Goal: Information Seeking & Learning: Find specific fact

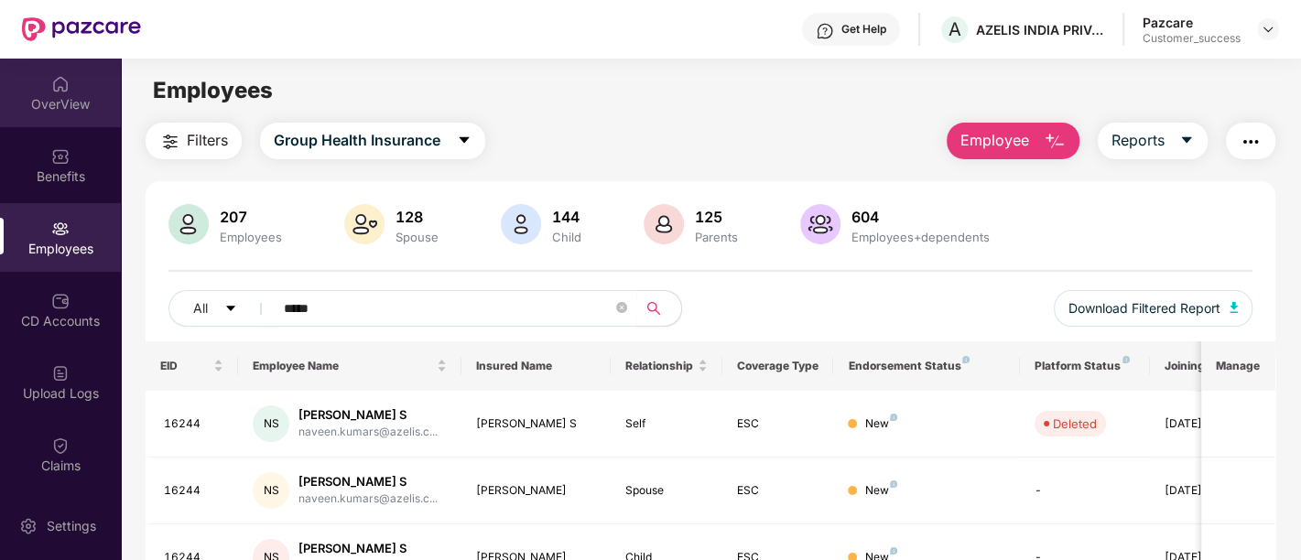
click at [70, 81] on div "OverView" at bounding box center [60, 93] width 121 height 69
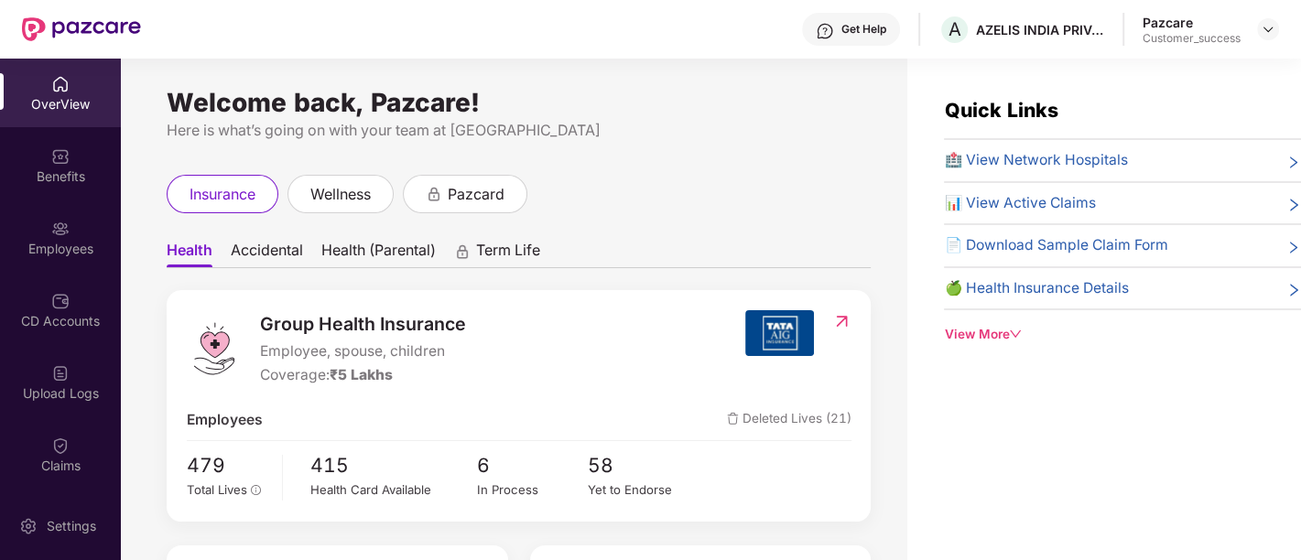
click at [81, 82] on div "OverView" at bounding box center [60, 93] width 121 height 69
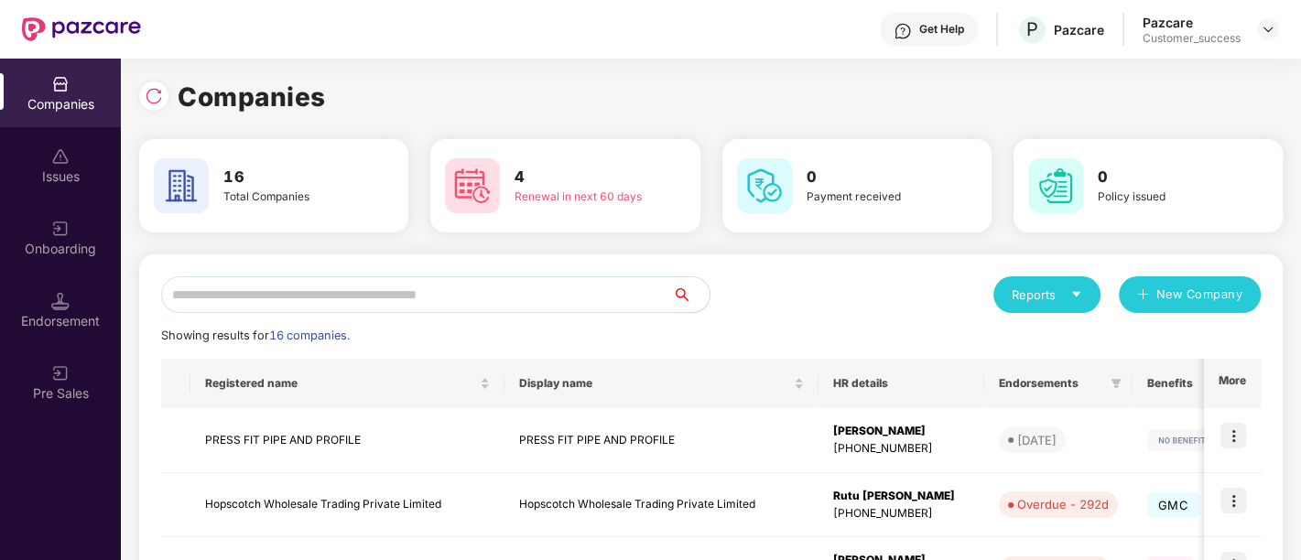
click at [549, 292] on input "text" at bounding box center [417, 294] width 512 height 37
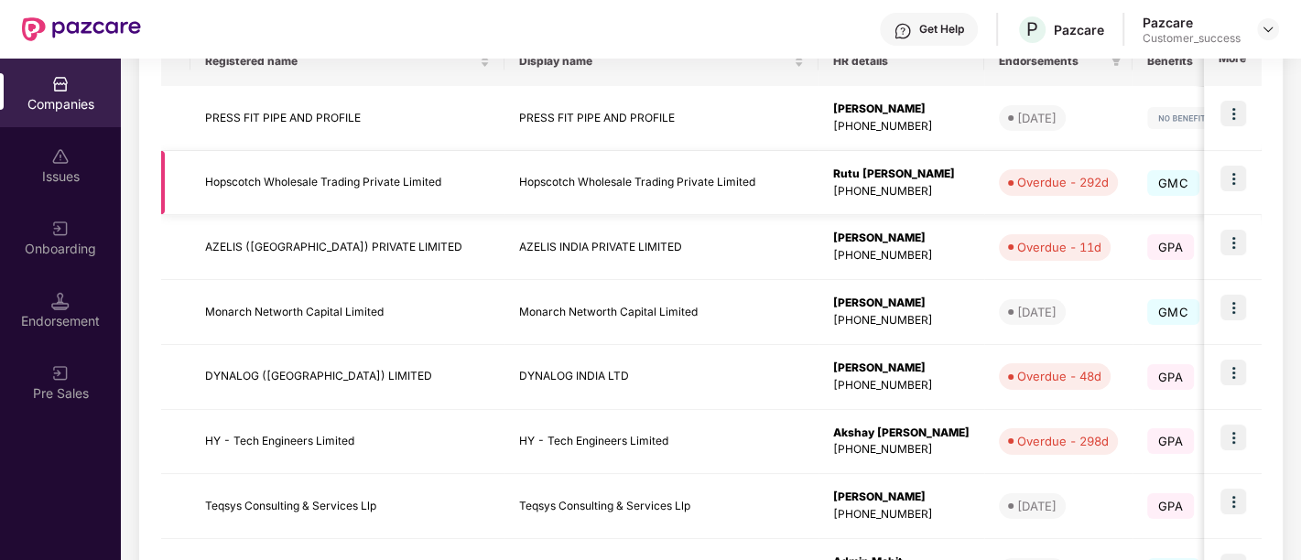
scroll to position [594, 0]
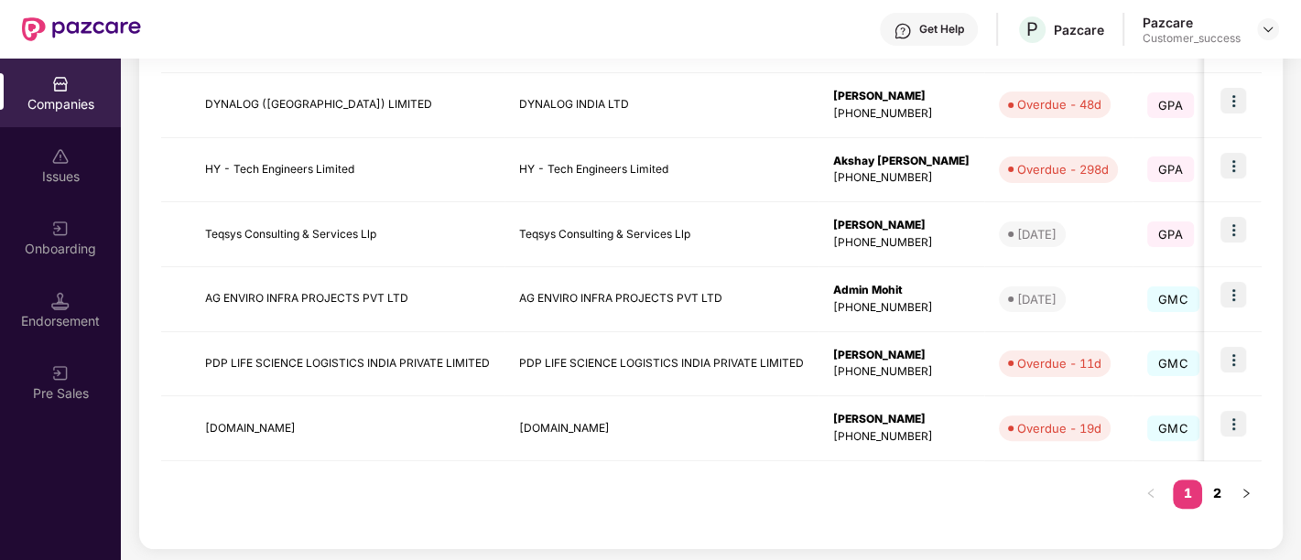
click at [1216, 486] on link "2" at bounding box center [1216, 493] width 29 height 27
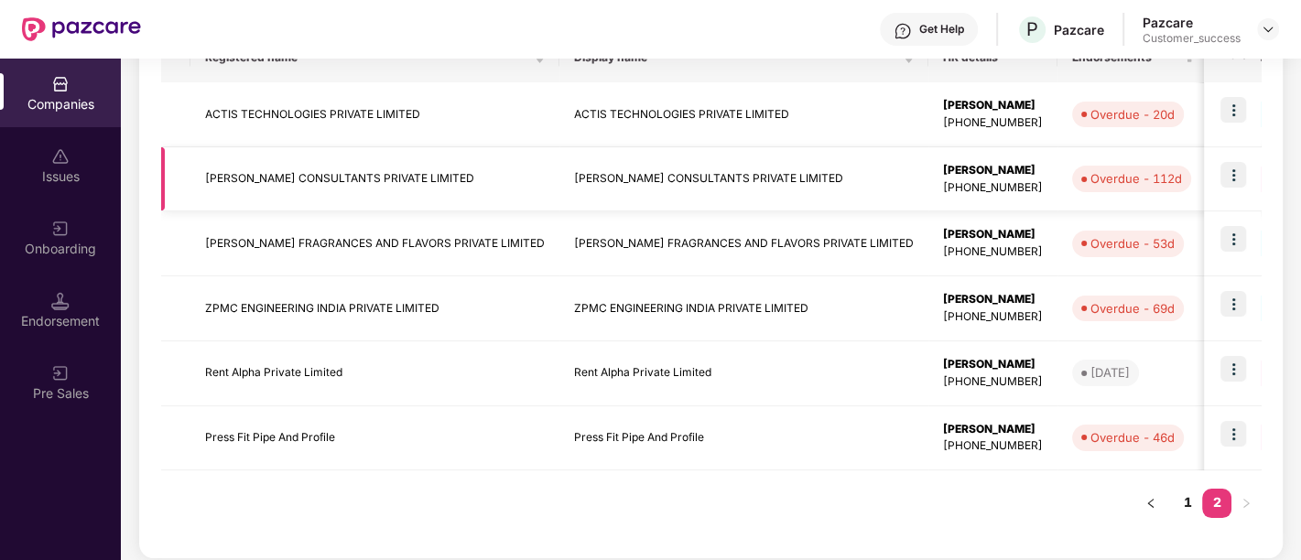
scroll to position [327, 0]
click at [1229, 371] on img at bounding box center [1233, 368] width 26 height 26
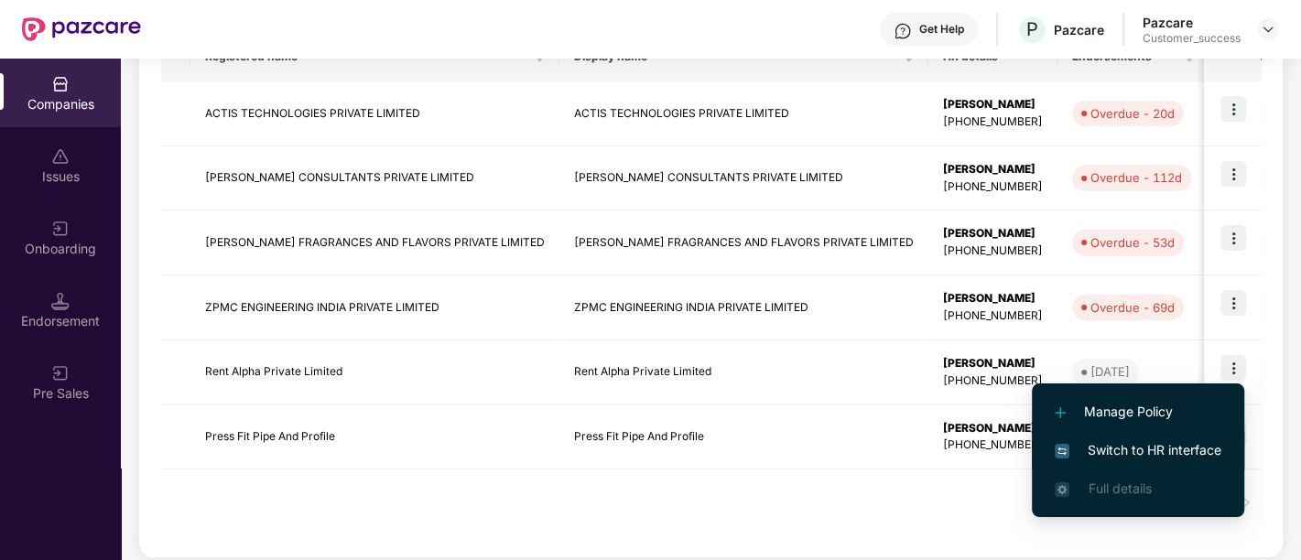
click at [1115, 452] on span "Switch to HR interface" at bounding box center [1137, 450] width 167 height 20
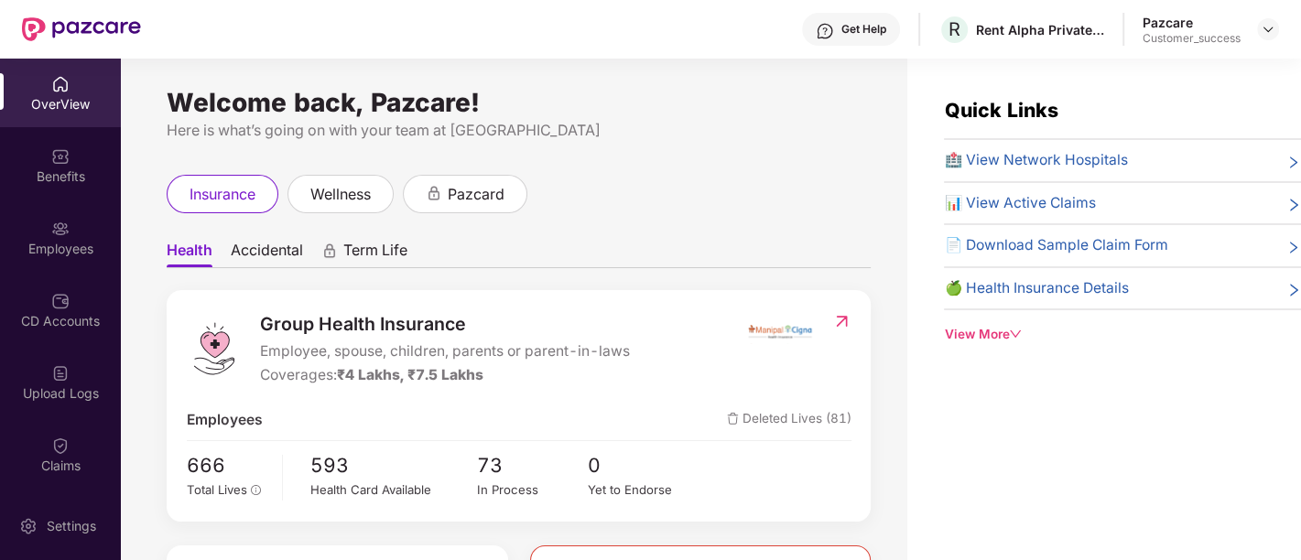
click at [379, 302] on div "Group Health Insurance Employee, spouse, children, parents or parent-in-laws Co…" at bounding box center [519, 405] width 704 height 231
click at [70, 248] on div "Employees" at bounding box center [60, 249] width 121 height 18
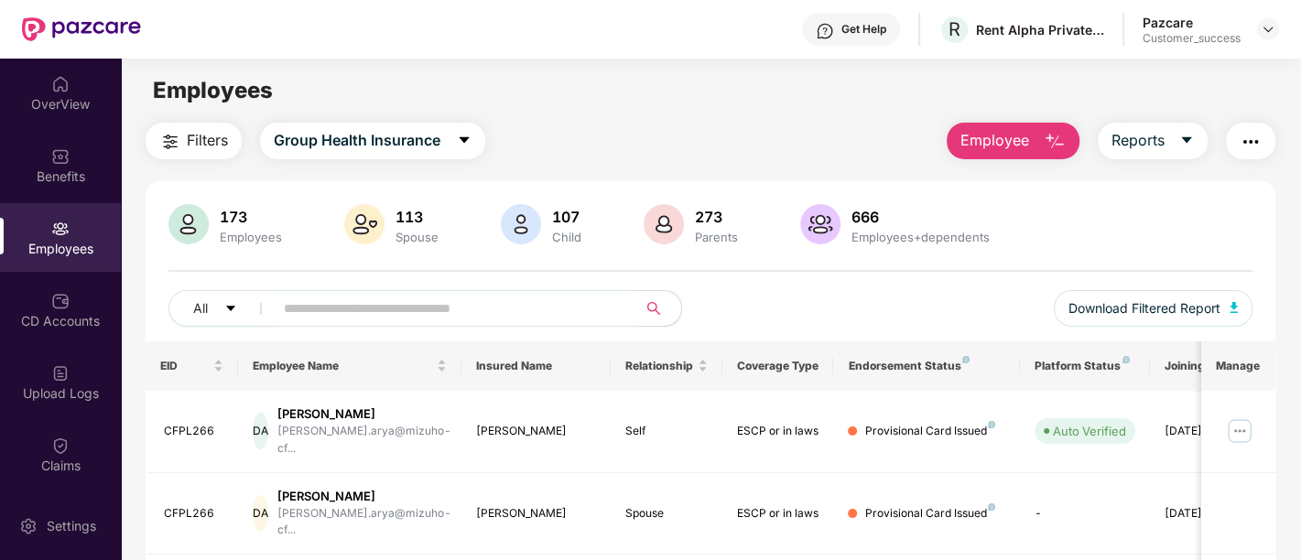
click at [398, 323] on span at bounding box center [449, 308] width 375 height 37
type input "********"
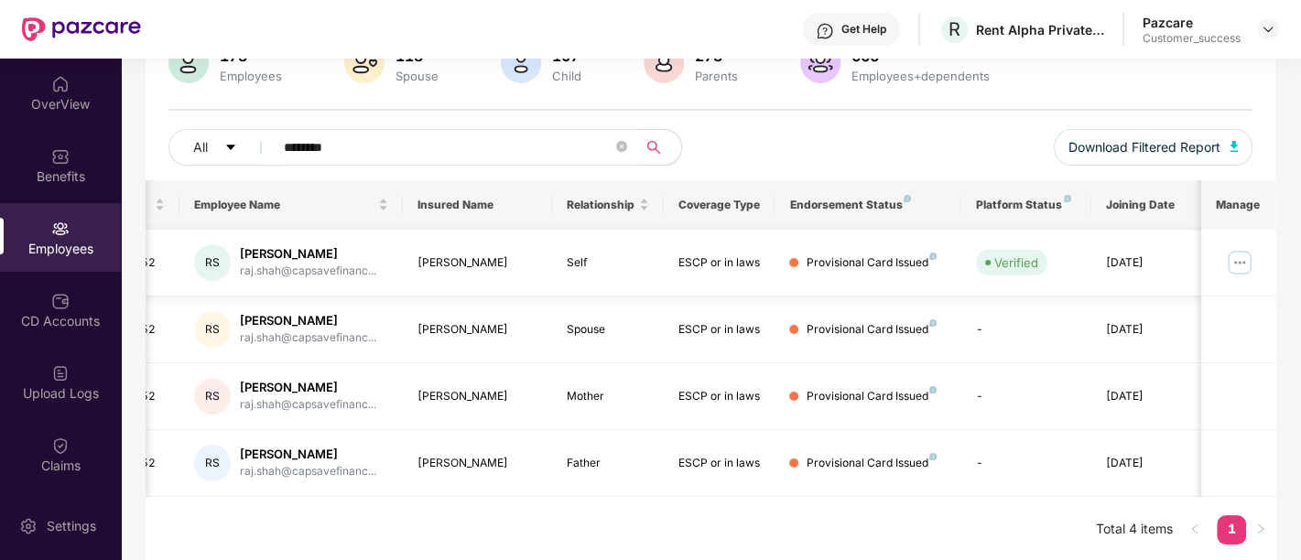
scroll to position [0, 0]
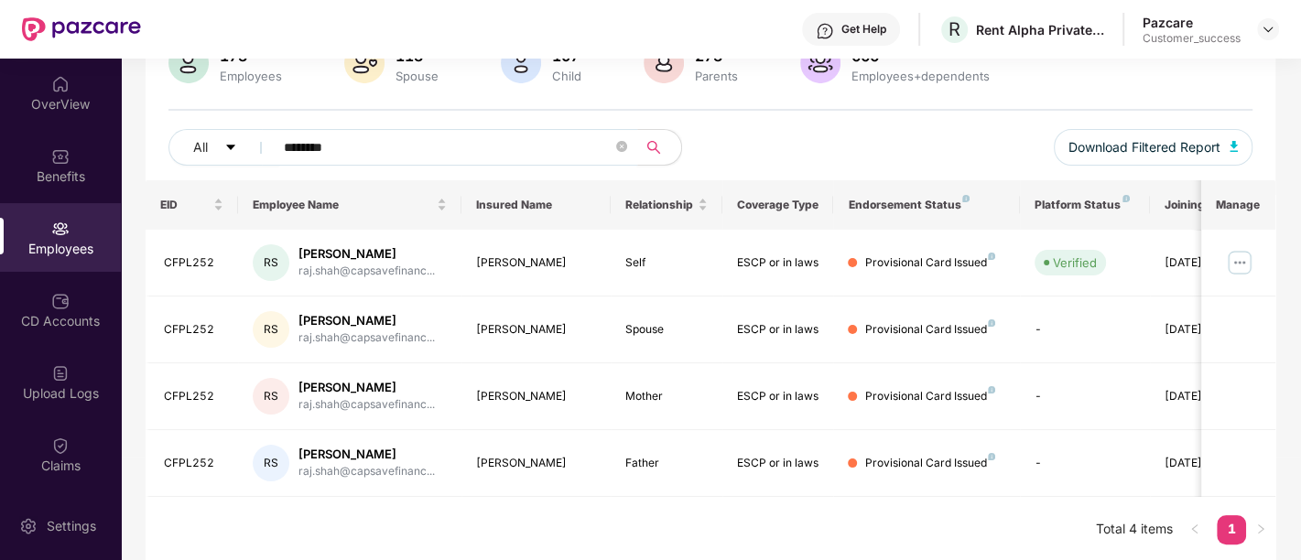
drag, startPoint x: 436, startPoint y: 146, endPoint x: 84, endPoint y: 205, distance: 356.3
click at [84, 205] on div "OverView Benefits Employees CD Accounts Upload Logs Claims Endorsements My Orde…" at bounding box center [650, 310] width 1301 height 502
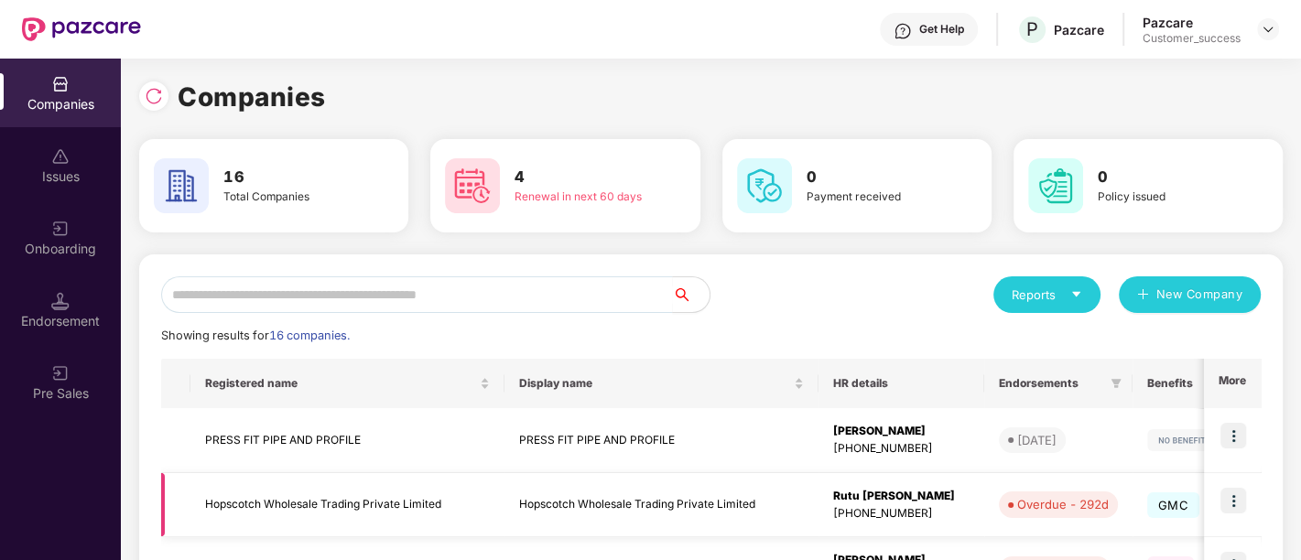
scroll to position [594, 0]
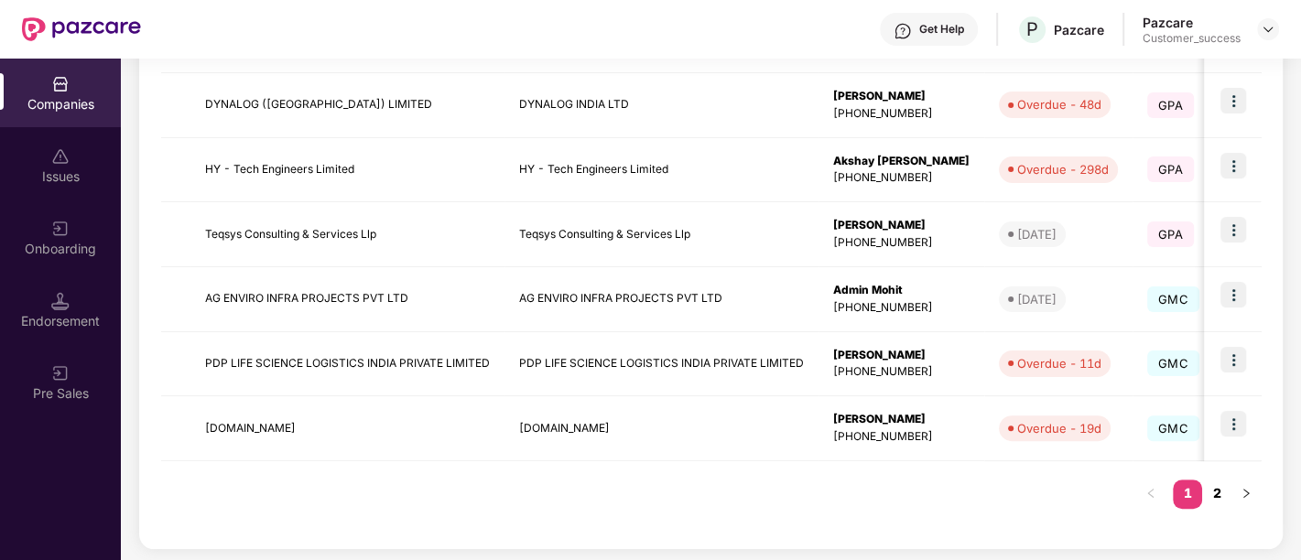
click at [1218, 485] on link "2" at bounding box center [1216, 493] width 29 height 27
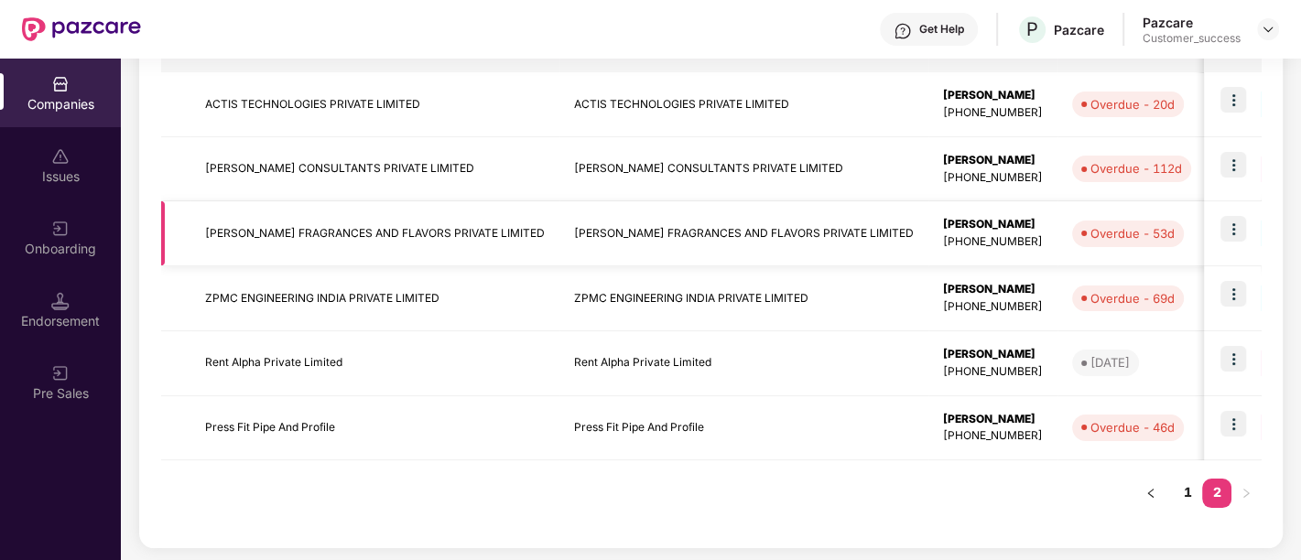
scroll to position [0, 0]
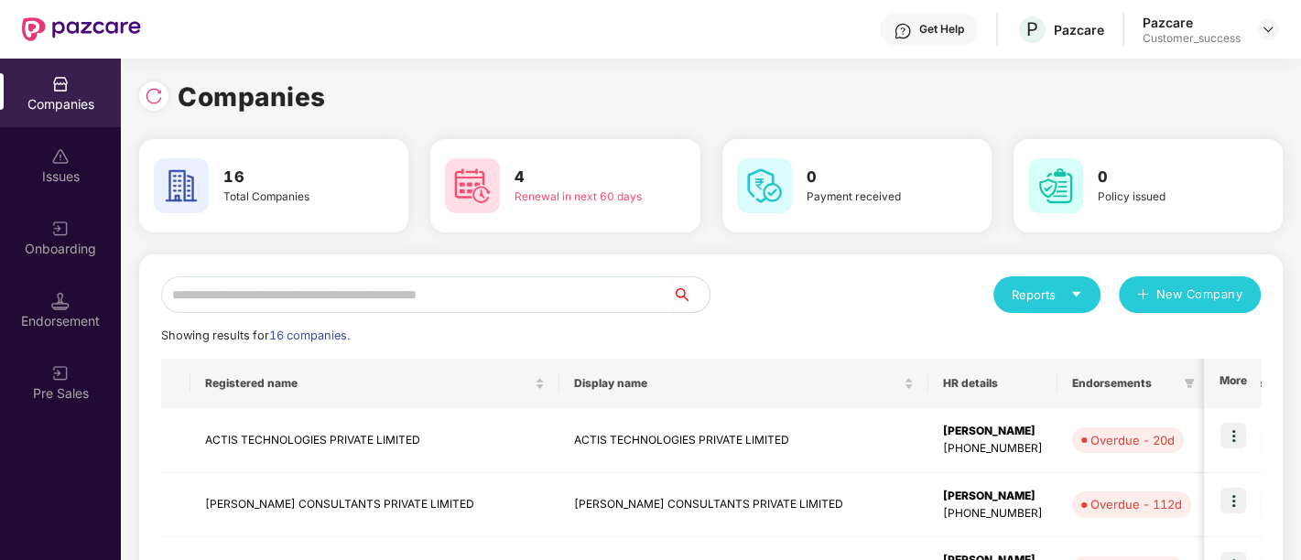
click at [68, 176] on div "Issues" at bounding box center [60, 177] width 121 height 18
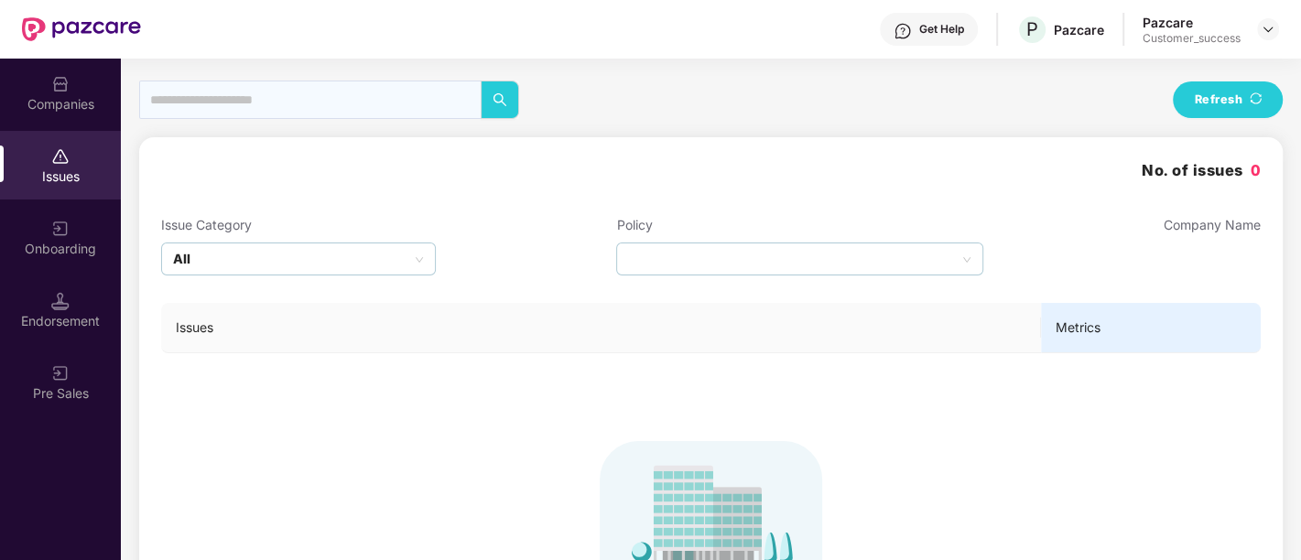
scroll to position [170, 0]
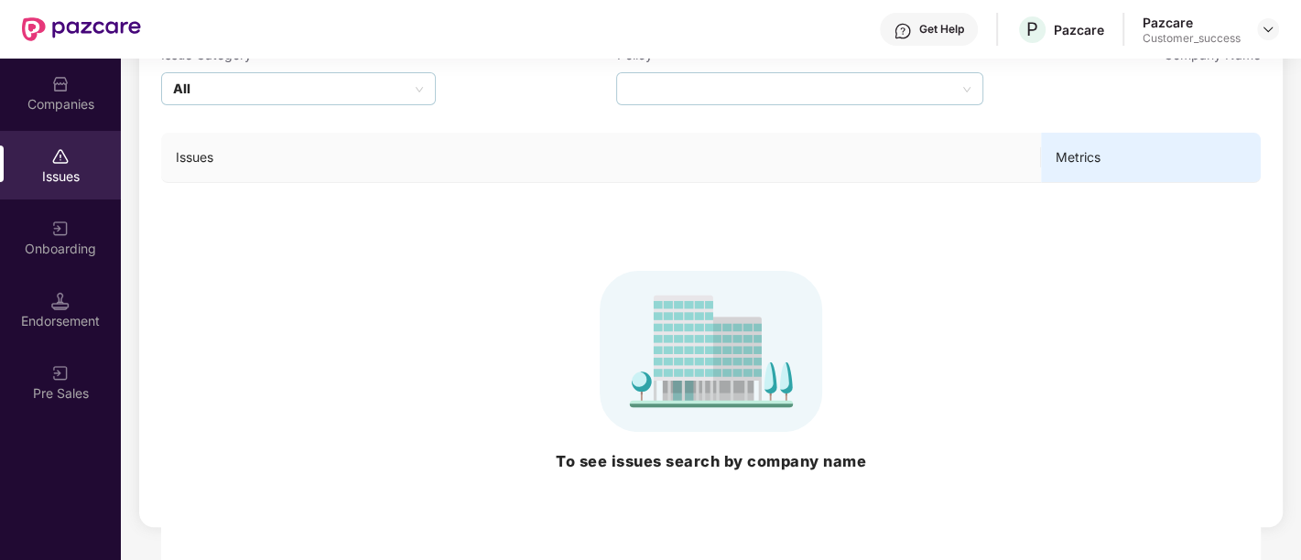
click at [99, 106] on div "Companies" at bounding box center [60, 104] width 121 height 18
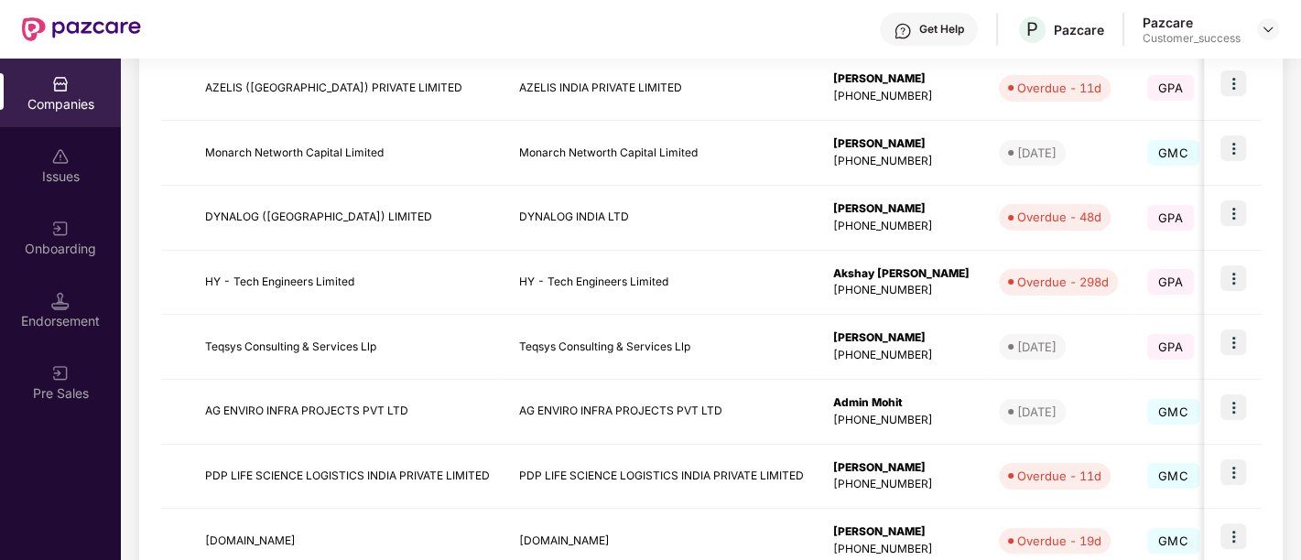
scroll to position [594, 0]
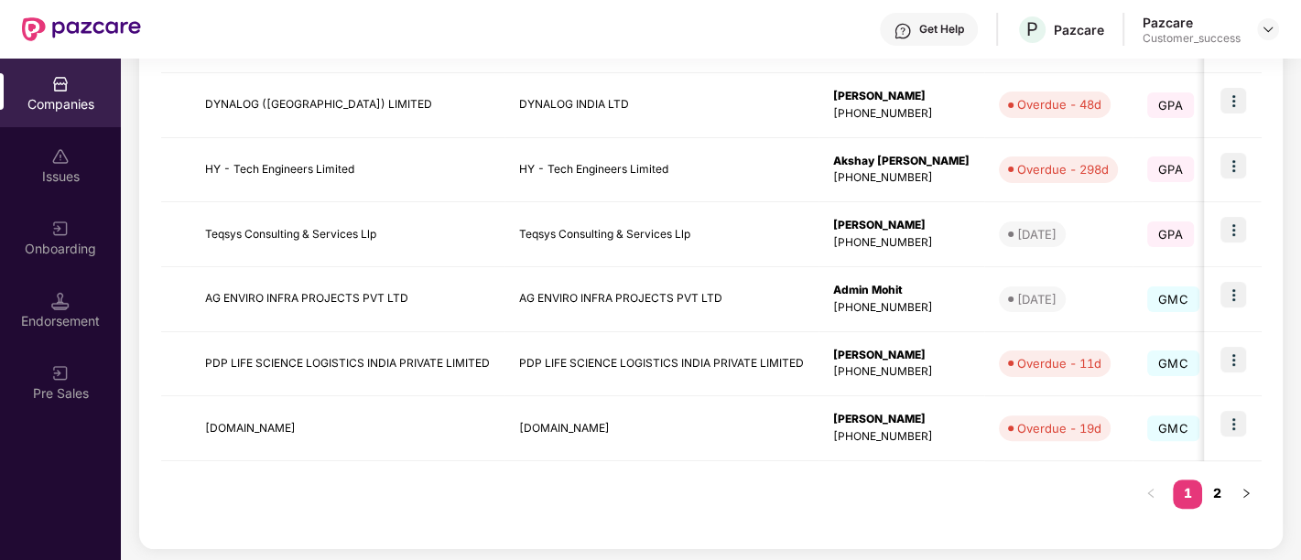
click at [1226, 488] on link "2" at bounding box center [1216, 493] width 29 height 27
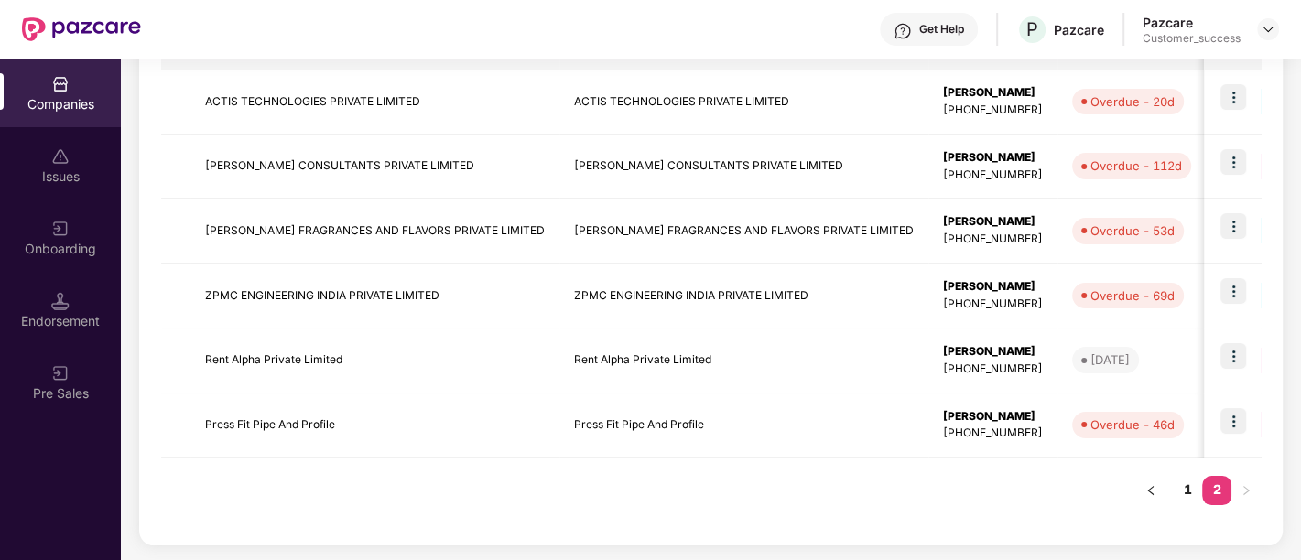
scroll to position [336, 0]
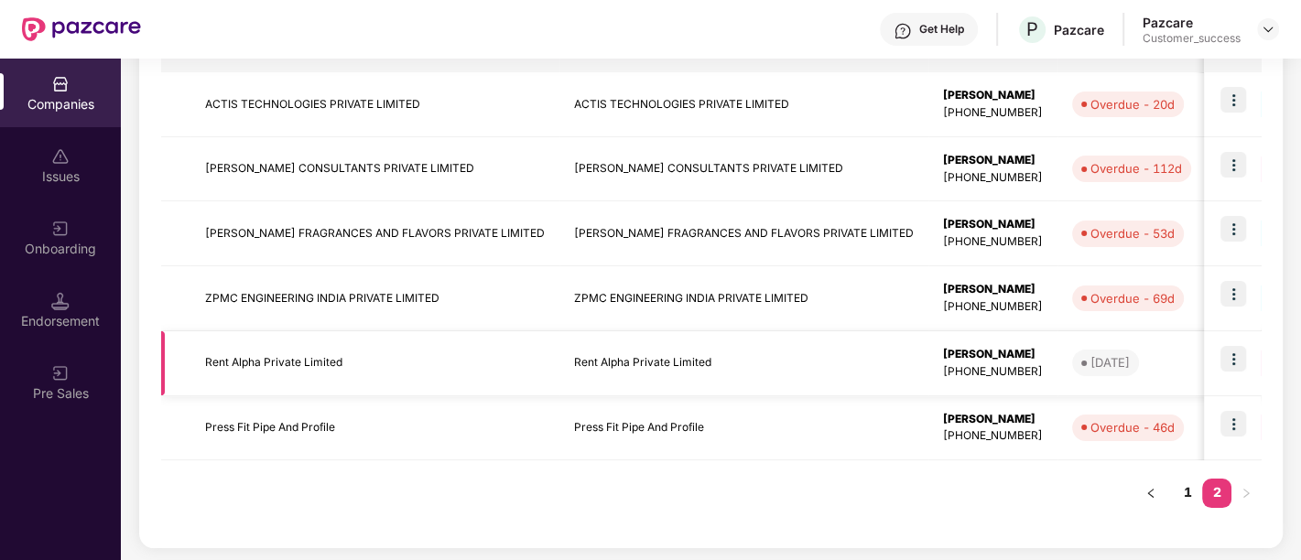
click at [1240, 361] on img at bounding box center [1233, 359] width 26 height 26
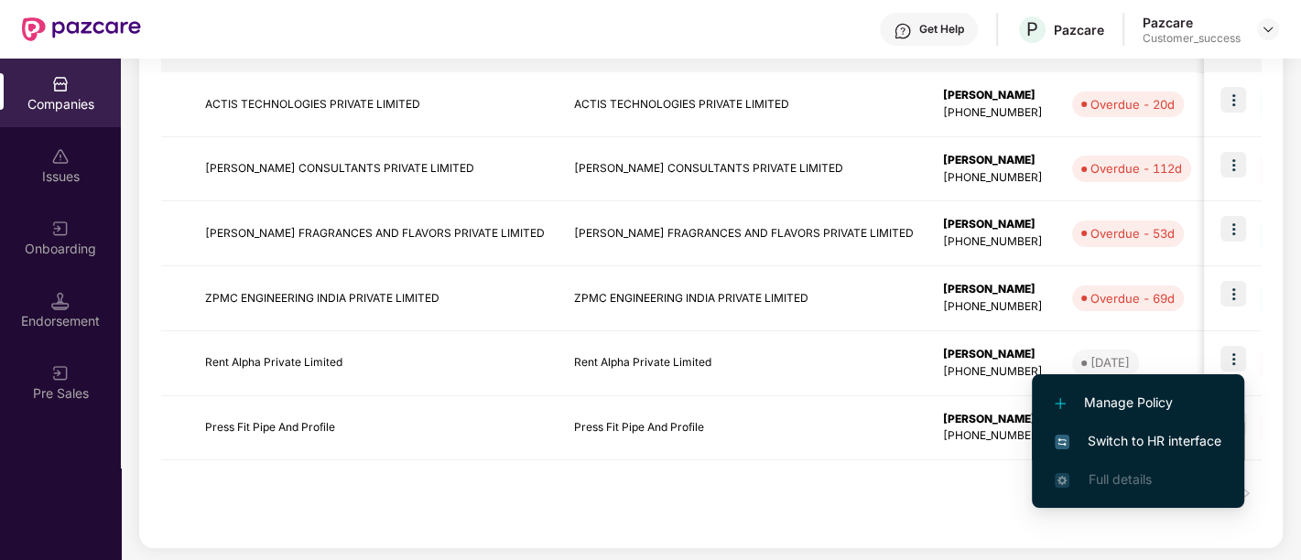
click at [1128, 436] on span "Switch to HR interface" at bounding box center [1137, 441] width 167 height 20
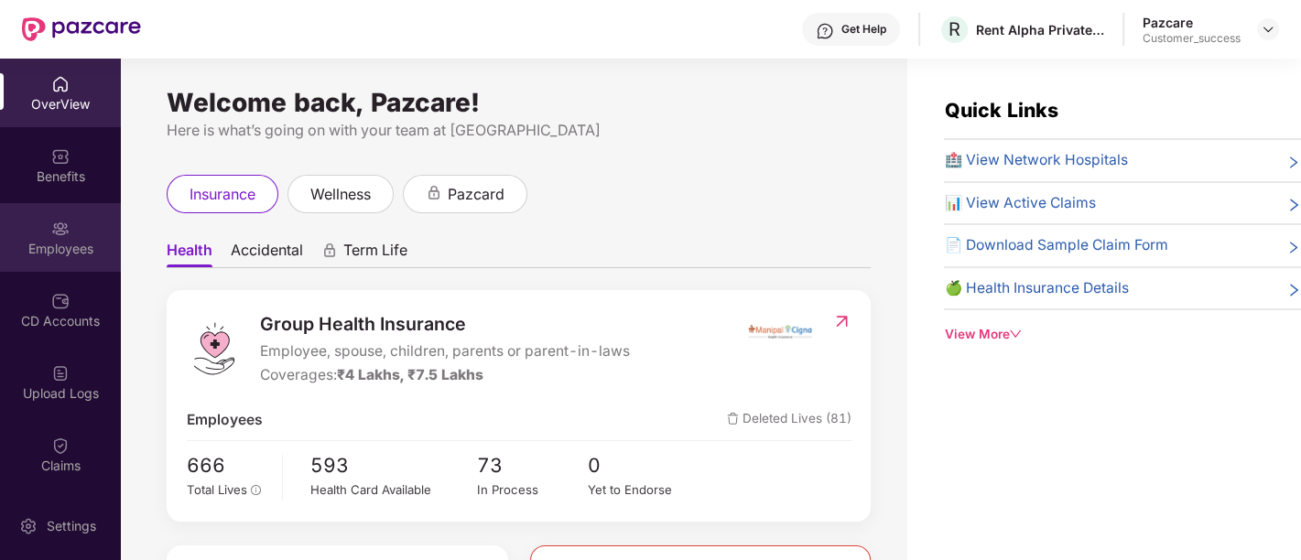
click at [81, 233] on div "Employees" at bounding box center [60, 237] width 121 height 69
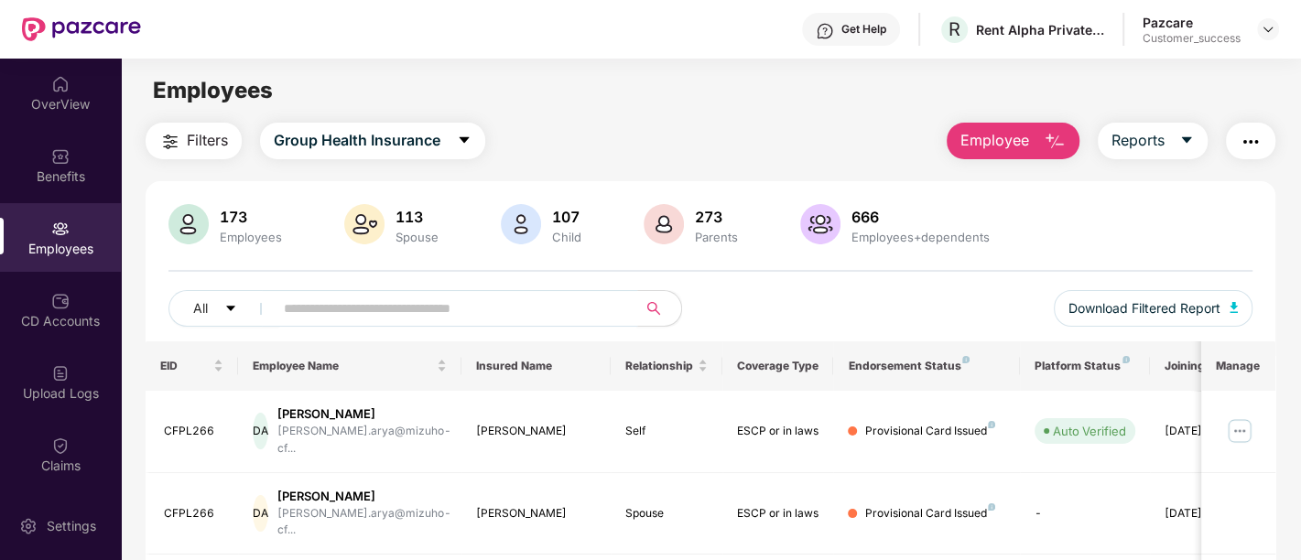
click at [396, 312] on input "text" at bounding box center [448, 308] width 329 height 27
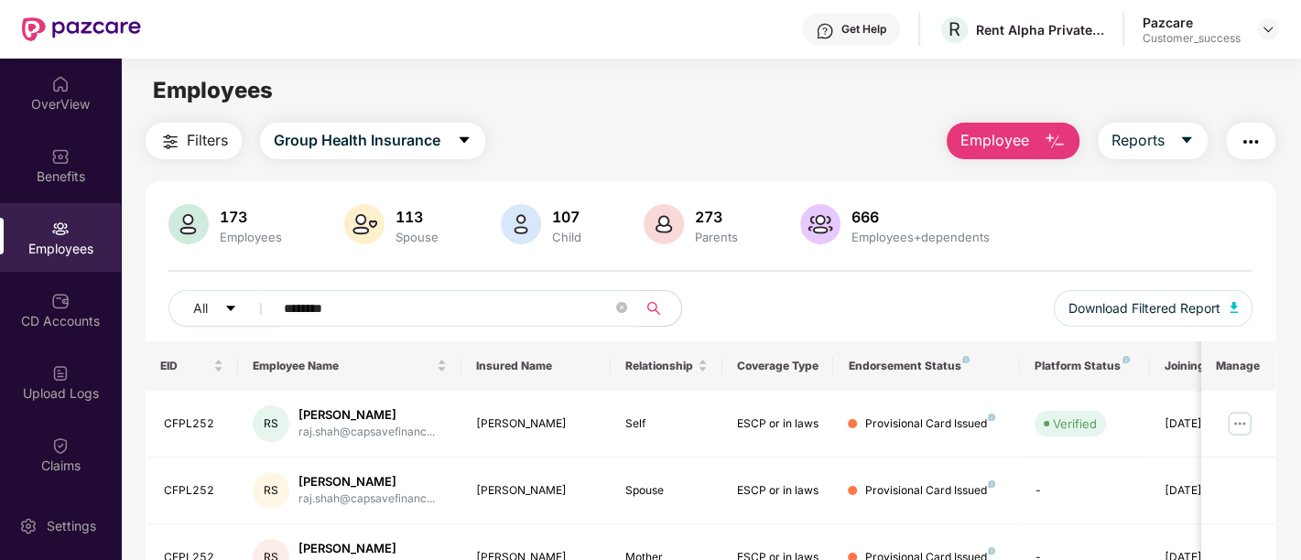
scroll to position [123, 0]
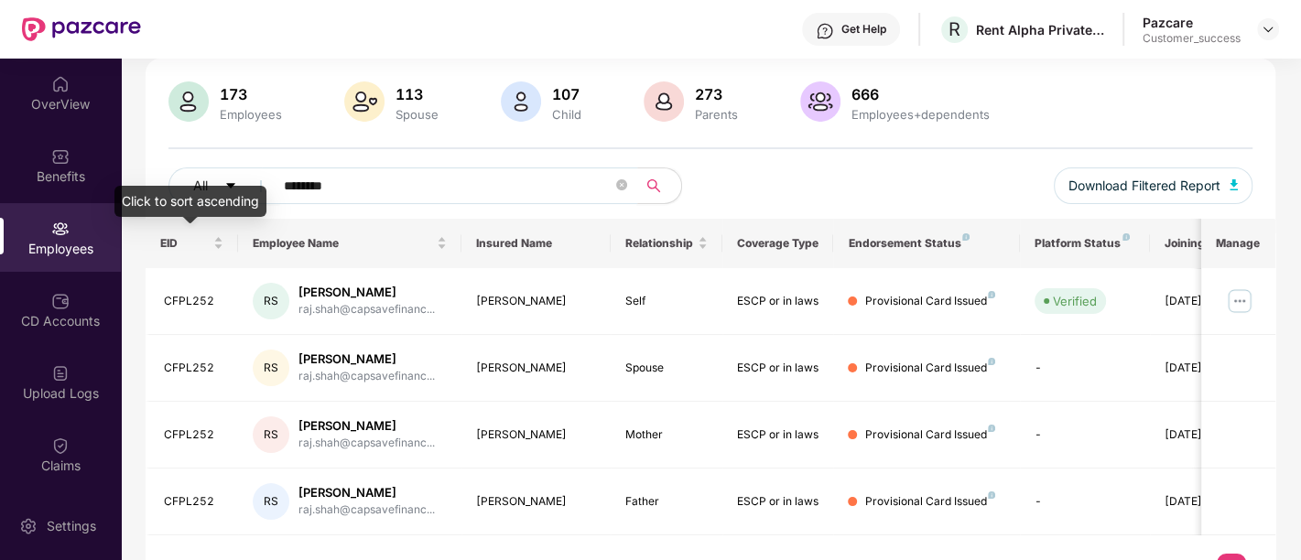
type input "********"
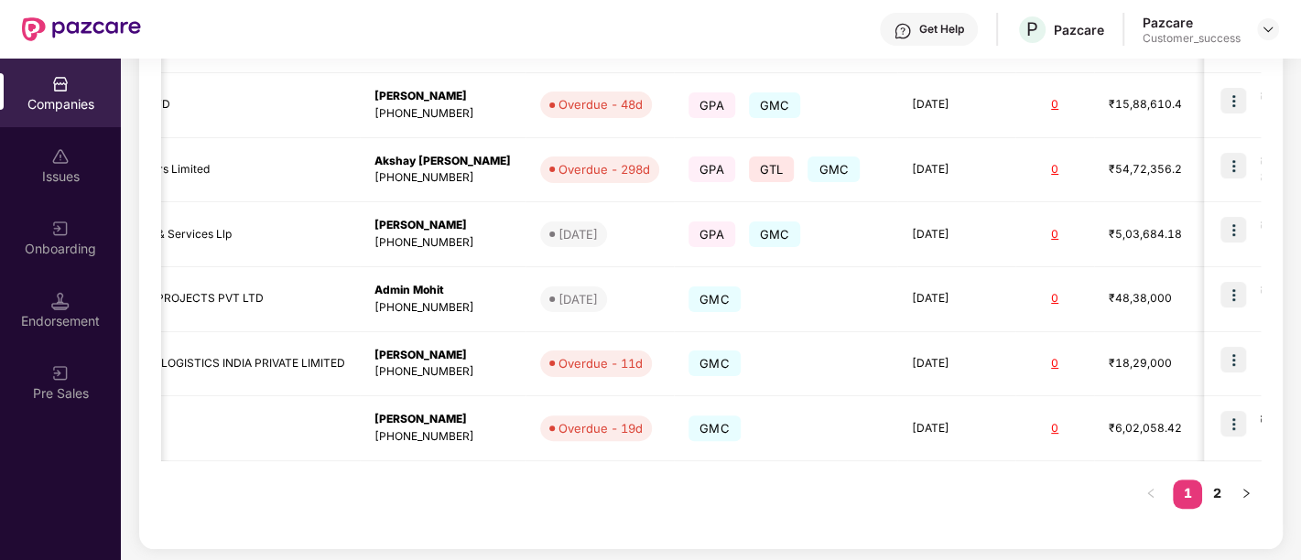
scroll to position [0, 488]
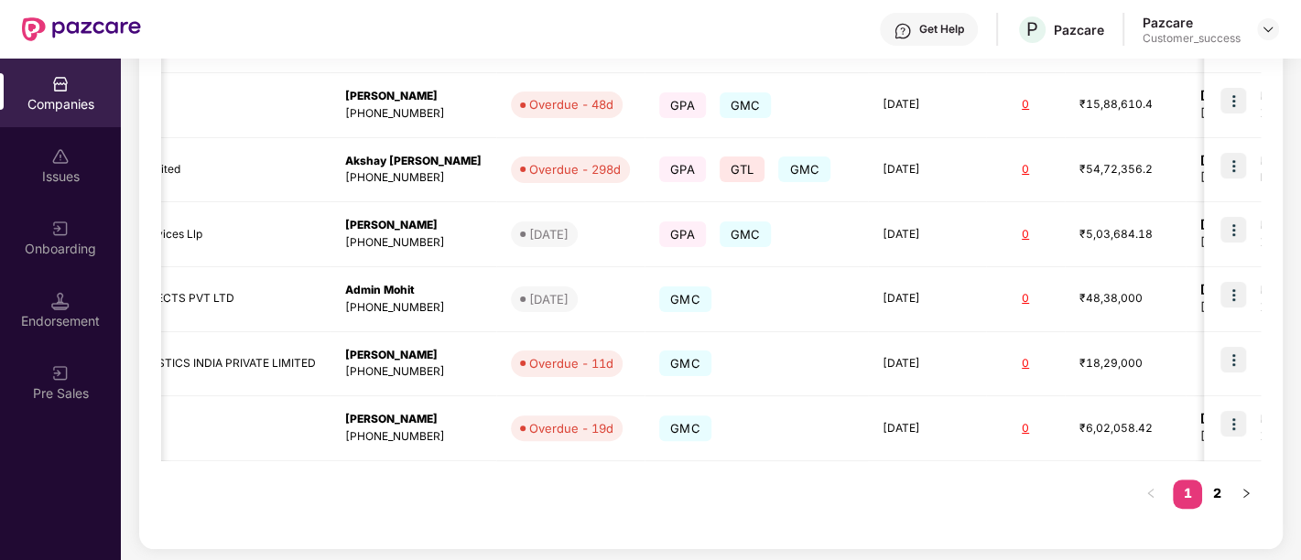
click at [1215, 492] on link "2" at bounding box center [1216, 493] width 29 height 27
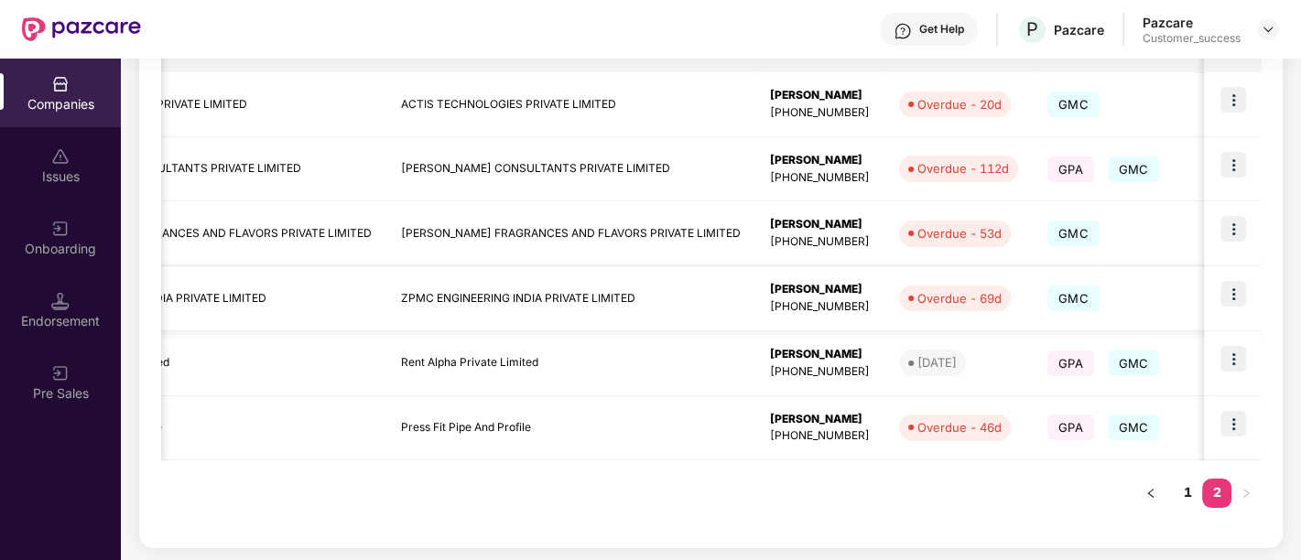
scroll to position [0, 0]
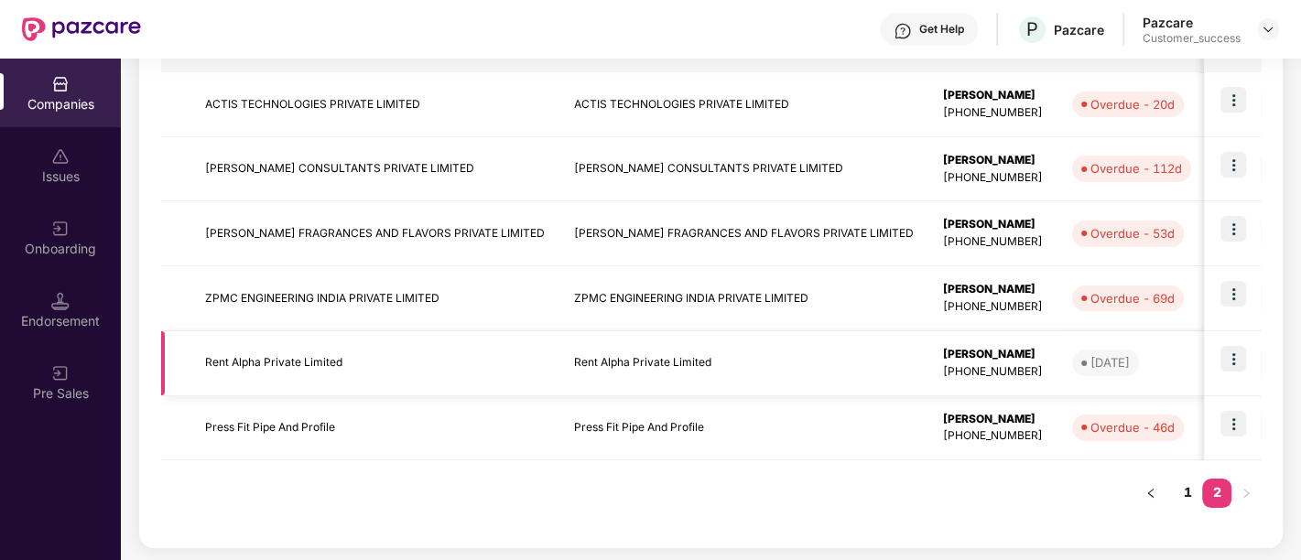
click at [292, 357] on td "Rent Alpha Private Limited" at bounding box center [374, 363] width 369 height 65
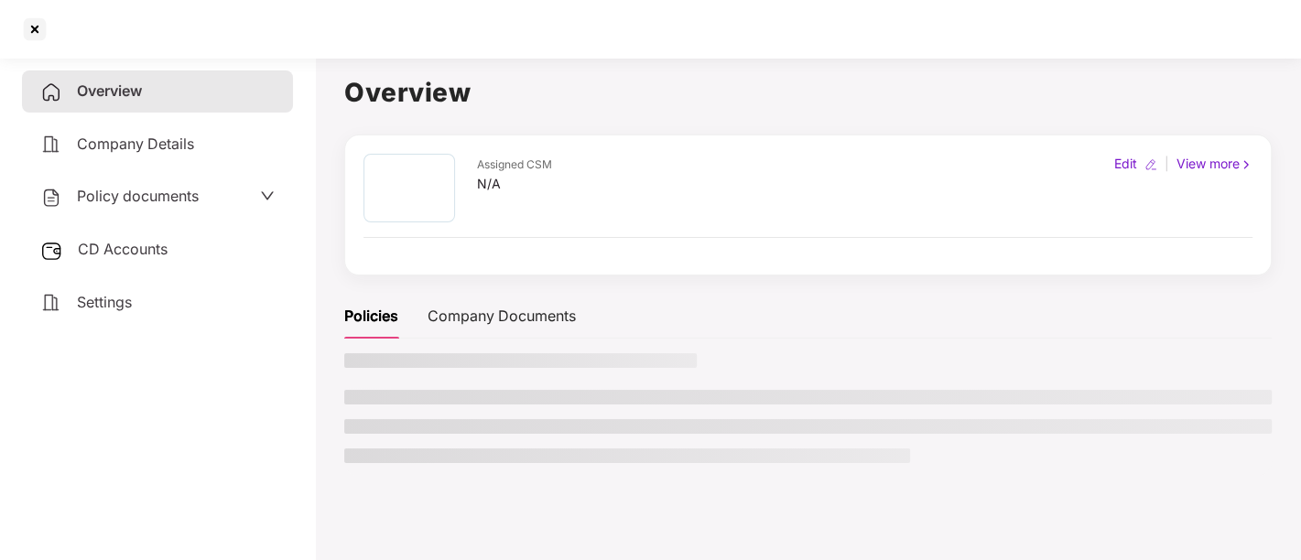
click at [292, 357] on aside "Overview Company Details Policy documents CD Accounts Settings" at bounding box center [157, 305] width 315 height 510
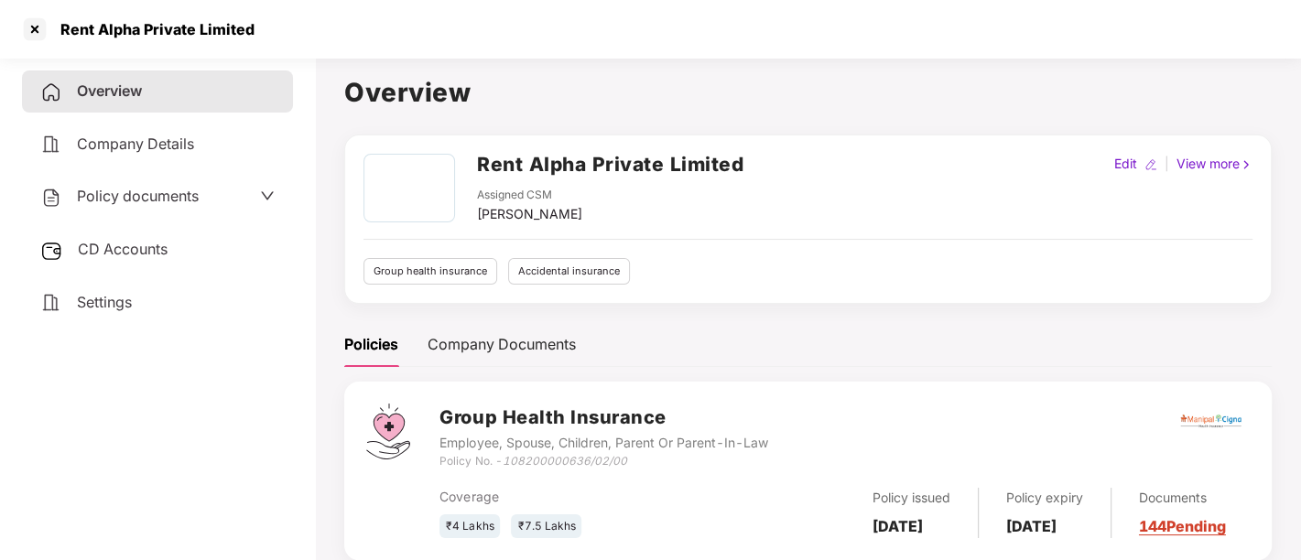
click at [588, 168] on h2 "Rent Alpha Private Limited" at bounding box center [610, 164] width 266 height 30
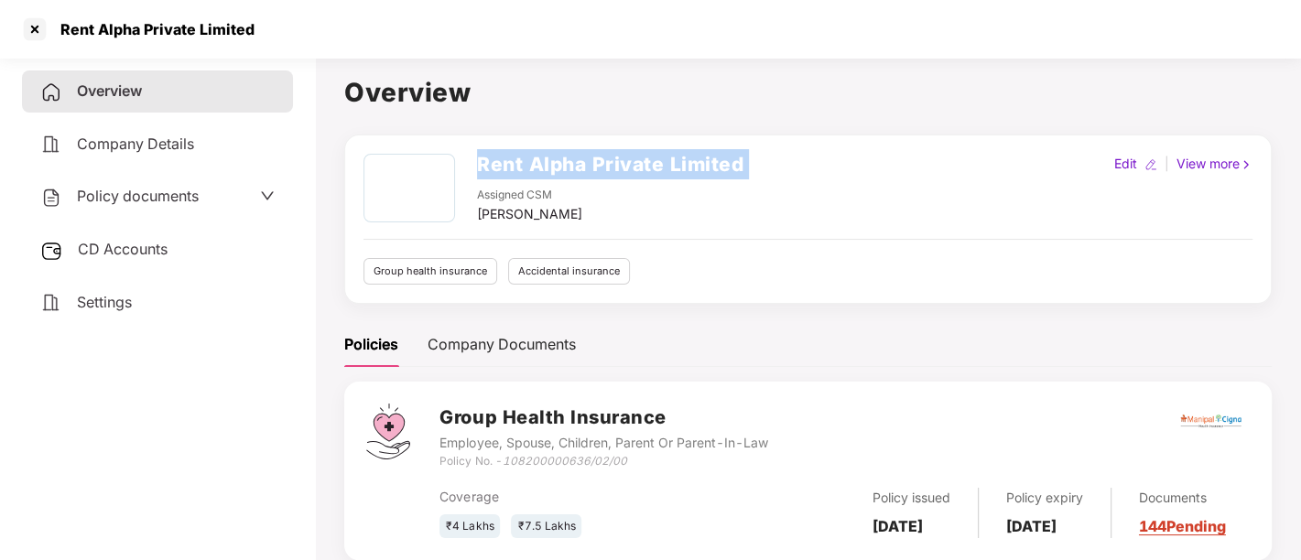
click at [588, 168] on h2 "Rent Alpha Private Limited" at bounding box center [610, 164] width 266 height 30
copy h2 "Rent Alpha Private Limited"
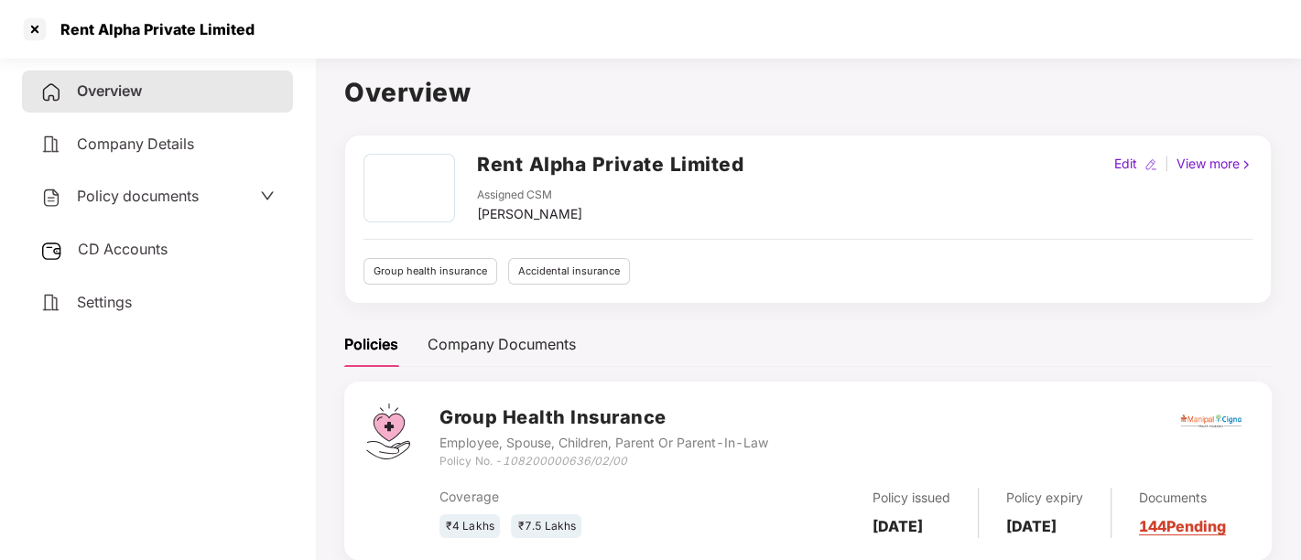
drag, startPoint x: 37, startPoint y: 37, endPoint x: 371, endPoint y: 201, distance: 372.5
click at [371, 201] on section "Rent Alpha Private Limited Overview Company Details Policy documents CD Account…" at bounding box center [650, 280] width 1301 height 560
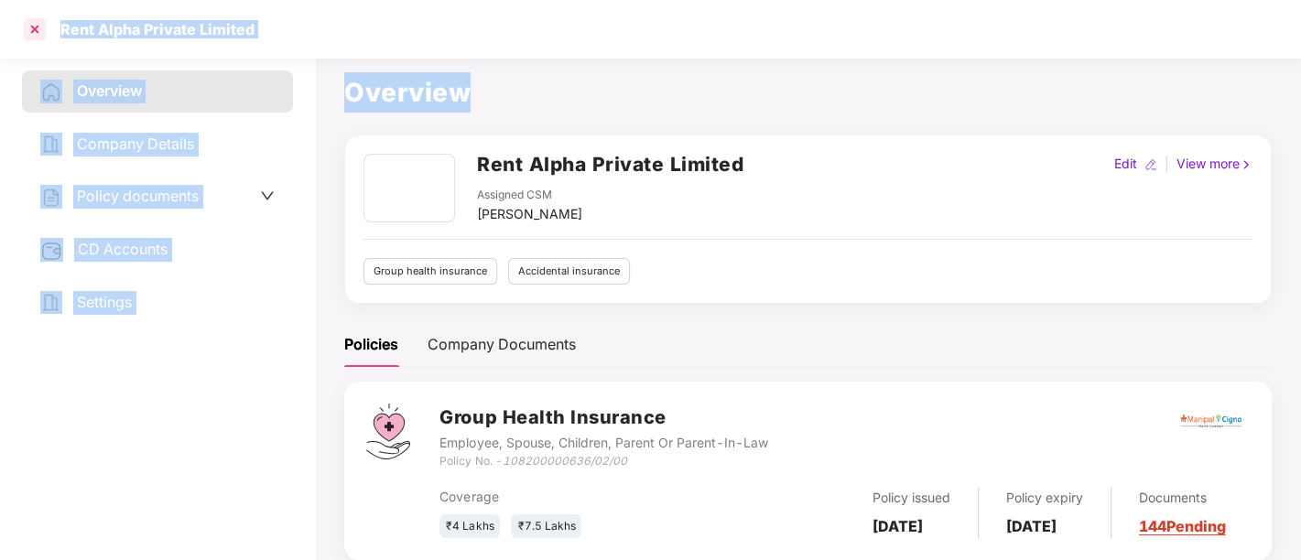
click at [32, 28] on div at bounding box center [34, 29] width 29 height 29
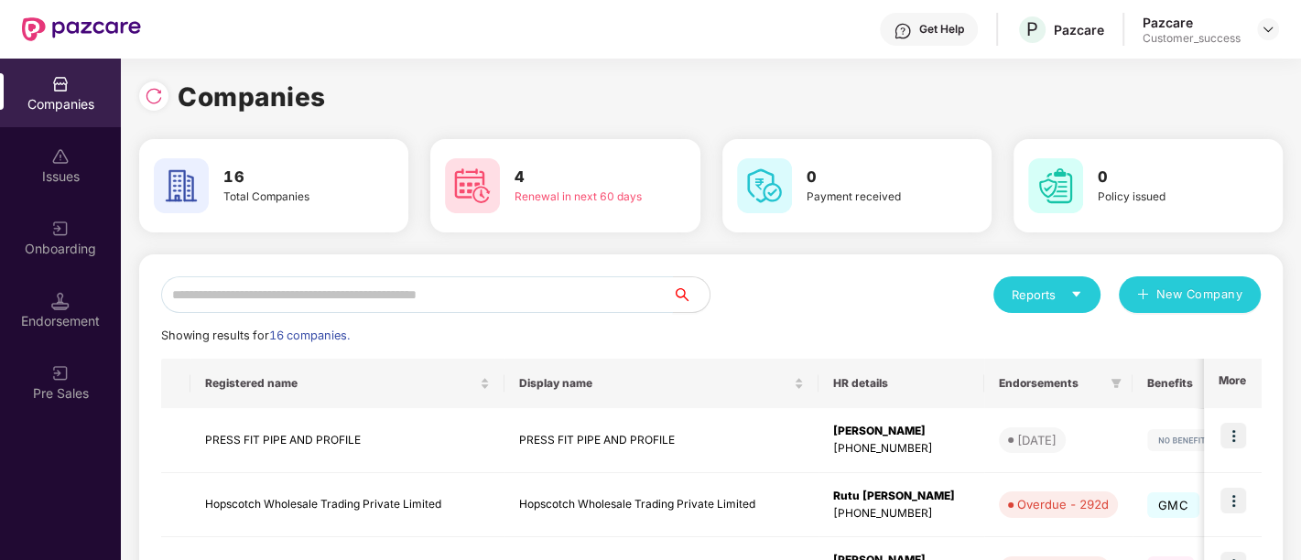
scroll to position [594, 0]
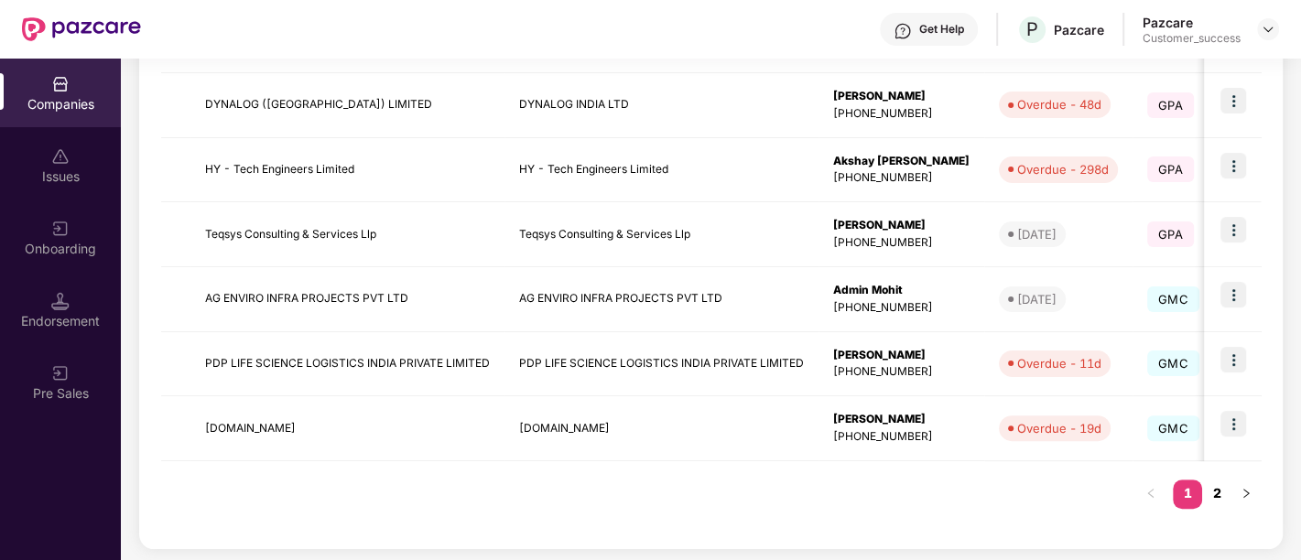
click at [1216, 485] on link "2" at bounding box center [1216, 493] width 29 height 27
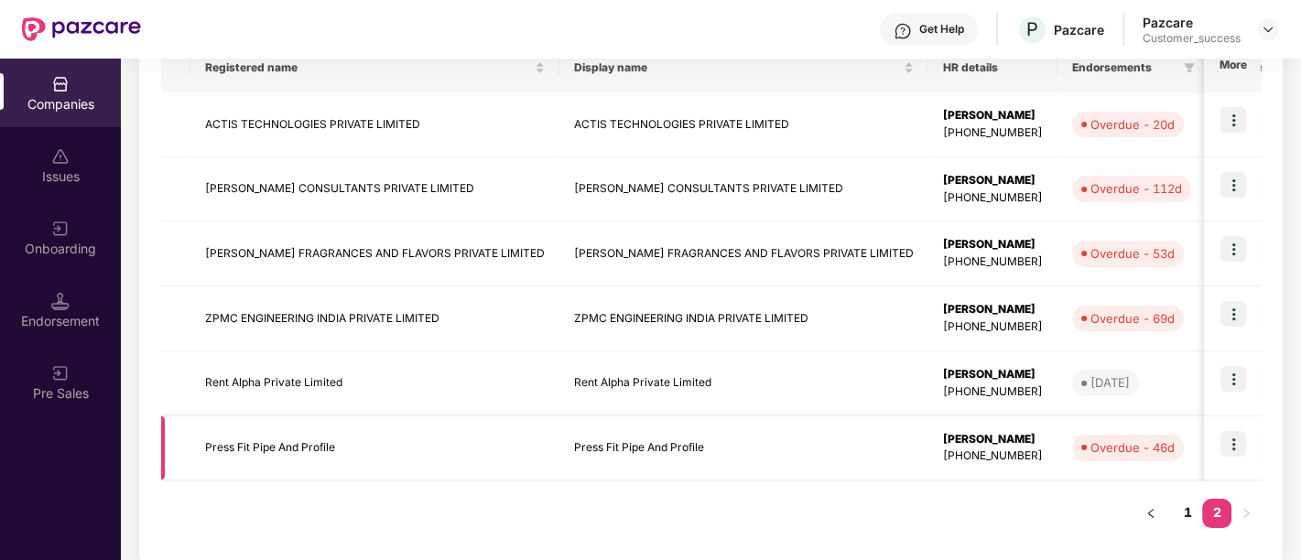
scroll to position [336, 0]
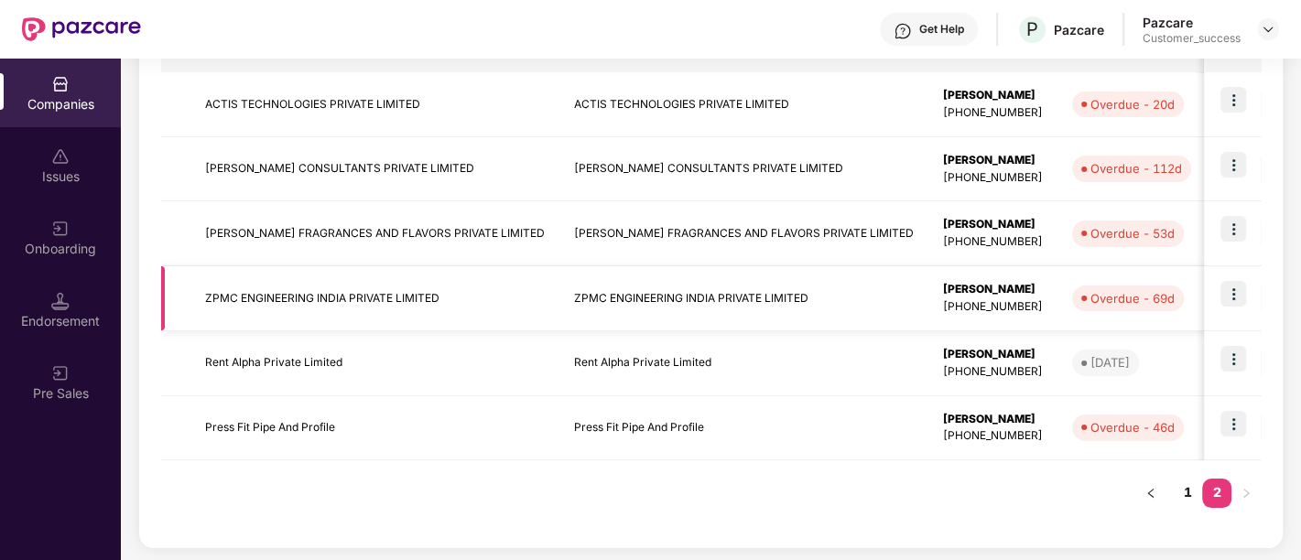
click at [960, 286] on td "Kanak Jha +917208562647" at bounding box center [992, 298] width 129 height 65
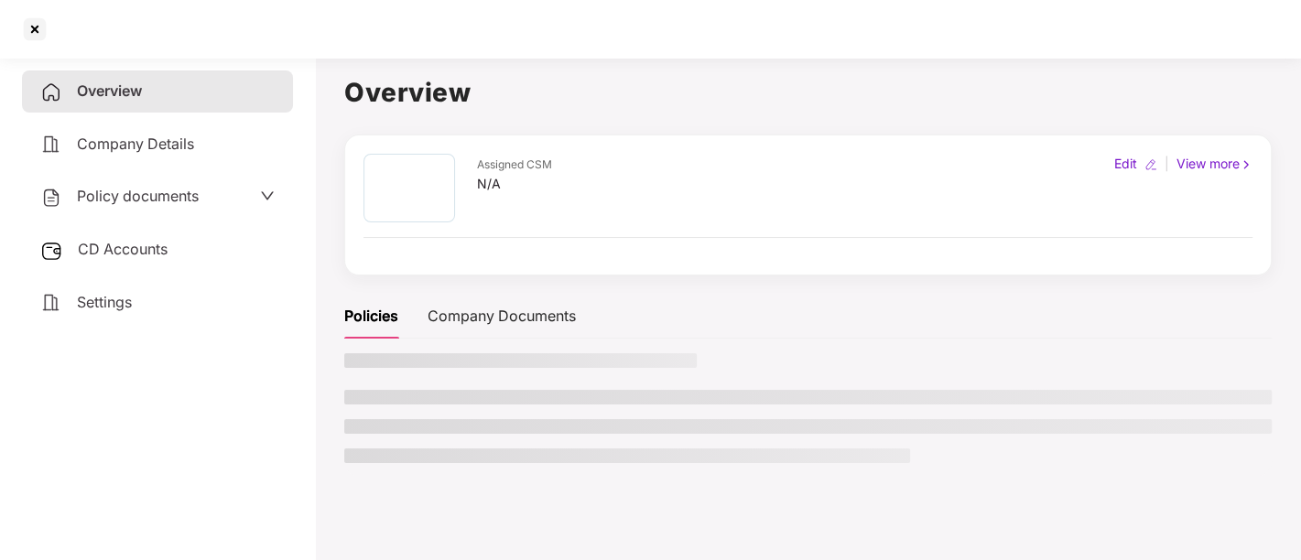
click at [960, 286] on div "Assigned CSM N/A Edit | View more Policies Company Documents" at bounding box center [807, 305] width 927 height 341
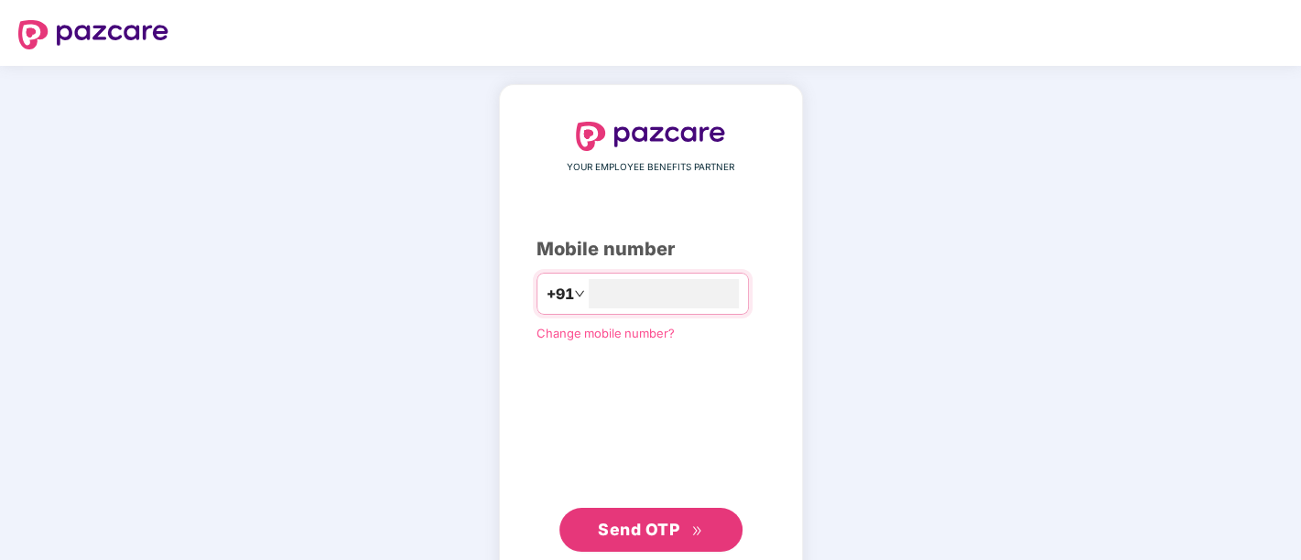
type input "**********"
click at [667, 524] on span "Send OTP" at bounding box center [638, 527] width 81 height 19
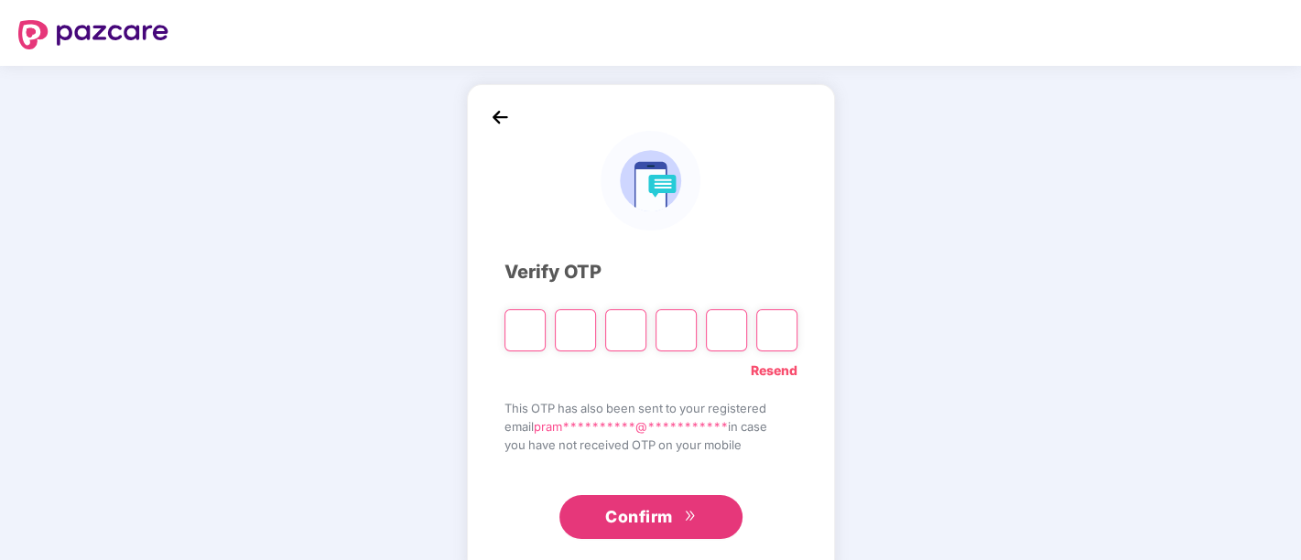
paste input "*"
type input "*"
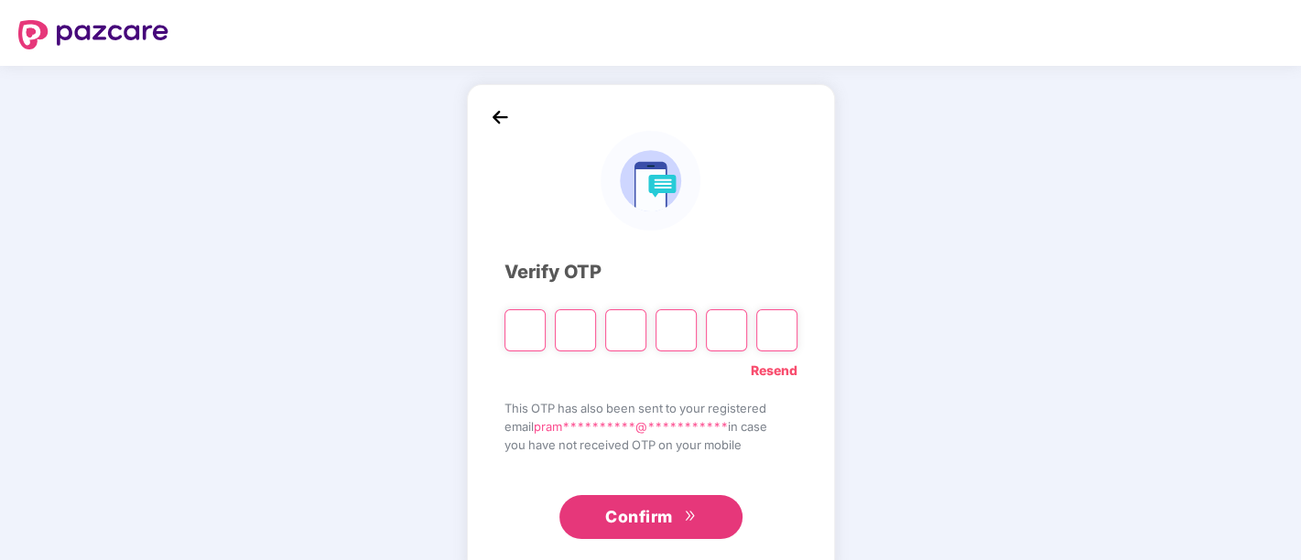
type input "*"
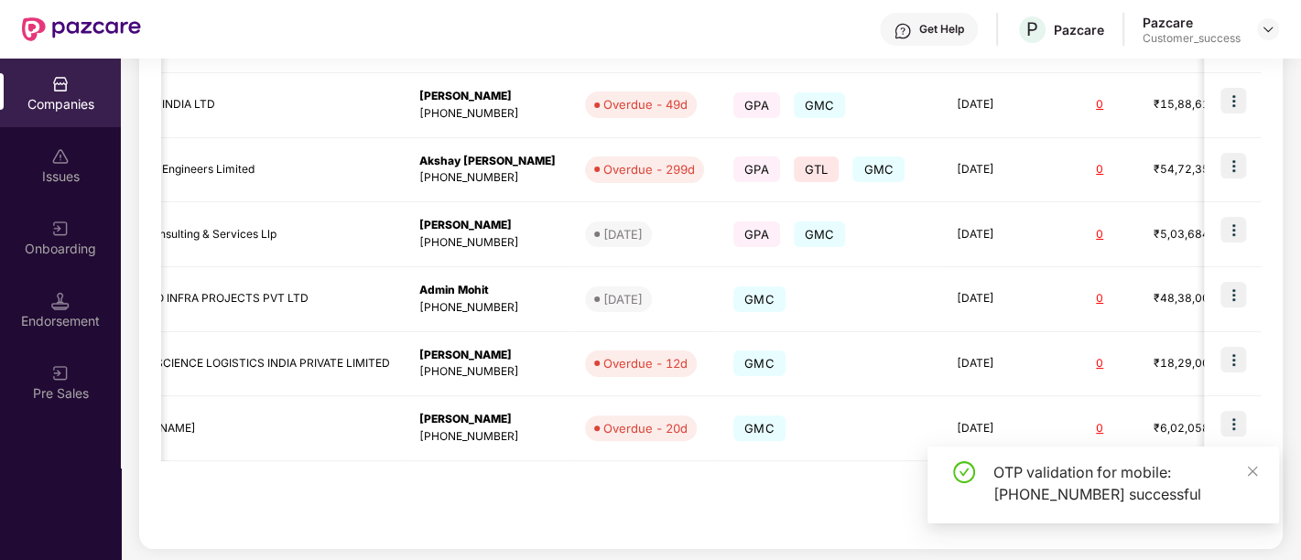
scroll to position [0, 451]
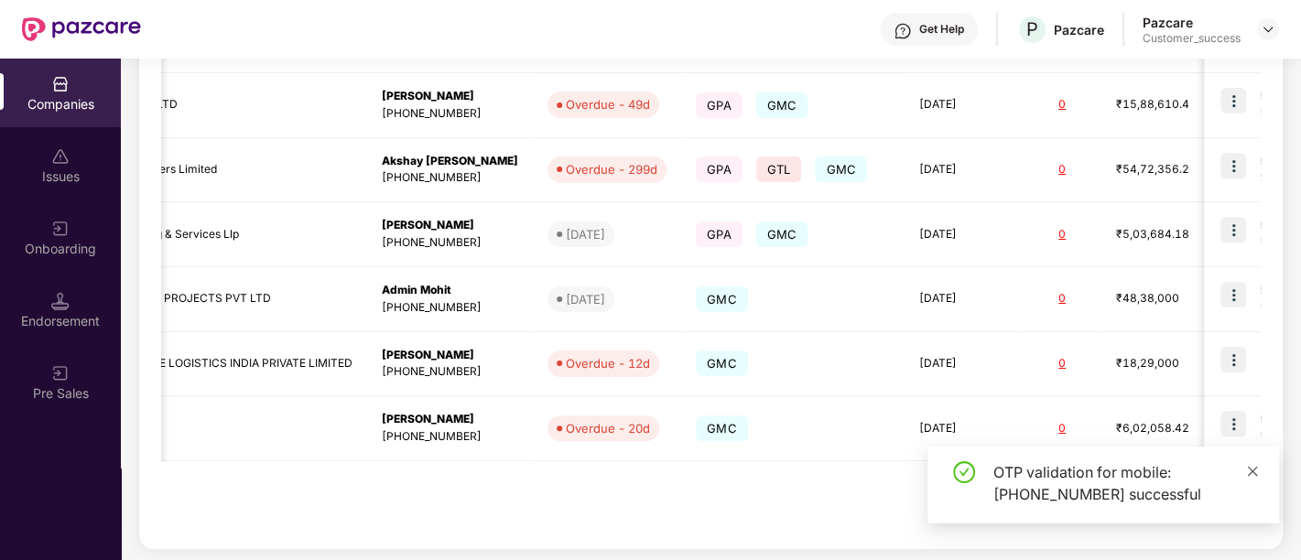
click at [1255, 466] on icon "close" at bounding box center [1252, 471] width 13 height 13
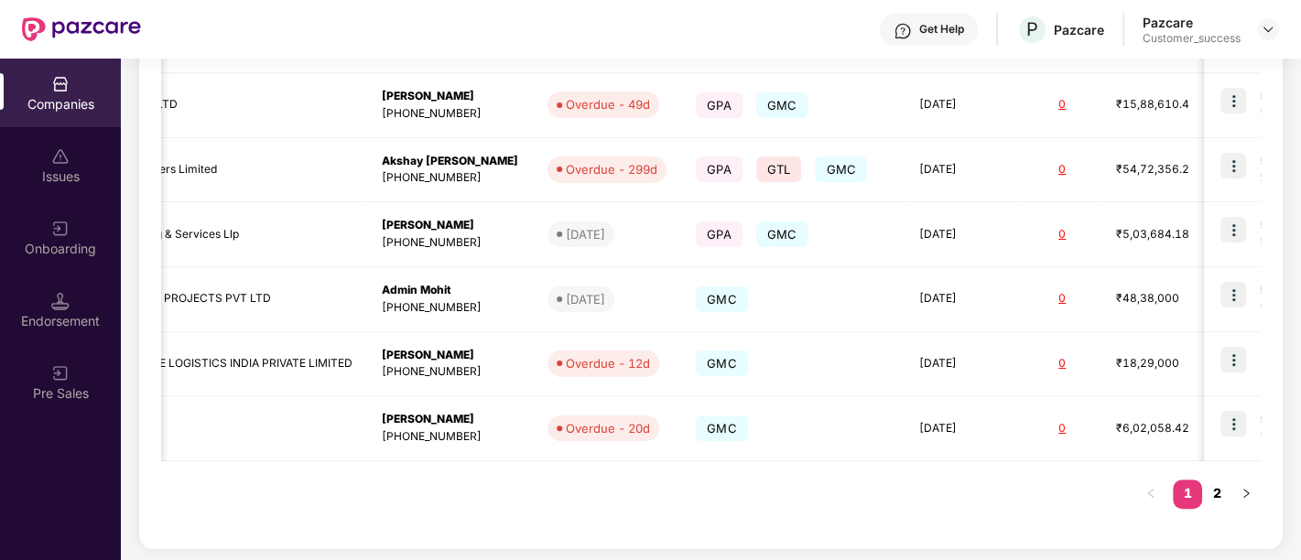
click at [1213, 487] on link "2" at bounding box center [1216, 493] width 29 height 27
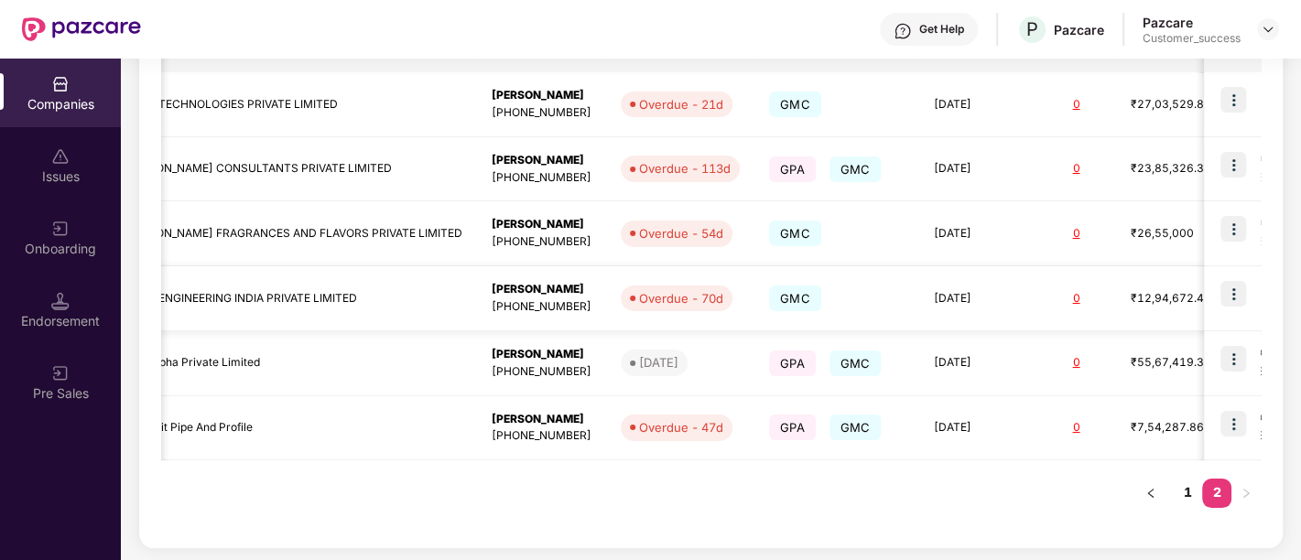
scroll to position [0, 0]
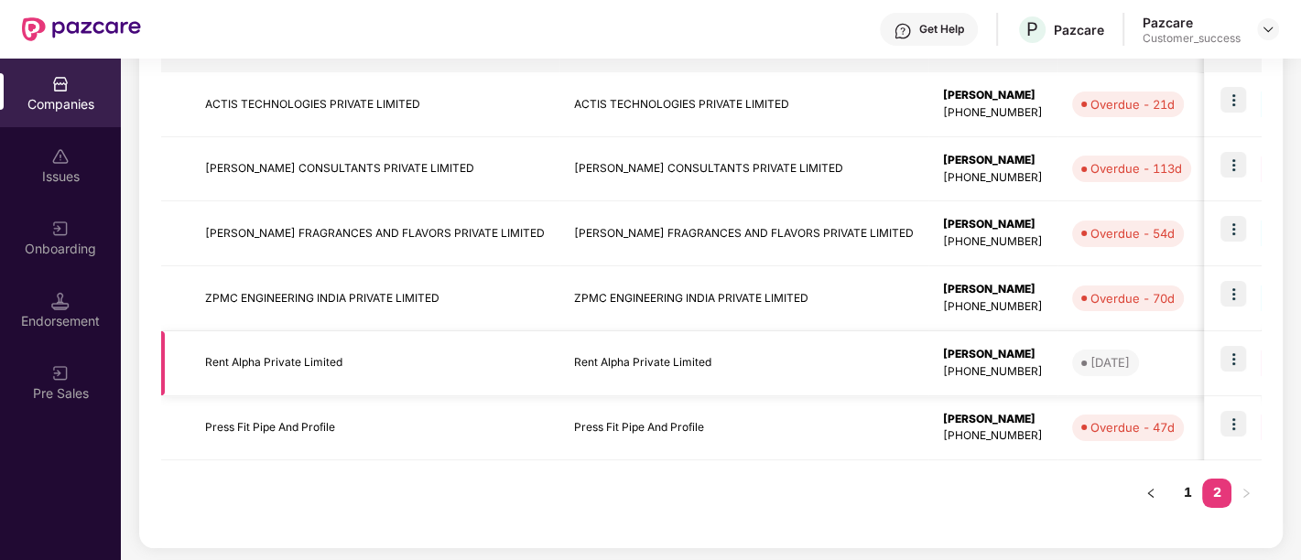
click at [1233, 362] on img at bounding box center [1233, 359] width 26 height 26
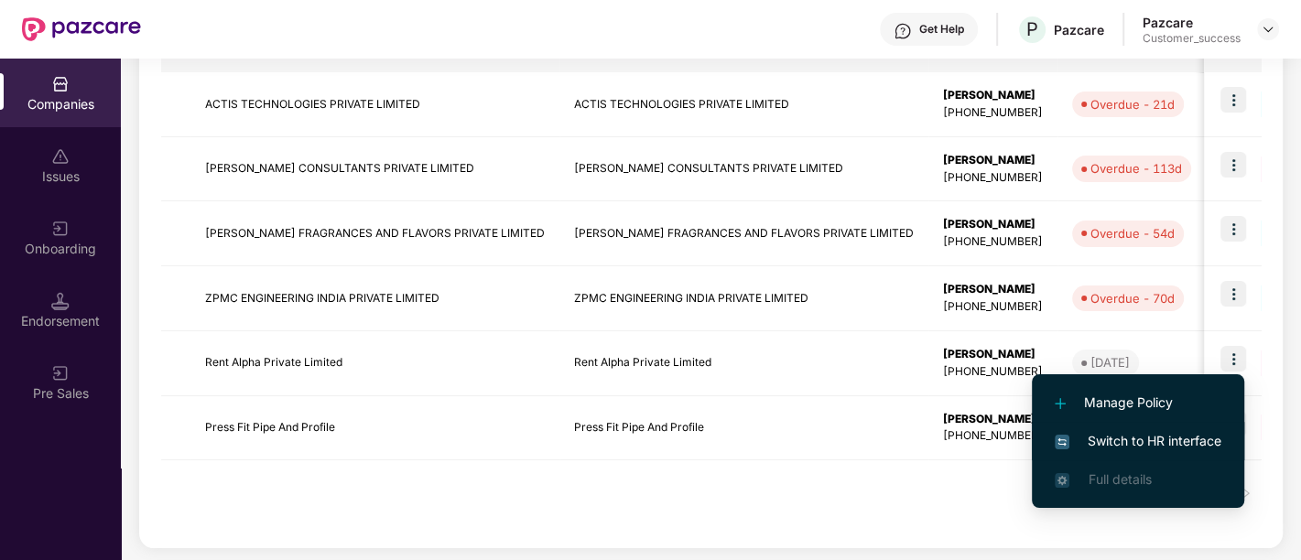
click at [1152, 430] on li "Switch to HR interface" at bounding box center [1138, 441] width 212 height 38
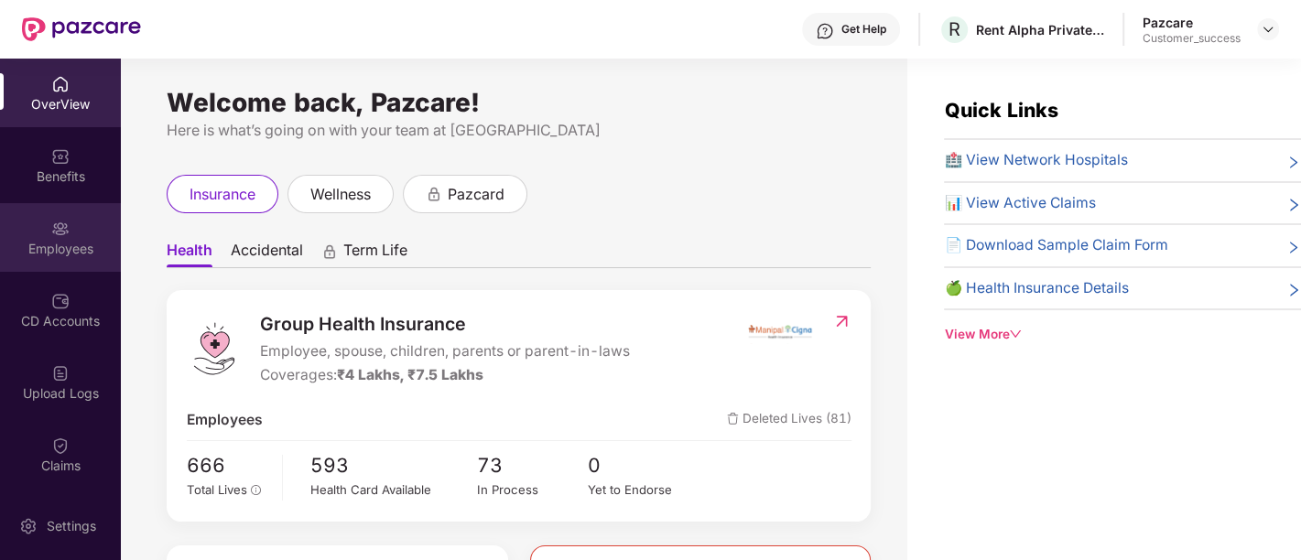
click at [38, 236] on div "Employees" at bounding box center [60, 237] width 121 height 69
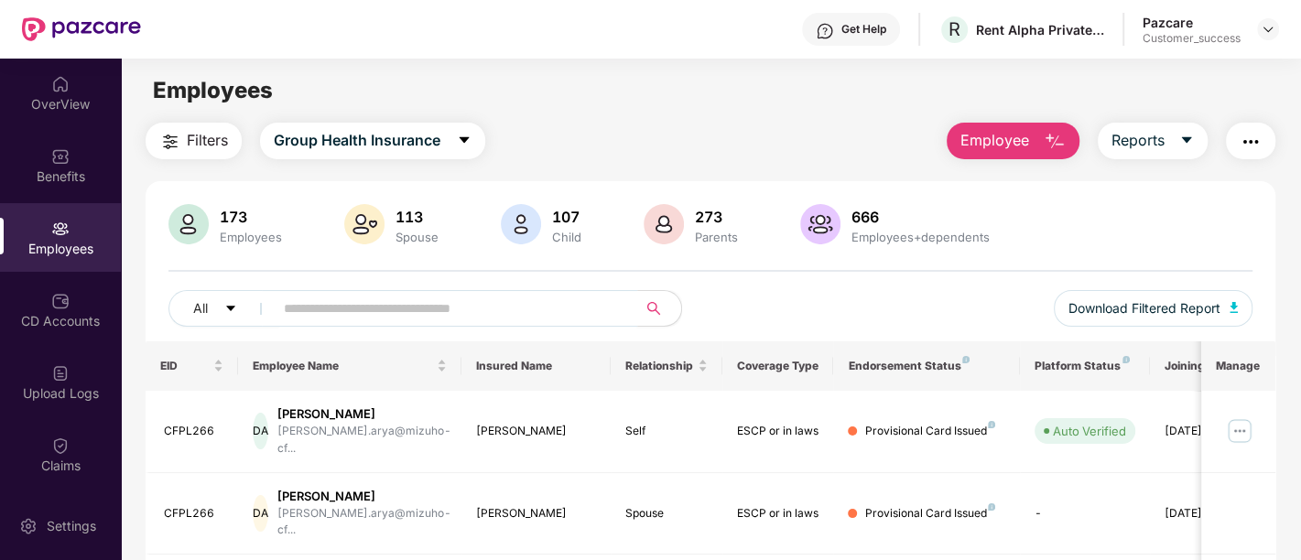
click at [373, 318] on input "text" at bounding box center [448, 308] width 329 height 27
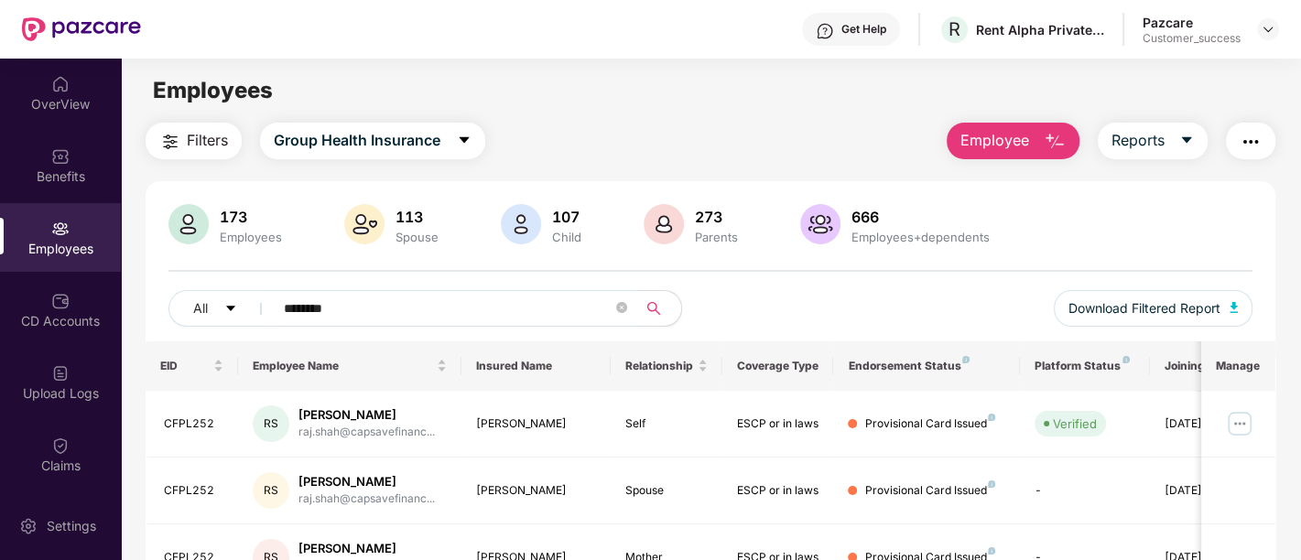
scroll to position [161, 0]
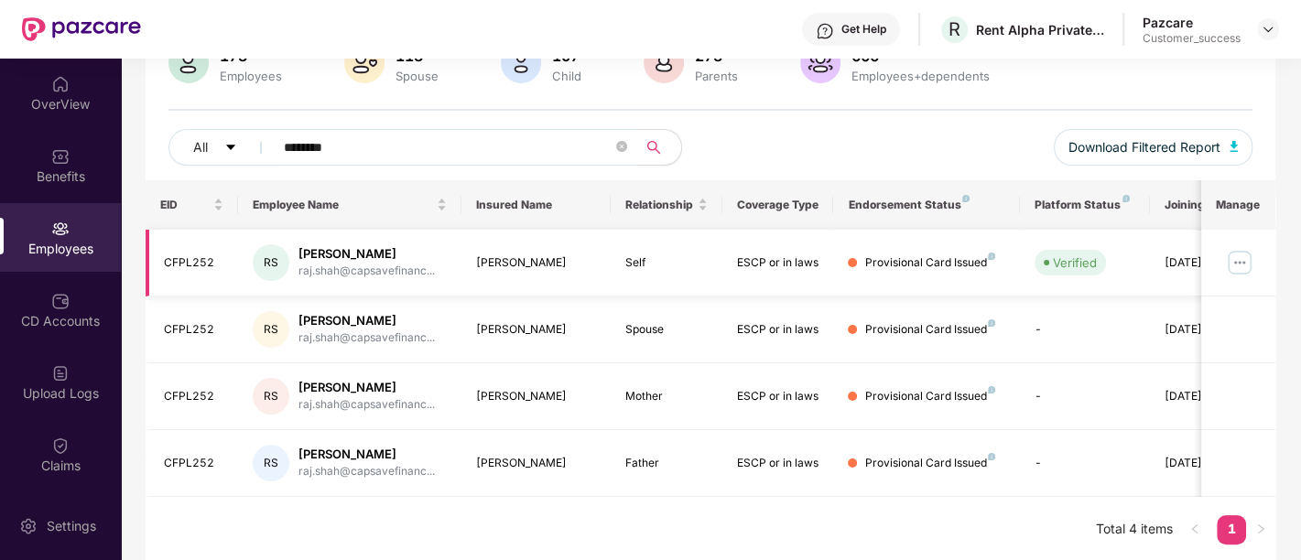
type input "********"
click at [184, 260] on div "CFPL252" at bounding box center [194, 262] width 60 height 17
copy div "CFPL252"
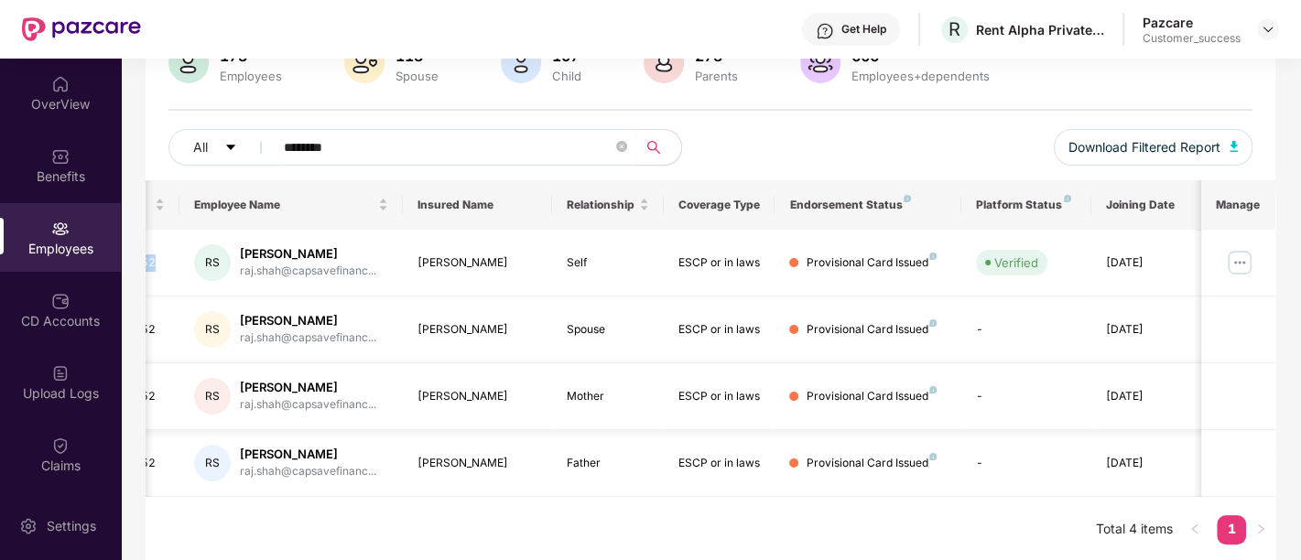
scroll to position [0, 0]
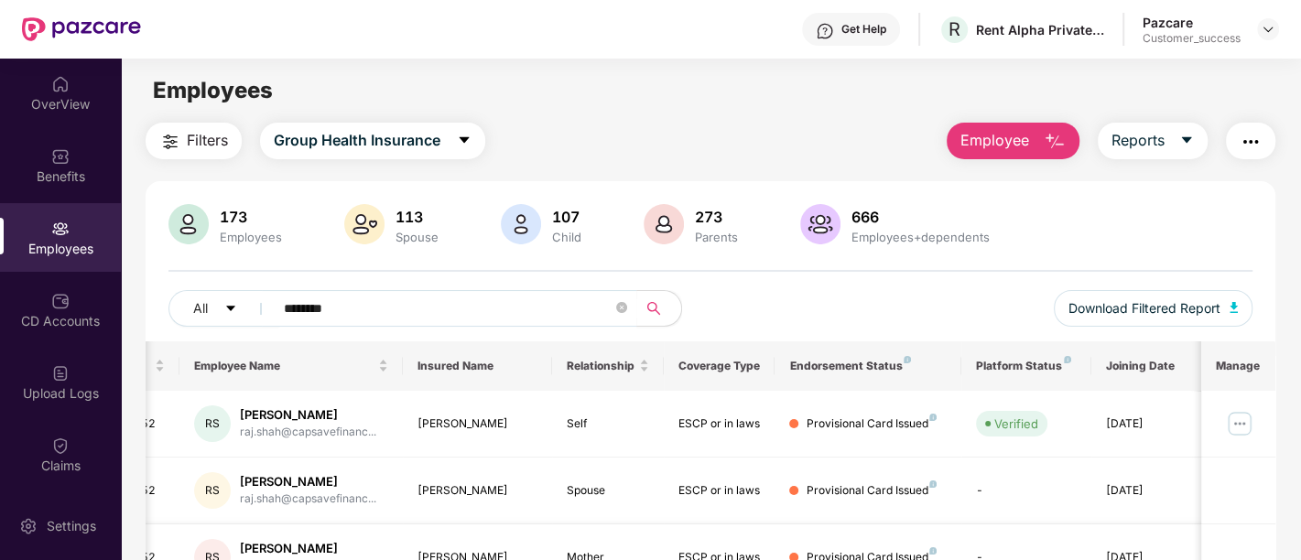
click at [416, 404] on td "Raj Shah" at bounding box center [477, 424] width 149 height 67
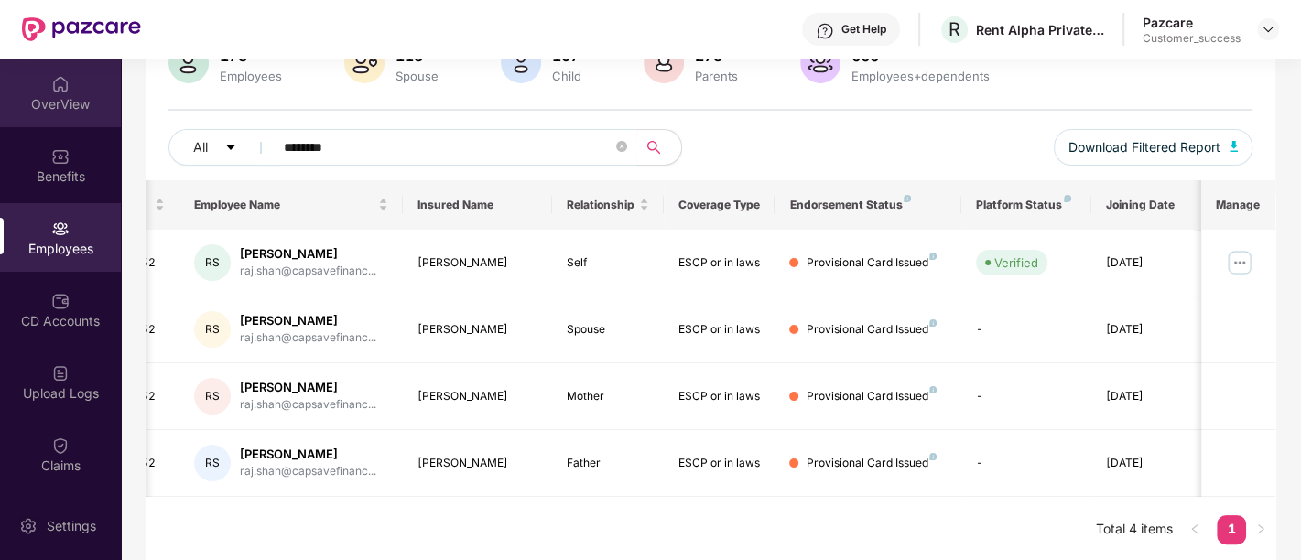
click at [60, 106] on div "OverView" at bounding box center [60, 104] width 121 height 18
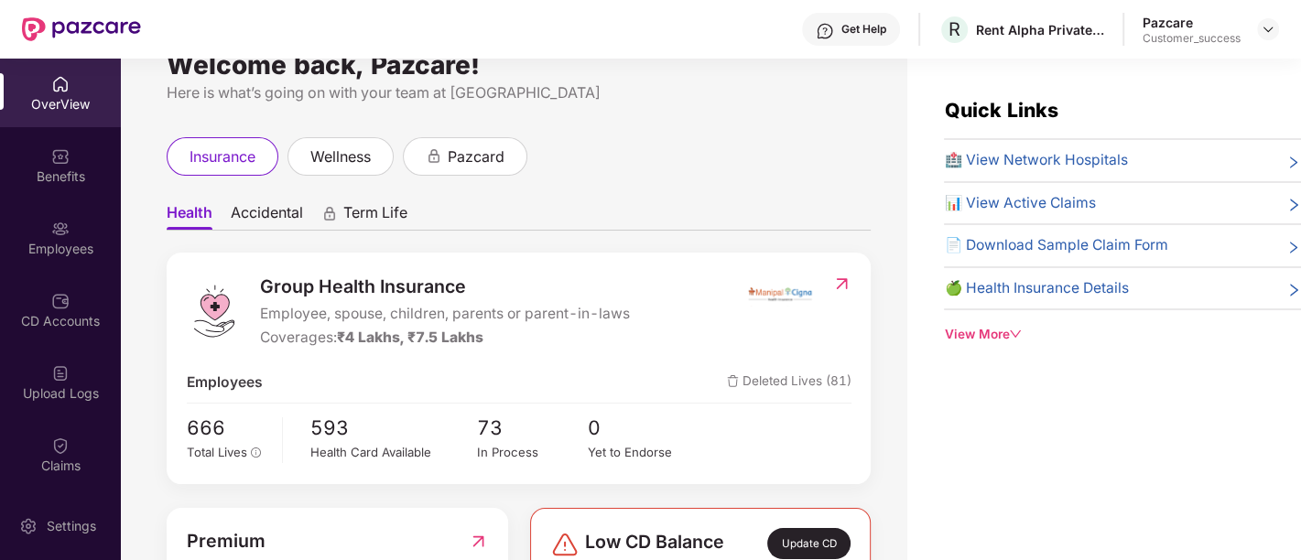
scroll to position [0, 0]
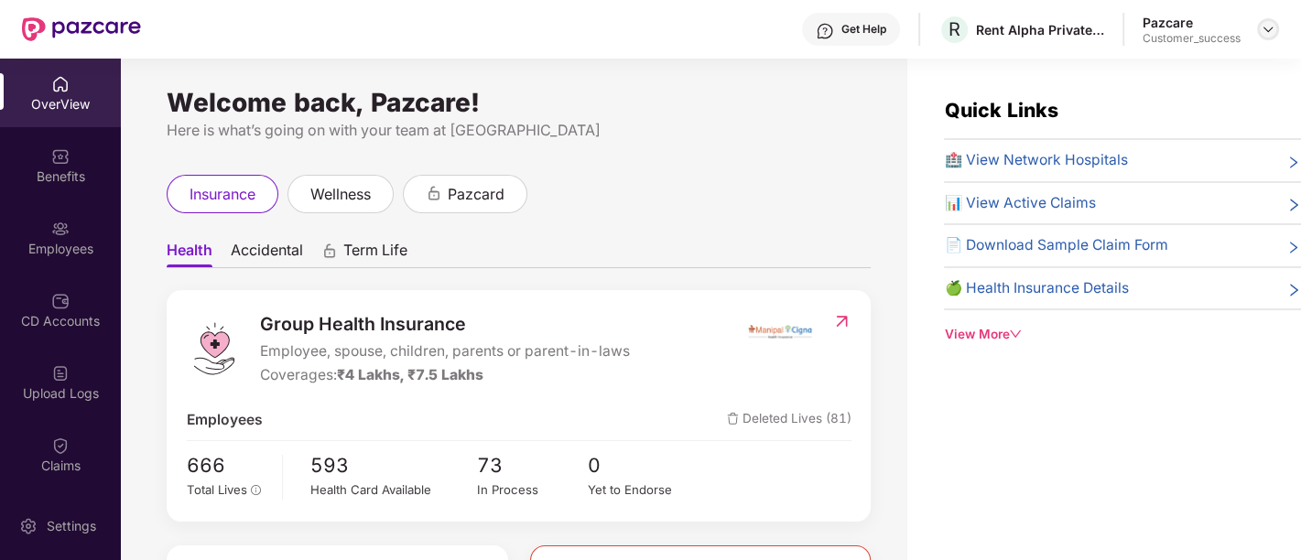
drag, startPoint x: 103, startPoint y: 1, endPoint x: 1277, endPoint y: 28, distance: 1173.8
click at [1277, 28] on div at bounding box center [1268, 29] width 22 height 22
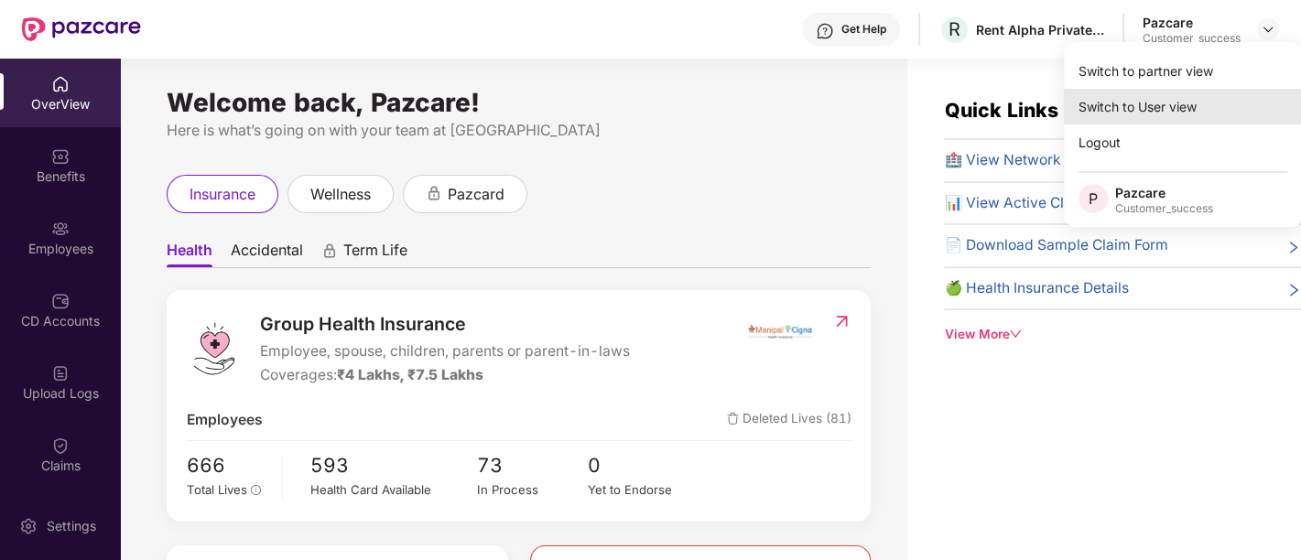
click at [1156, 90] on div "Switch to User view" at bounding box center [1183, 107] width 238 height 36
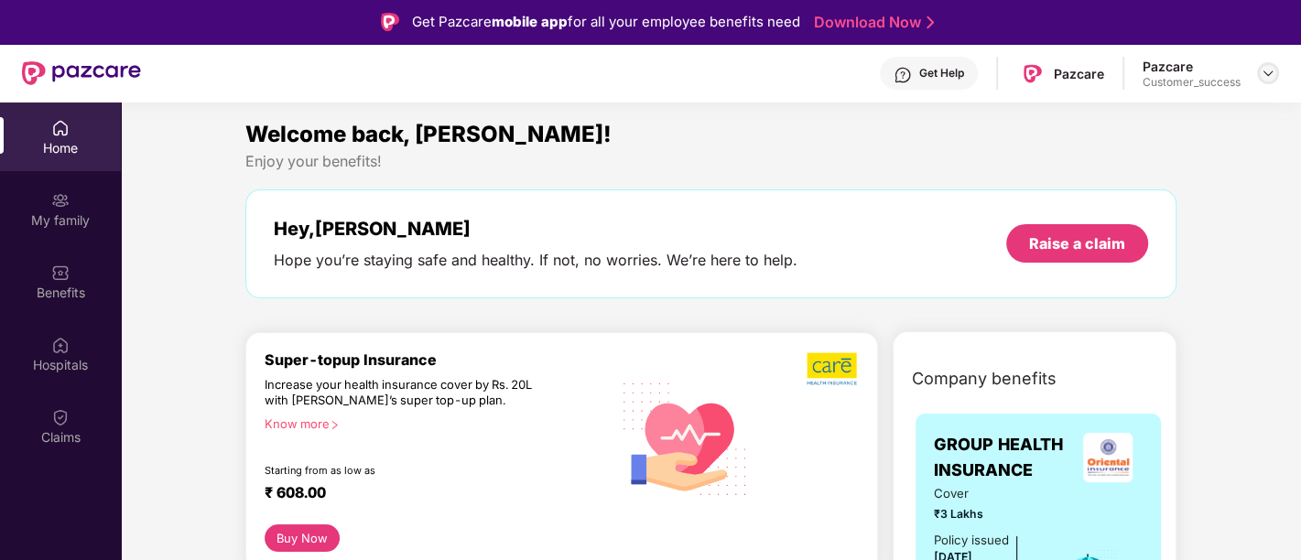
click at [1265, 73] on img at bounding box center [1267, 73] width 15 height 15
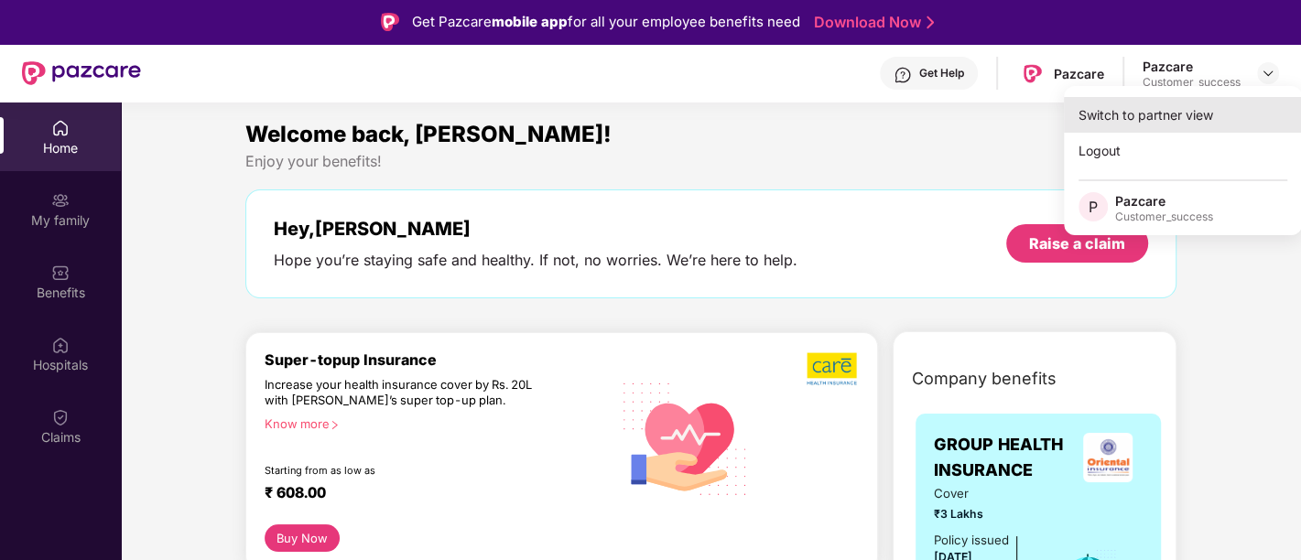
click at [1127, 124] on div "Switch to partner view" at bounding box center [1183, 115] width 238 height 36
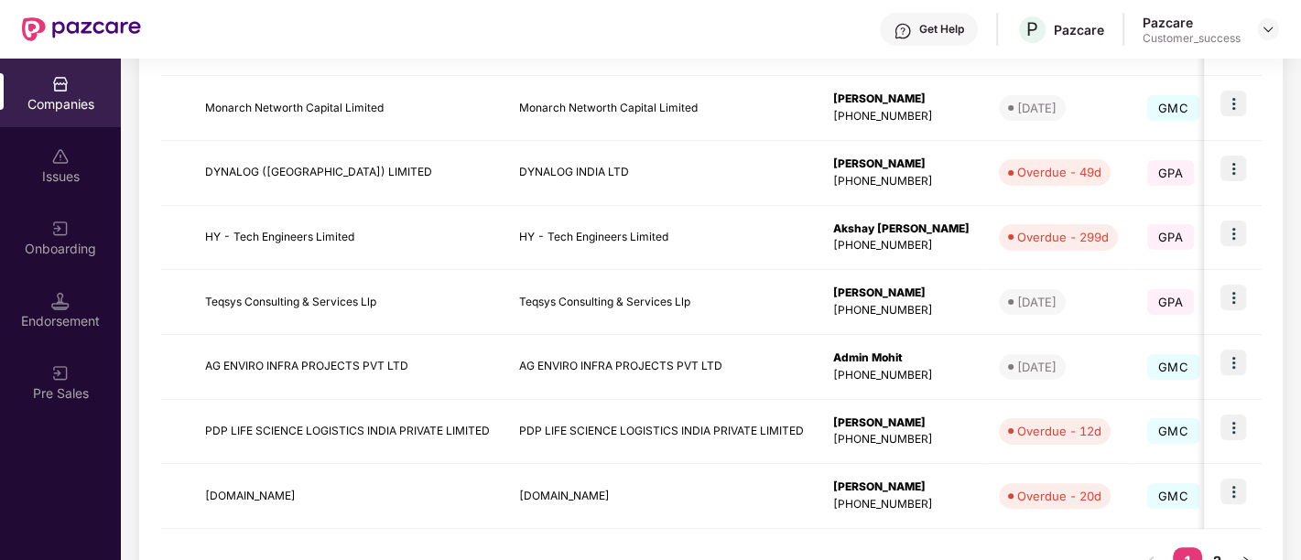
scroll to position [594, 0]
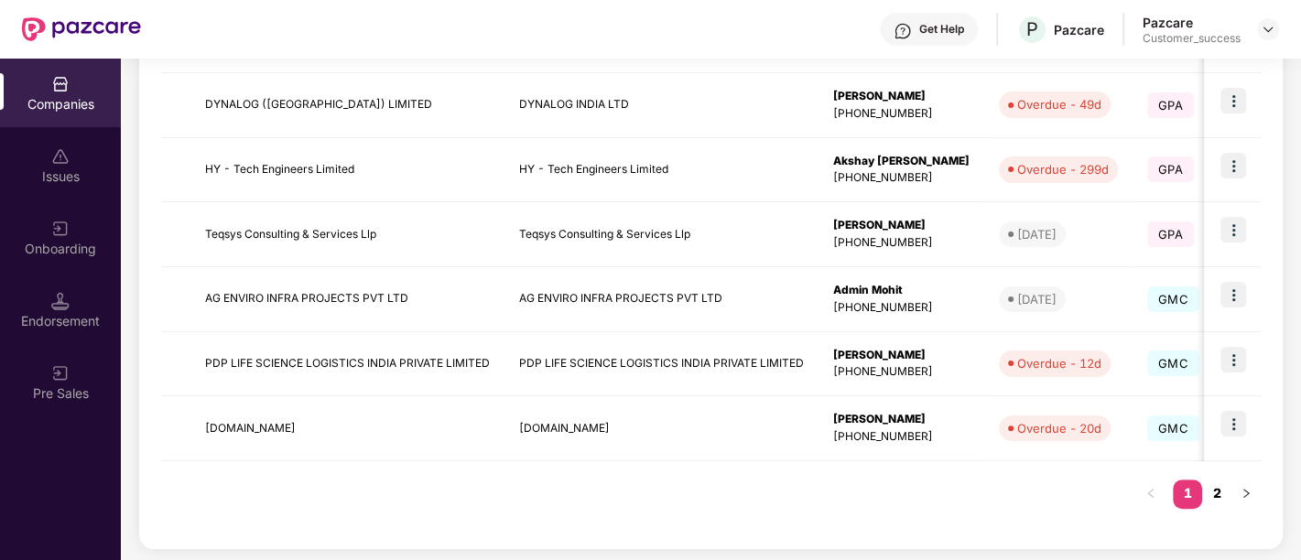
click at [1216, 487] on link "2" at bounding box center [1216, 493] width 29 height 27
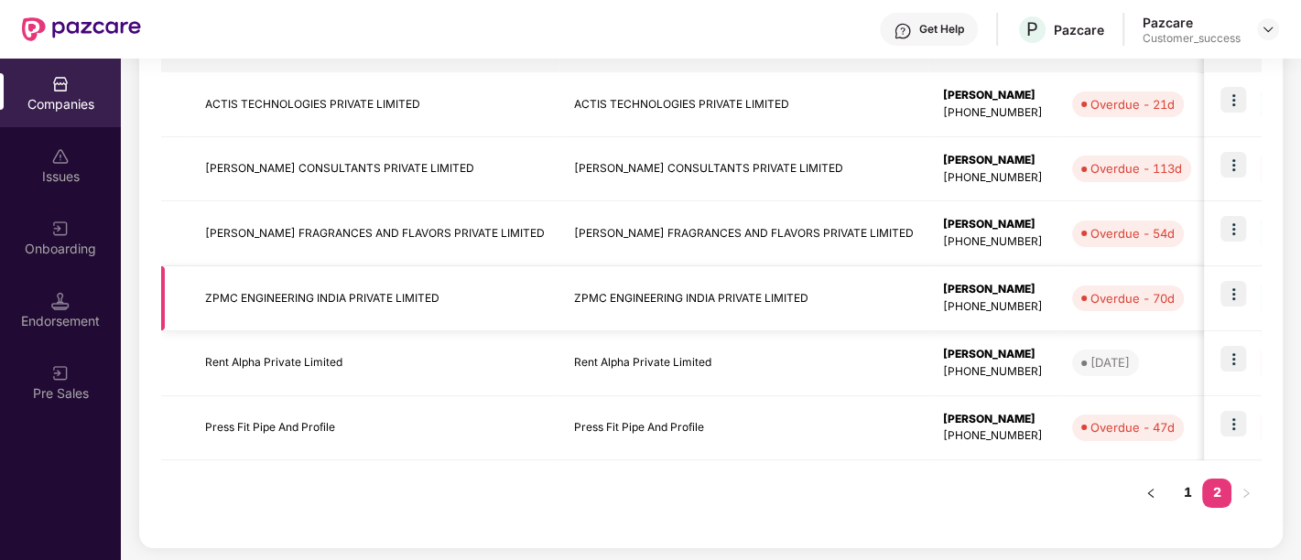
click at [1232, 296] on img at bounding box center [1233, 294] width 26 height 26
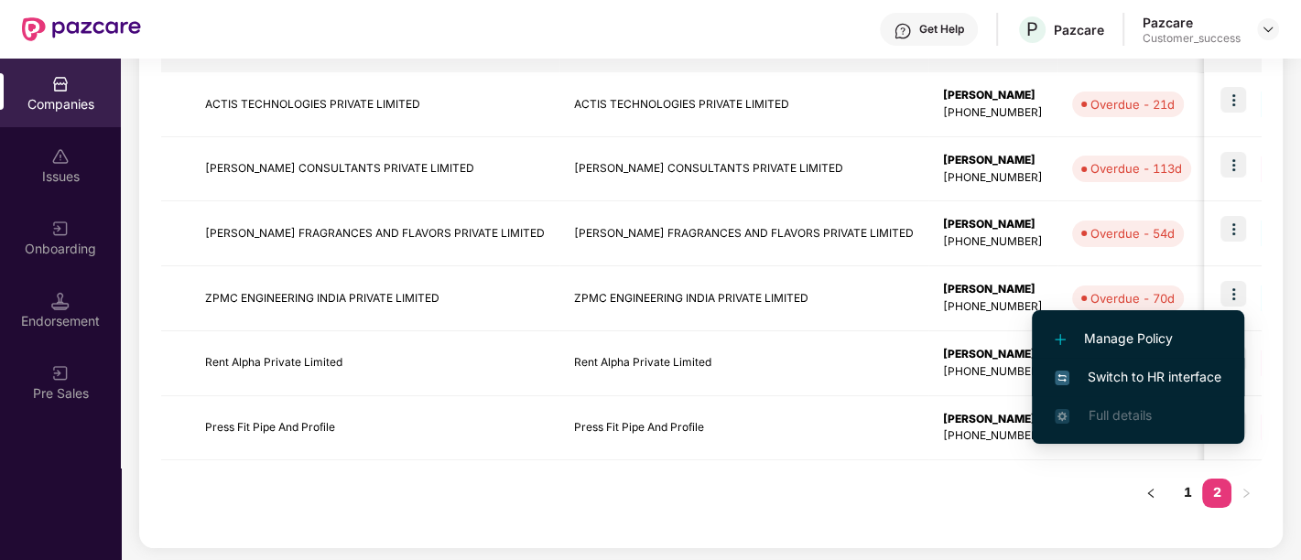
click at [1108, 373] on span "Switch to HR interface" at bounding box center [1137, 377] width 167 height 20
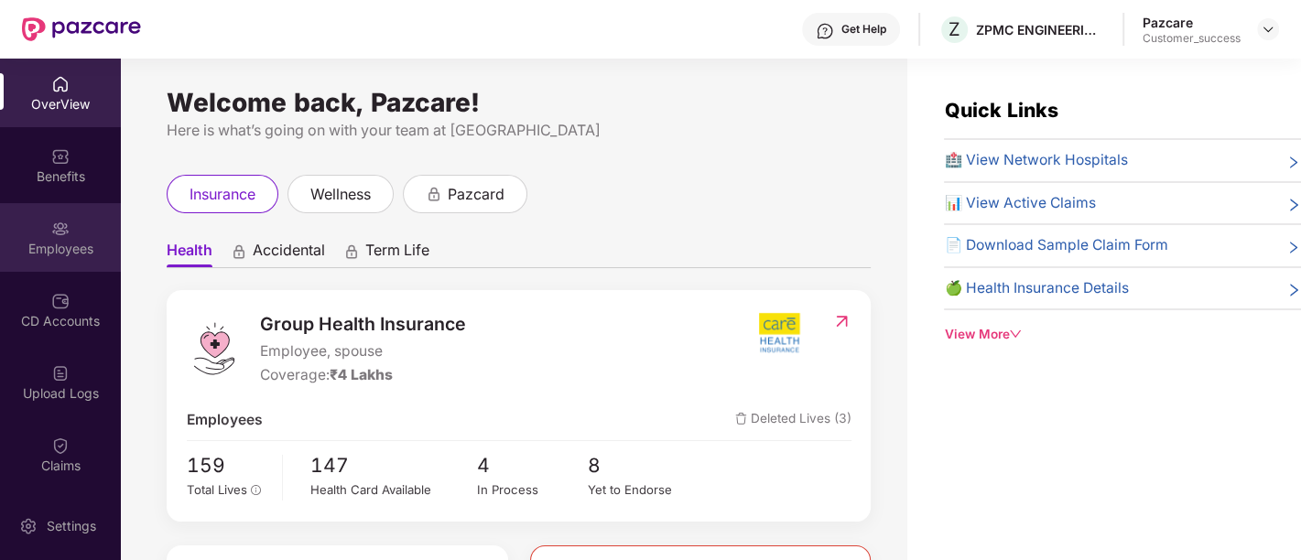
click at [55, 252] on div "Employees" at bounding box center [60, 249] width 121 height 18
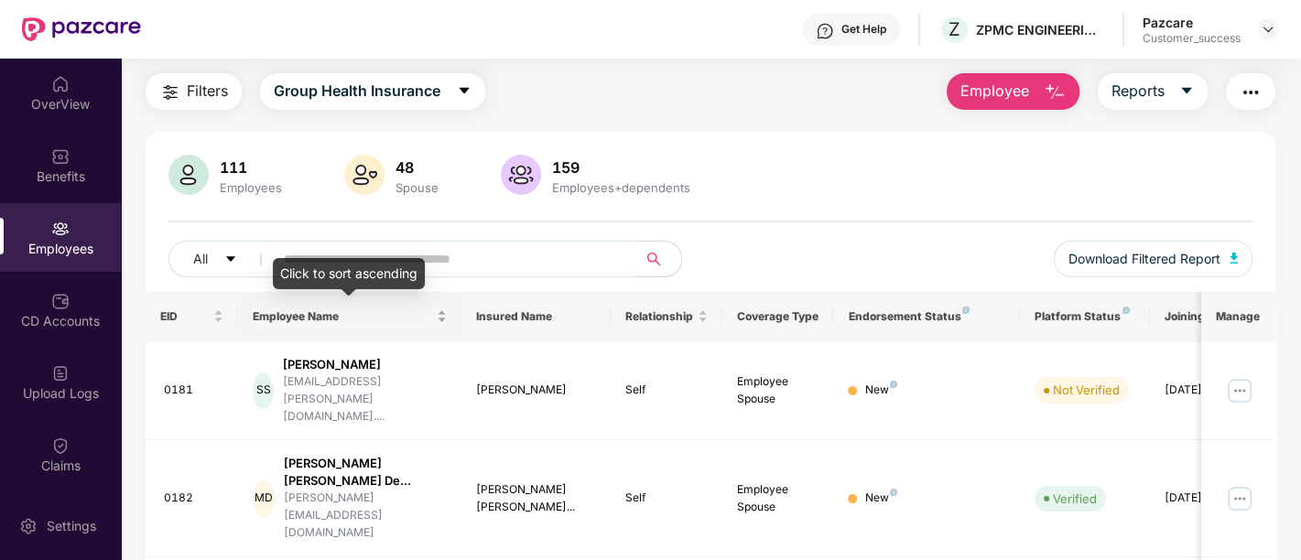
scroll to position [0, 0]
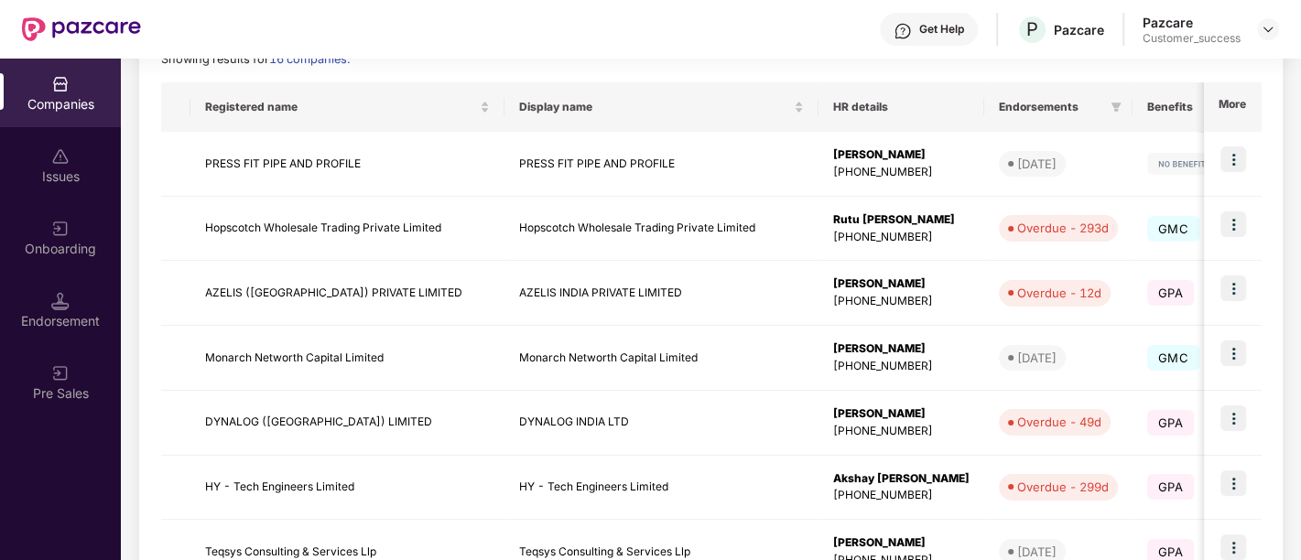
scroll to position [594, 0]
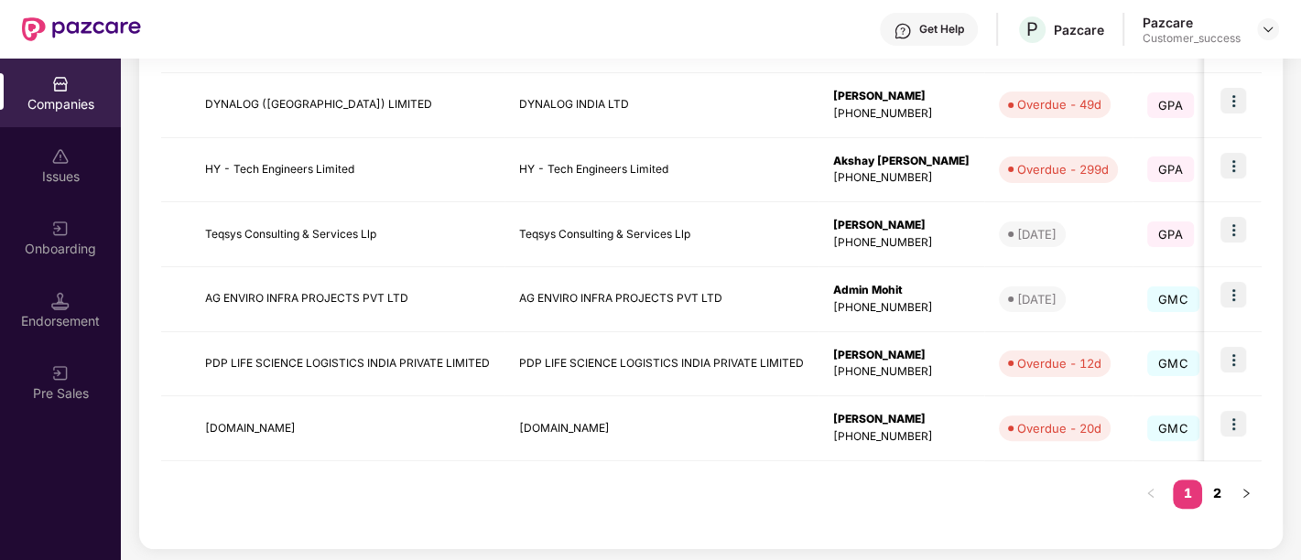
click at [1214, 493] on link "2" at bounding box center [1216, 493] width 29 height 27
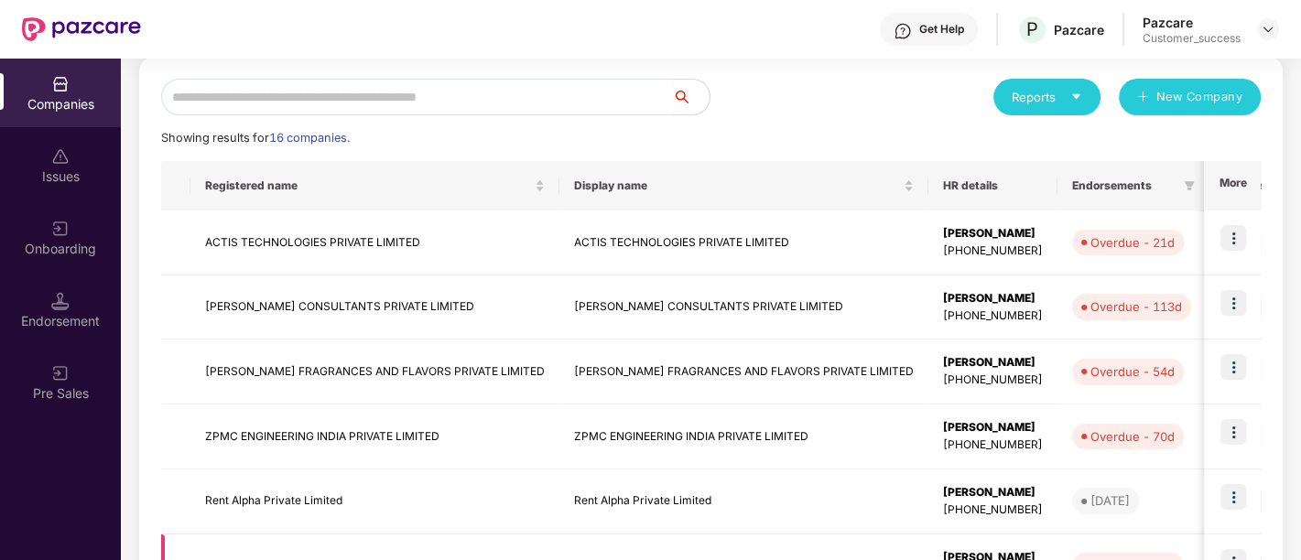
scroll to position [336, 0]
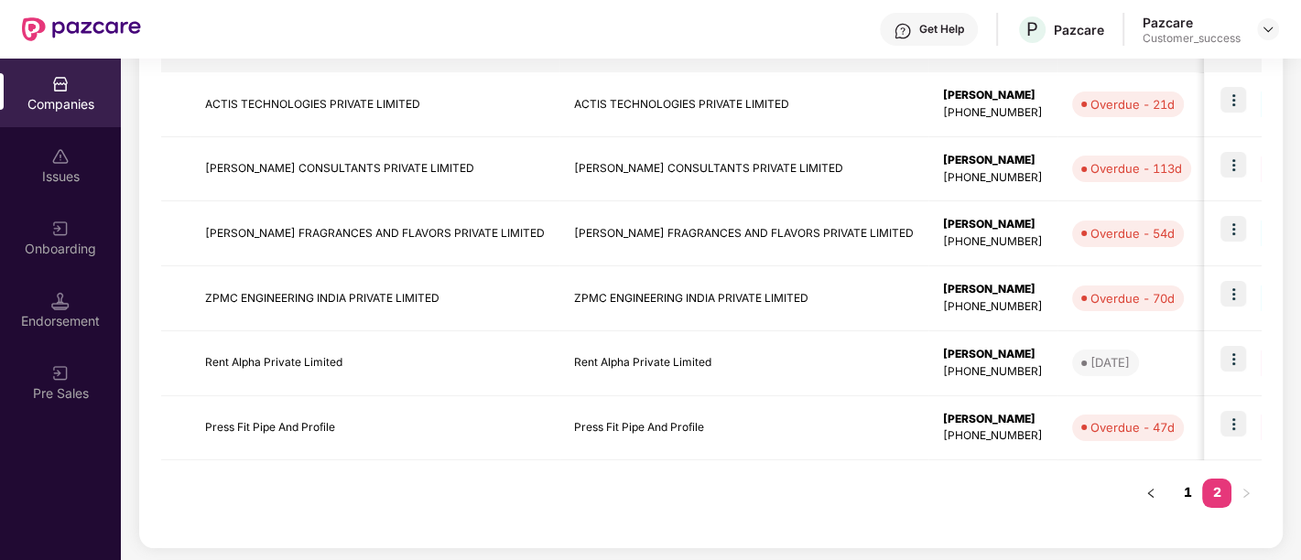
click at [1179, 488] on link "1" at bounding box center [1187, 492] width 29 height 27
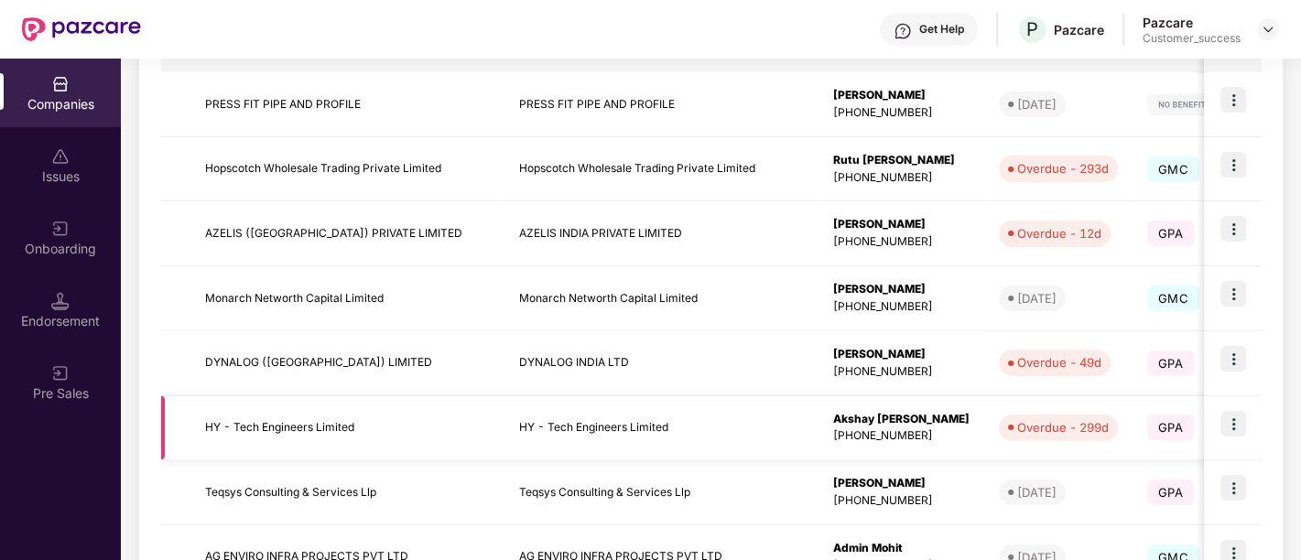
scroll to position [594, 0]
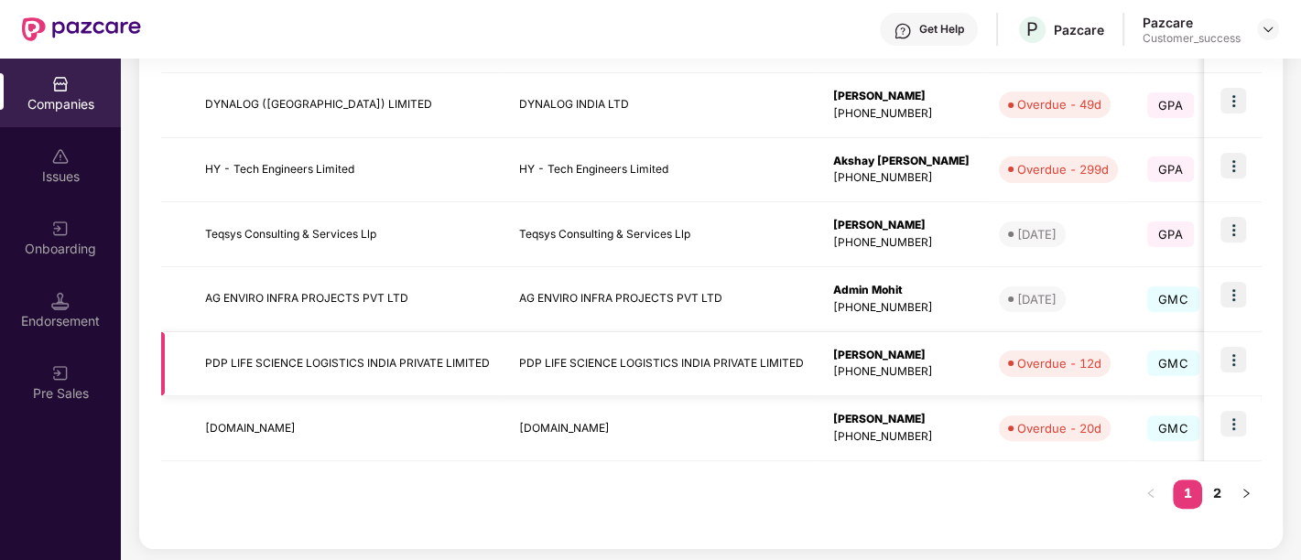
click at [1233, 349] on img at bounding box center [1233, 360] width 26 height 26
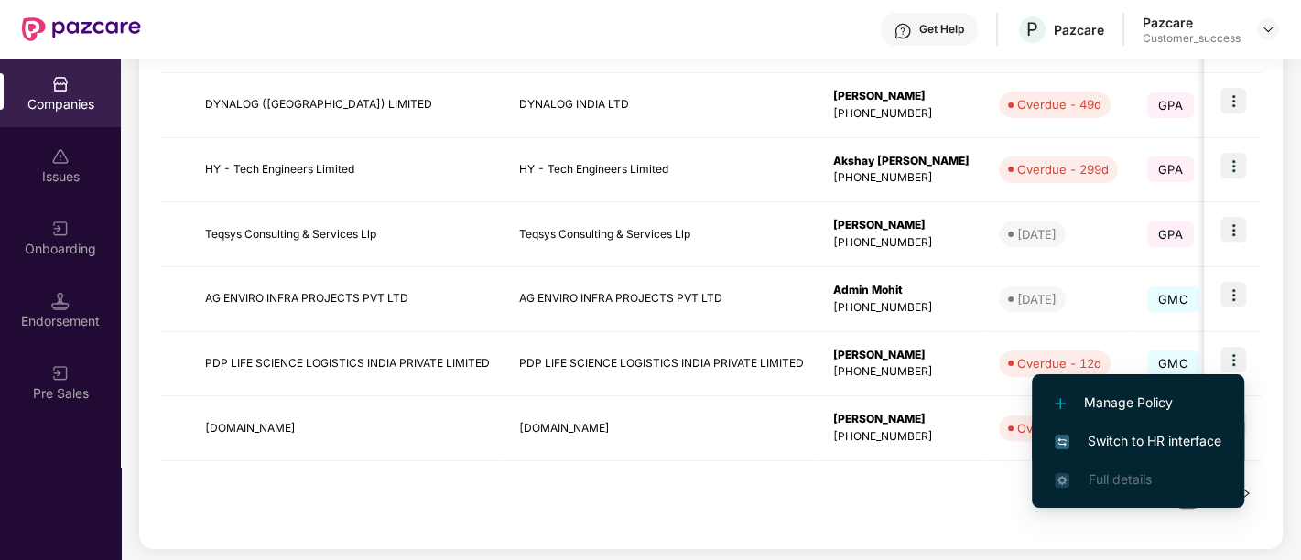
click at [1117, 442] on span "Switch to HR interface" at bounding box center [1137, 441] width 167 height 20
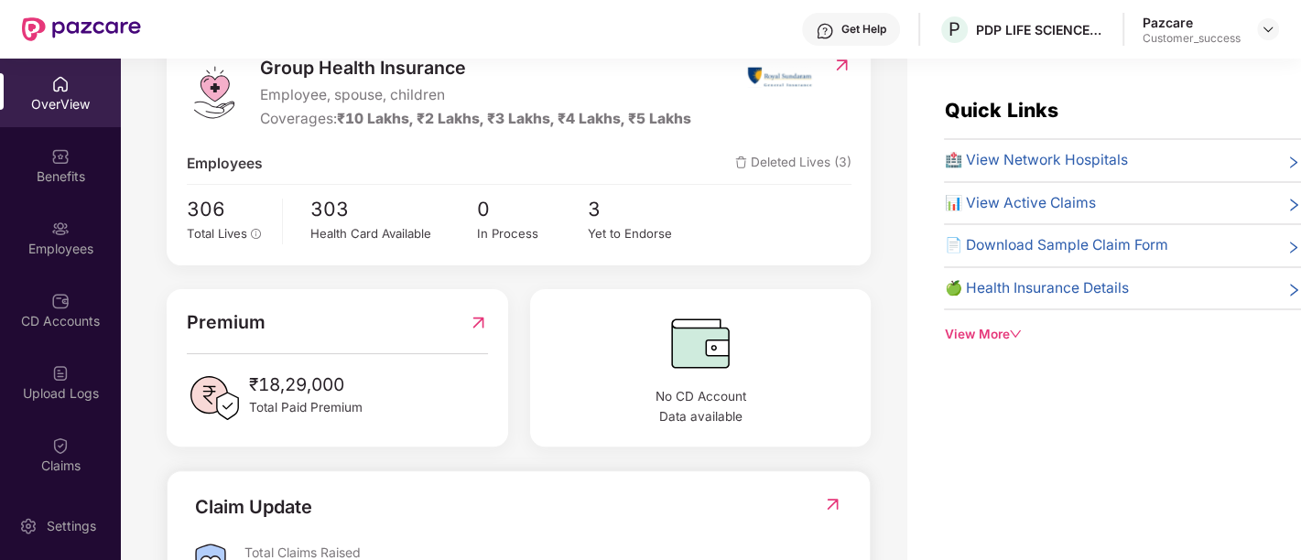
scroll to position [258, 0]
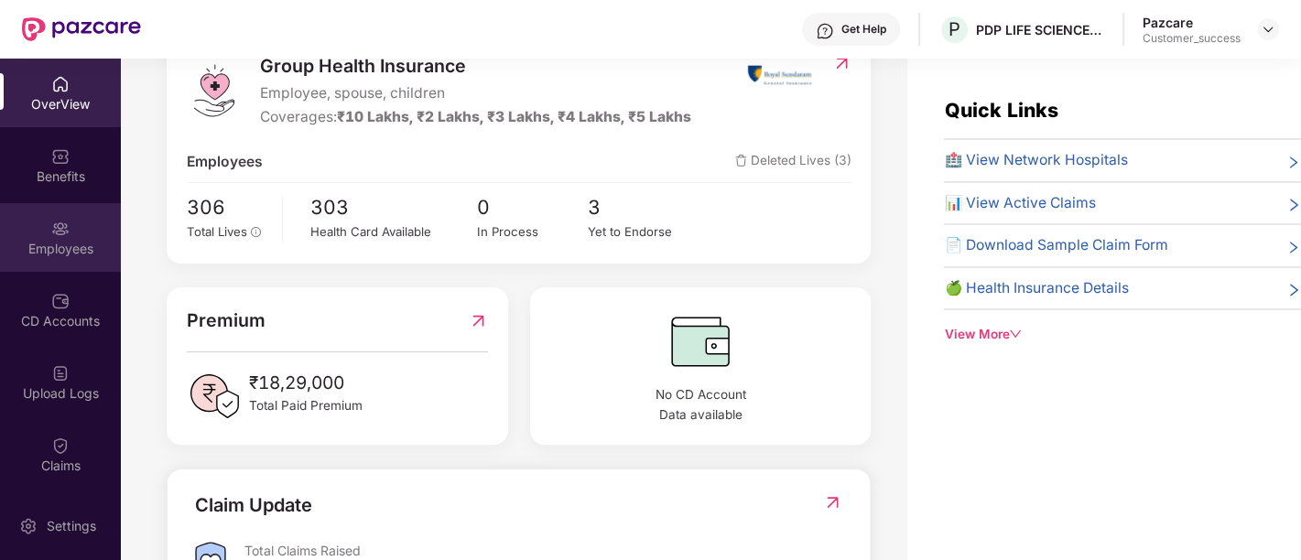
click at [78, 265] on div "Employees" at bounding box center [60, 237] width 121 height 69
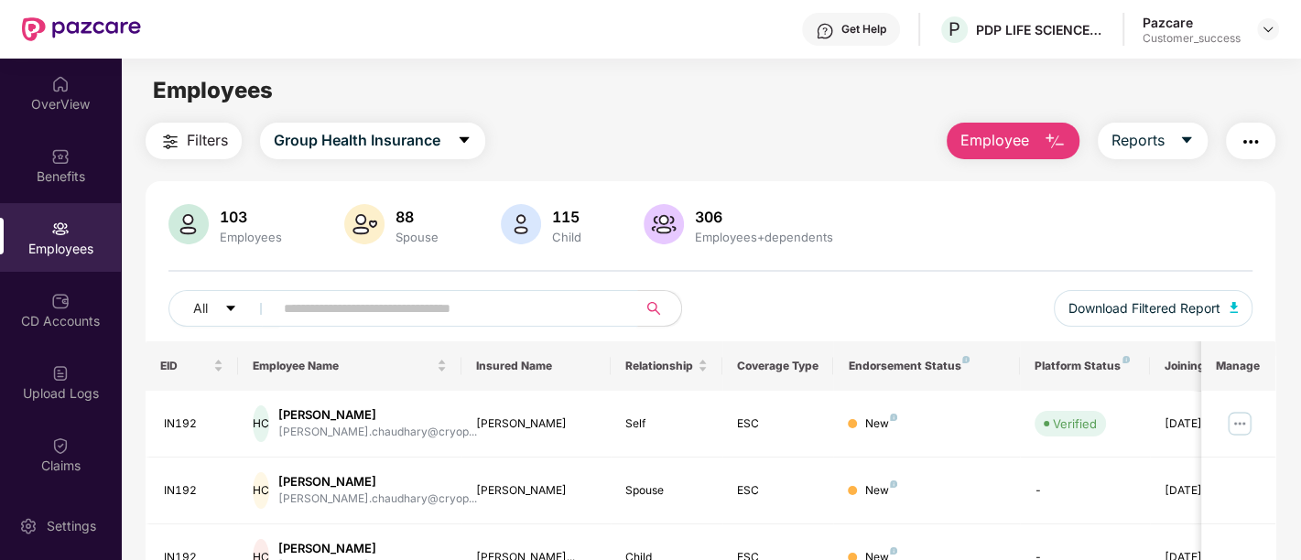
click at [440, 308] on input "text" at bounding box center [448, 308] width 329 height 27
paste input "*****"
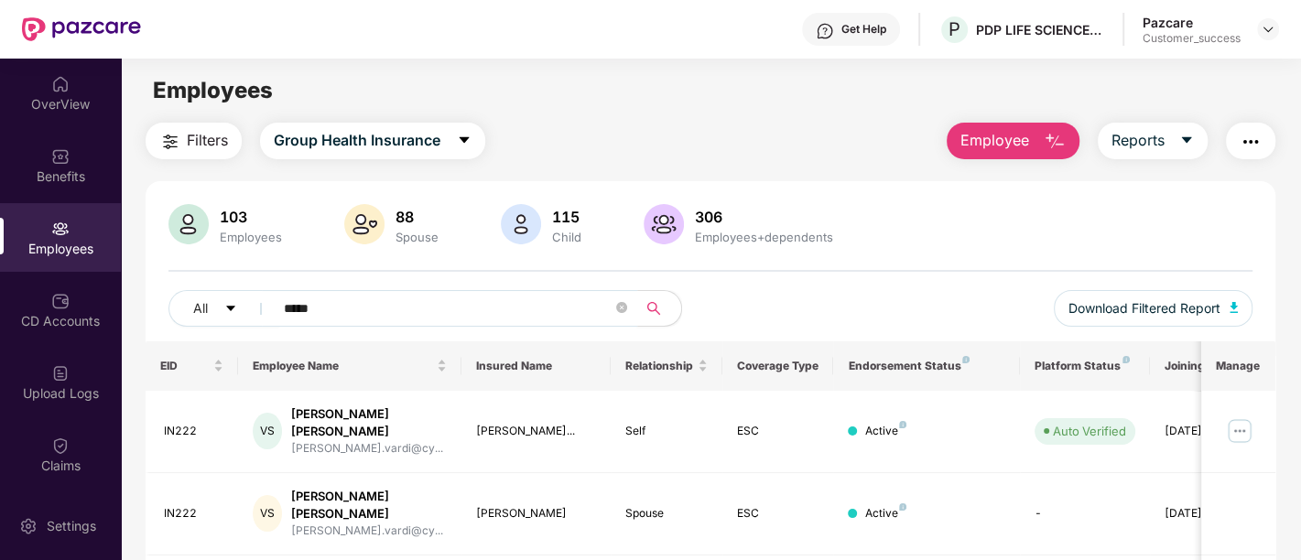
scroll to position [94, 0]
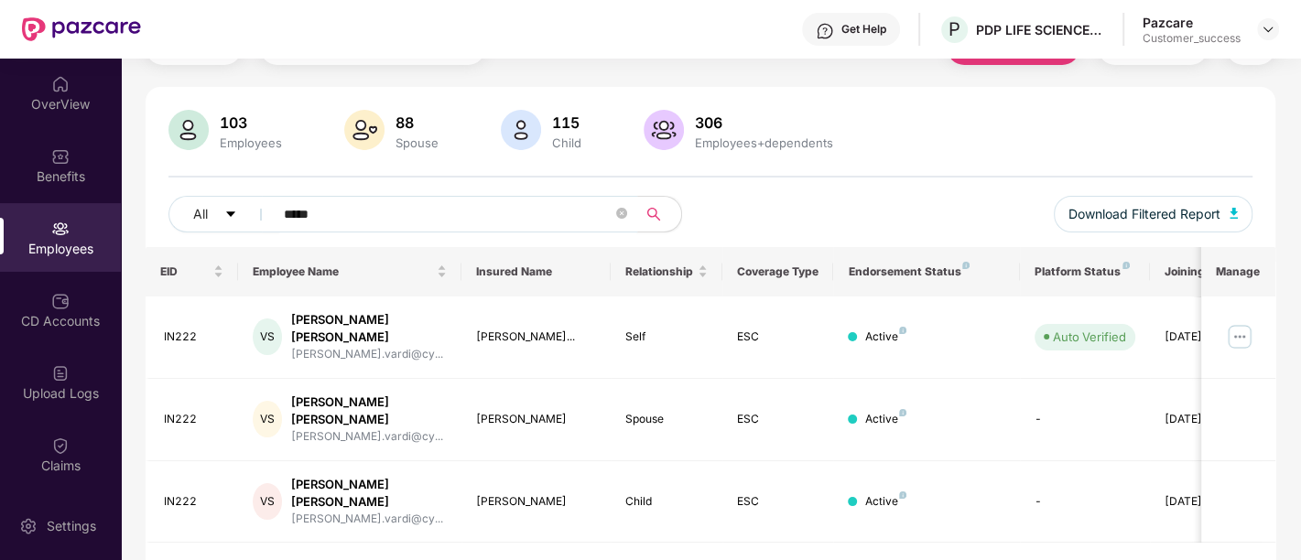
type input "*****"
click at [1241, 328] on img at bounding box center [1239, 336] width 29 height 29
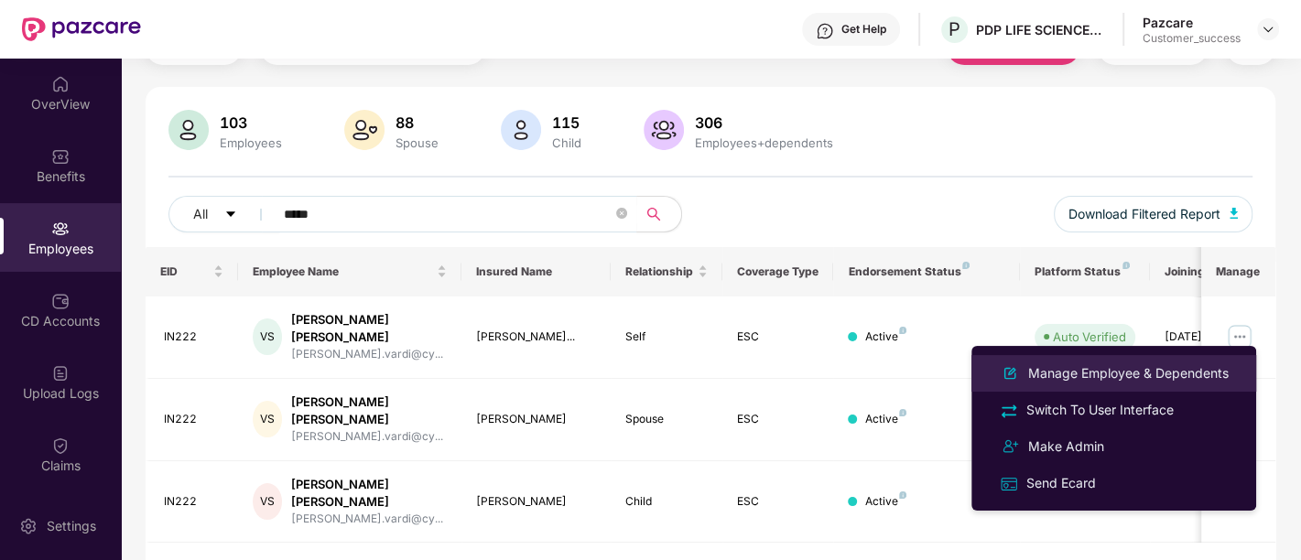
click at [1098, 383] on div "Manage Employee & Dependents" at bounding box center [1128, 373] width 208 height 20
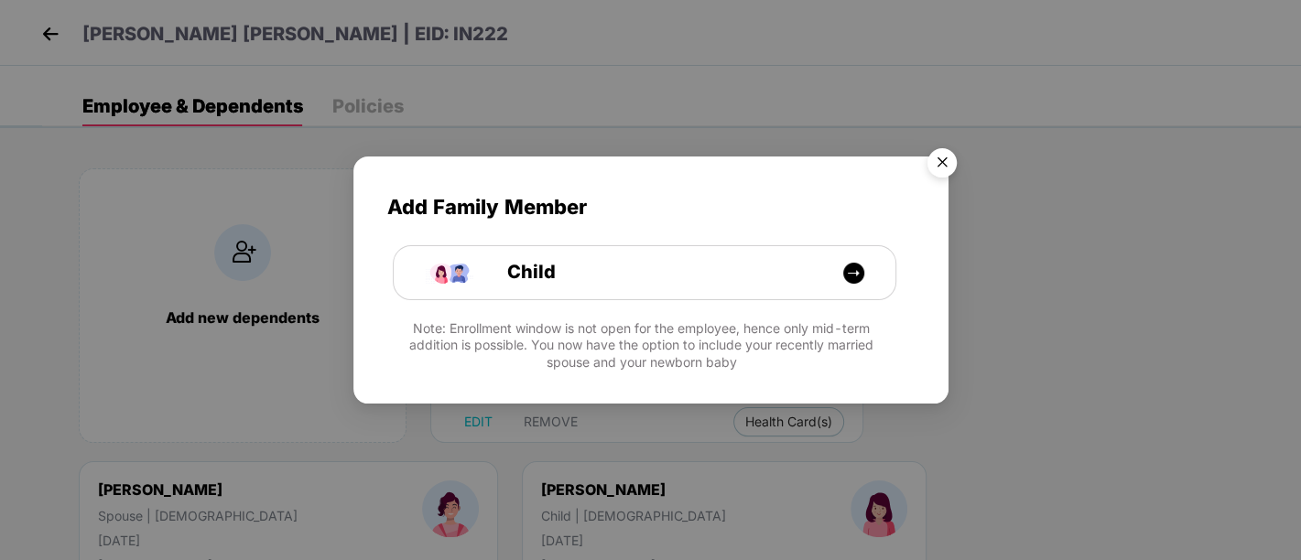
click at [944, 166] on img "Close" at bounding box center [941, 165] width 51 height 51
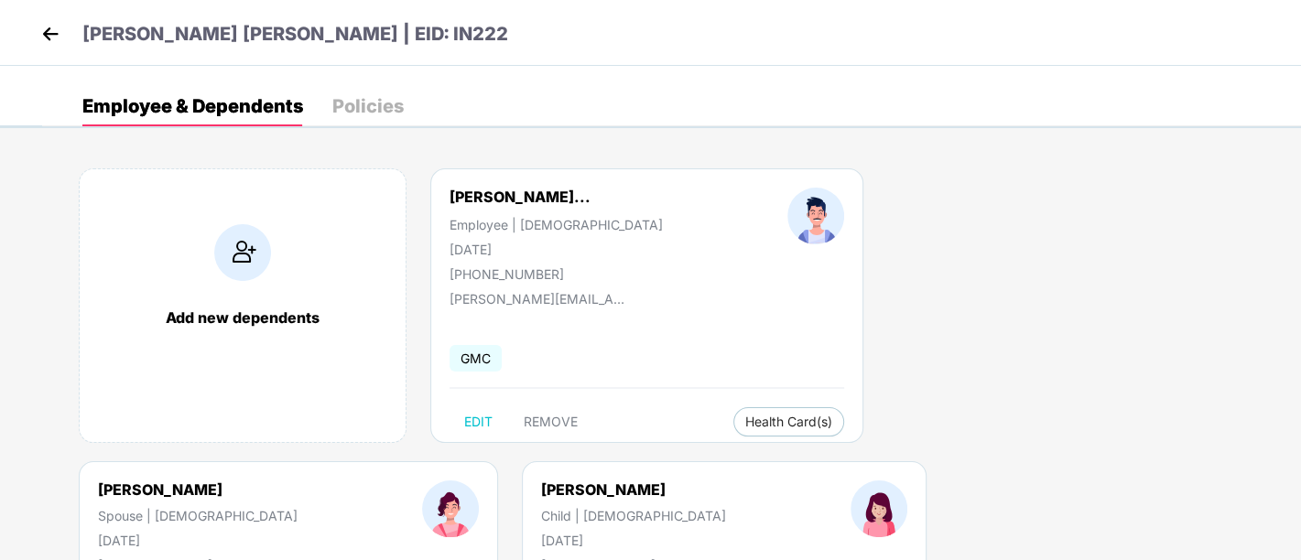
click at [527, 264] on div "Varadi Chandra Sekha... Employee | Male 18 June 1997 +919898767876" at bounding box center [556, 235] width 338 height 94
click at [527, 268] on div "Varadi Chandra Sekha... Employee | Male 18 June 1997 +919898767876" at bounding box center [556, 235] width 338 height 94
copy div "919898767876"
click at [52, 34] on img at bounding box center [50, 33] width 27 height 27
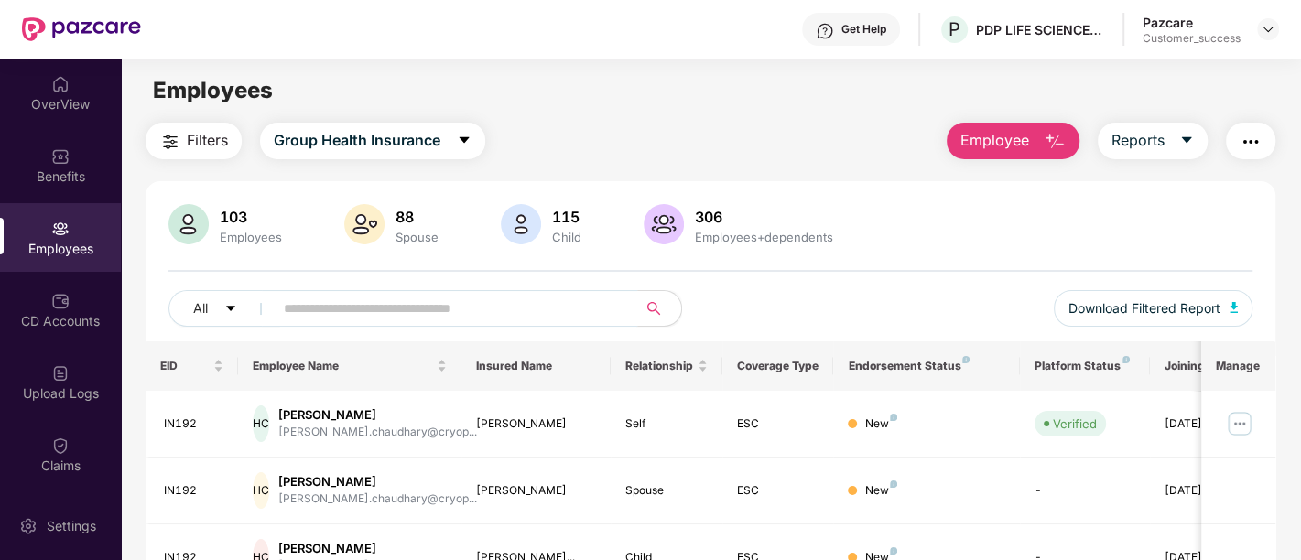
click at [389, 308] on input "text" at bounding box center [448, 308] width 329 height 27
paste input "*****"
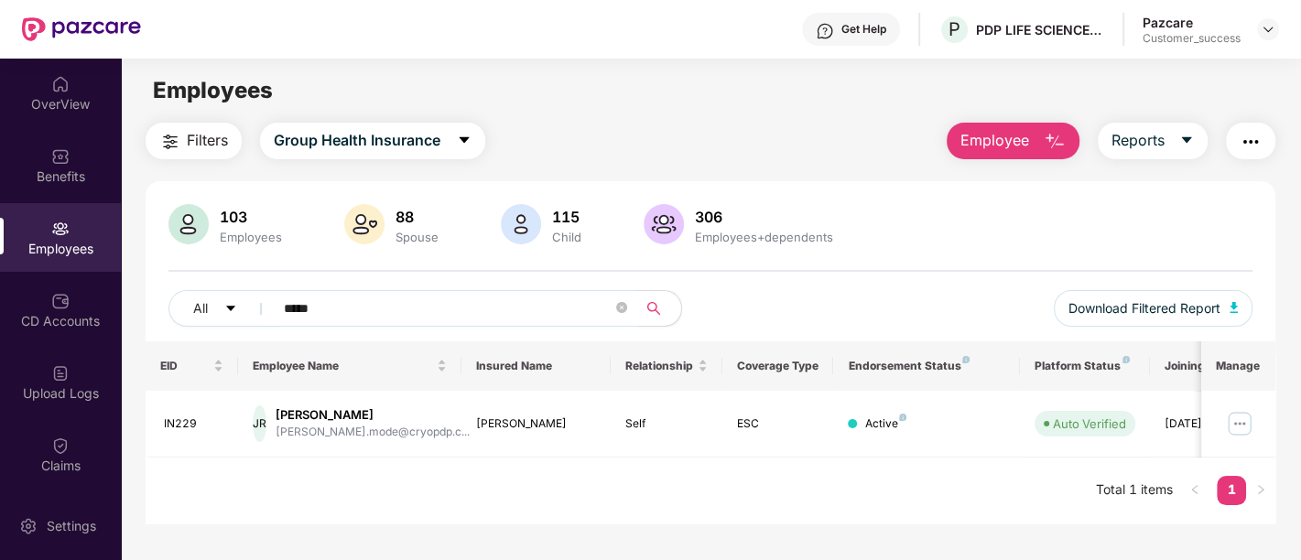
scroll to position [58, 0]
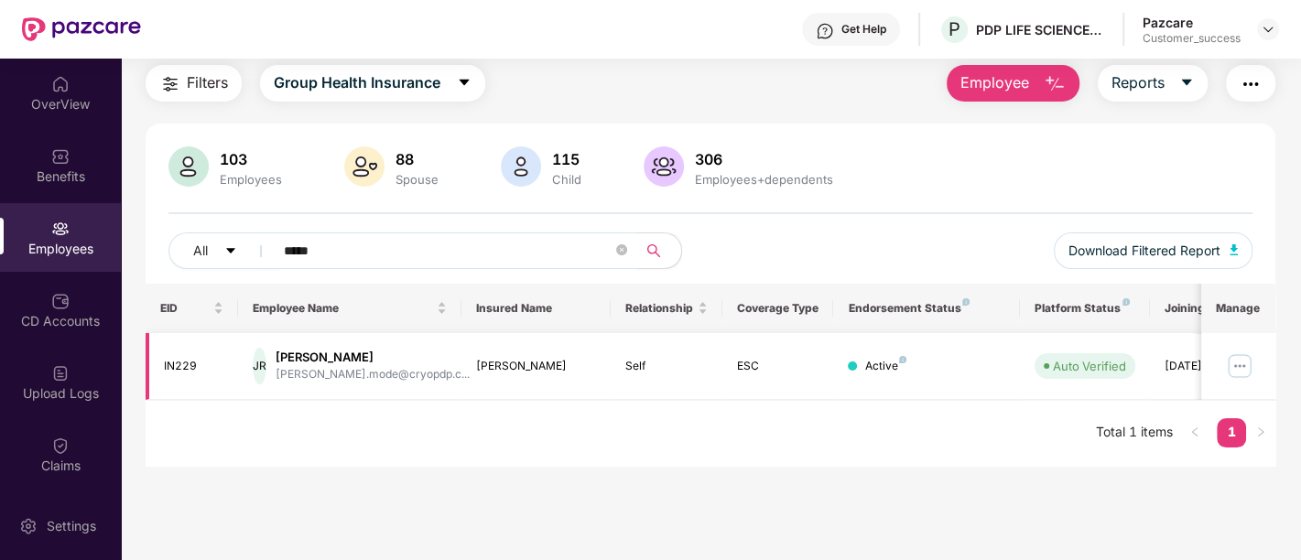
type input "*****"
click at [1247, 367] on img at bounding box center [1239, 365] width 29 height 29
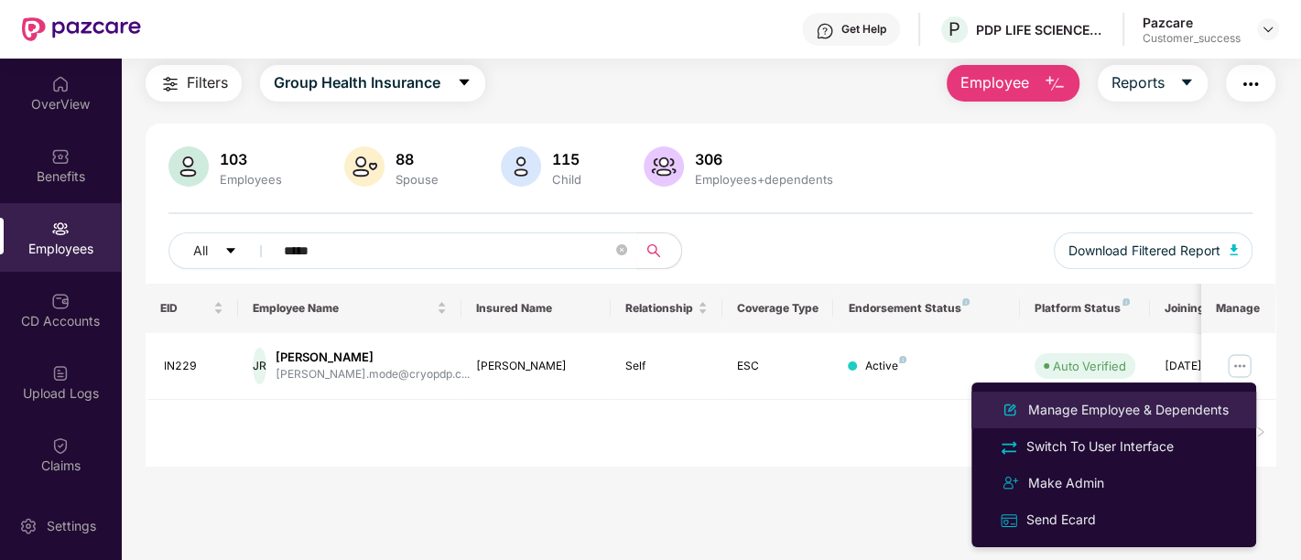
click at [1087, 416] on div "Manage Employee & Dependents" at bounding box center [1128, 410] width 208 height 20
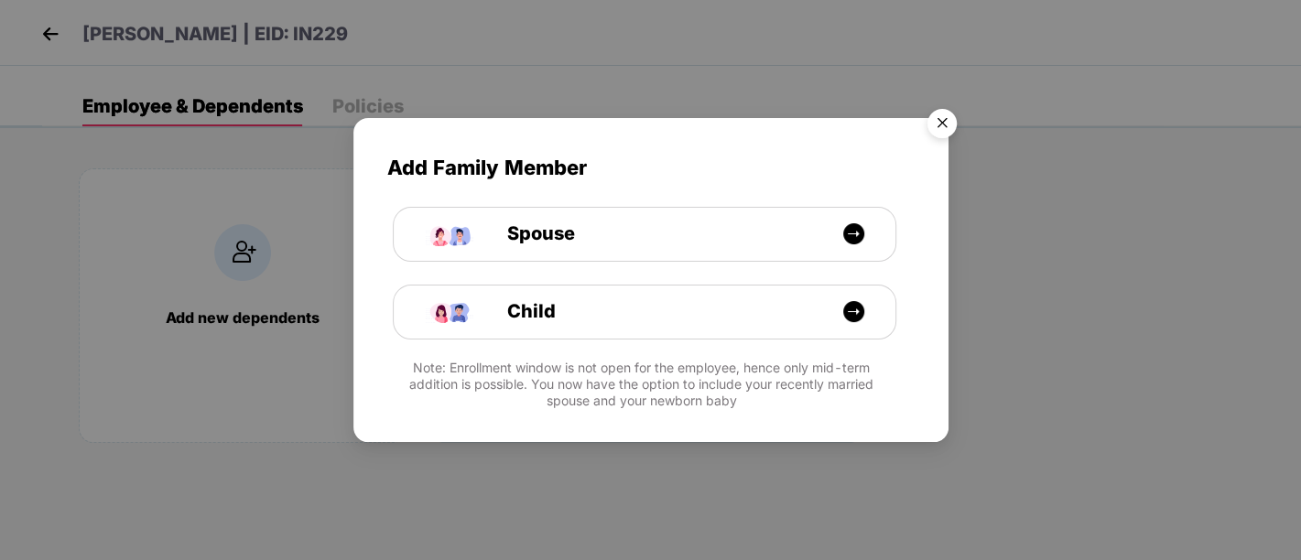
click at [936, 126] on img "Close" at bounding box center [941, 126] width 51 height 51
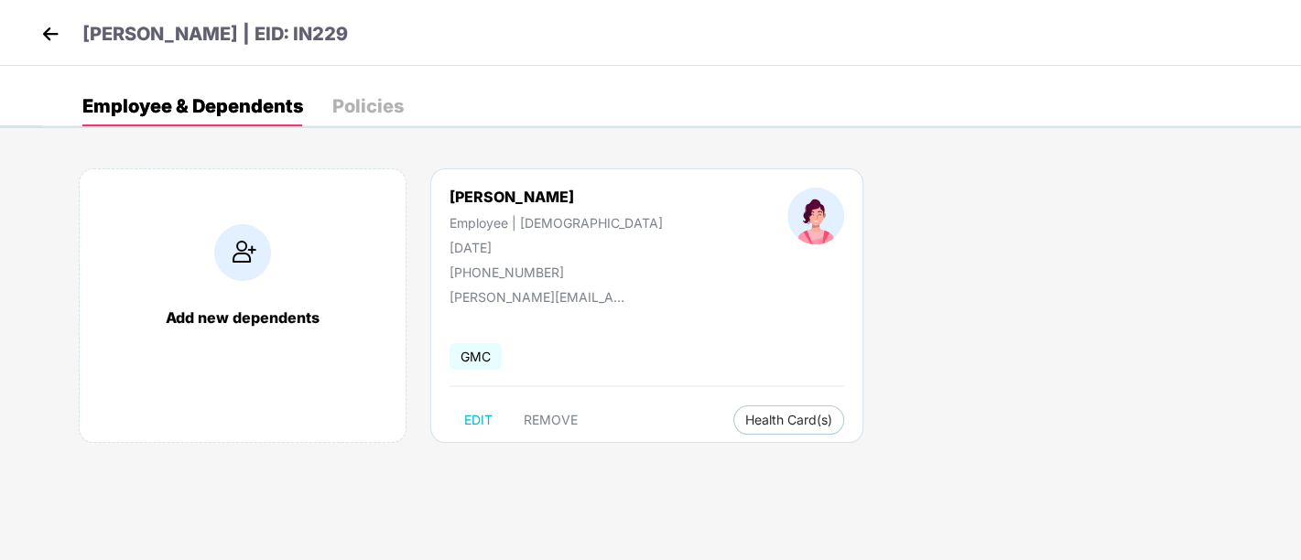
click at [485, 270] on div "+919885197977" at bounding box center [555, 273] width 213 height 16
copy div "919885197977"
click at [49, 40] on img at bounding box center [50, 33] width 27 height 27
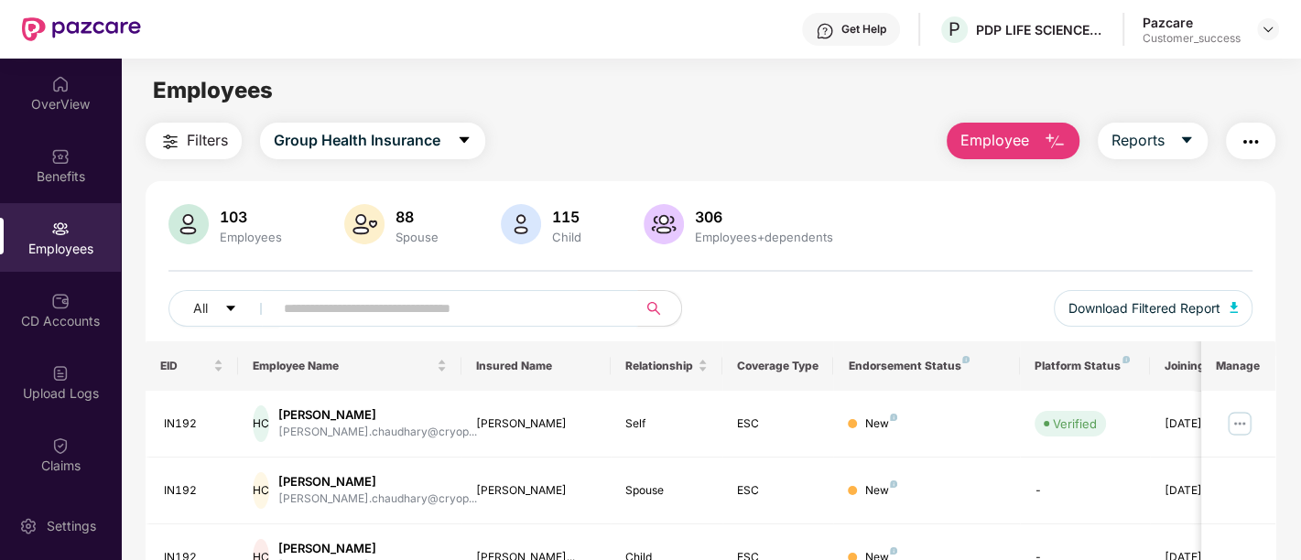
click at [429, 311] on input "text" at bounding box center [448, 308] width 329 height 27
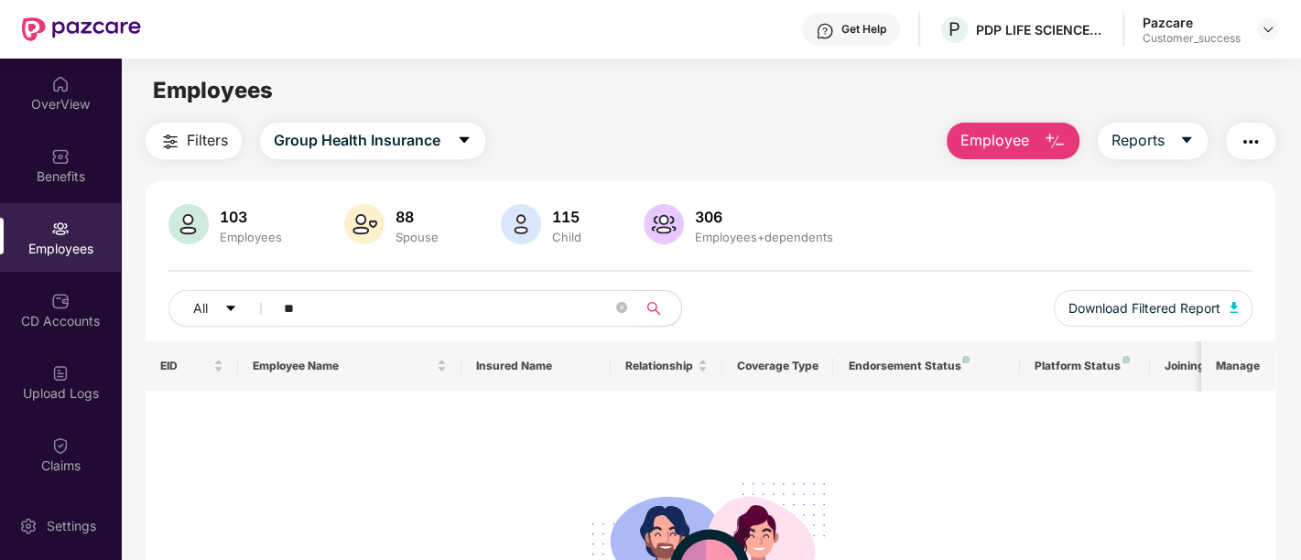
type input "*"
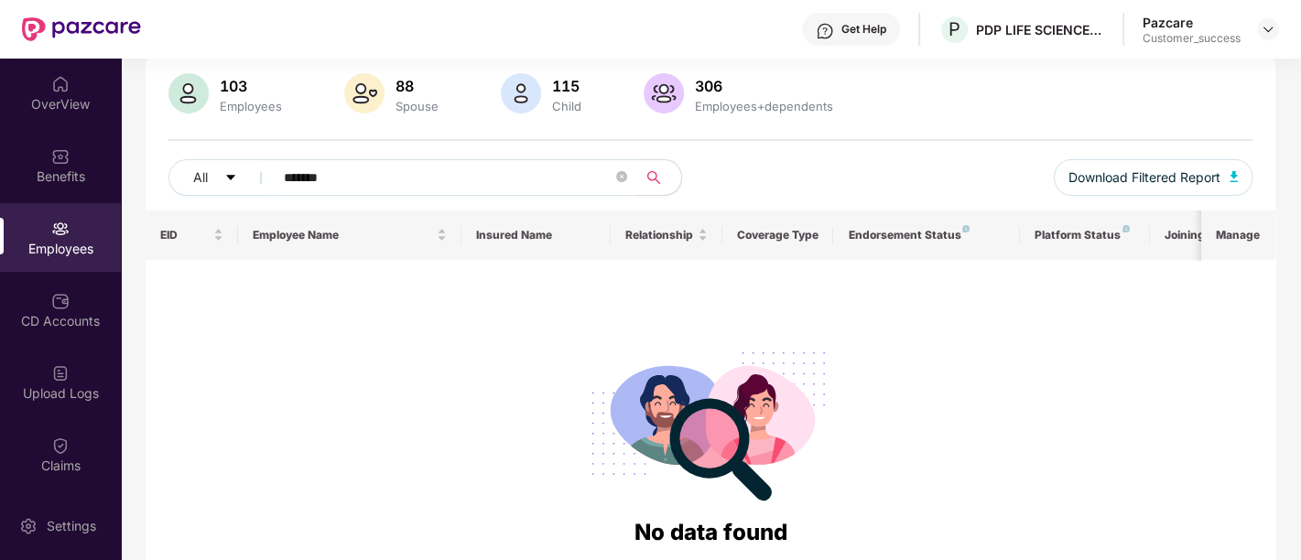
scroll to position [132, 0]
type input "*"
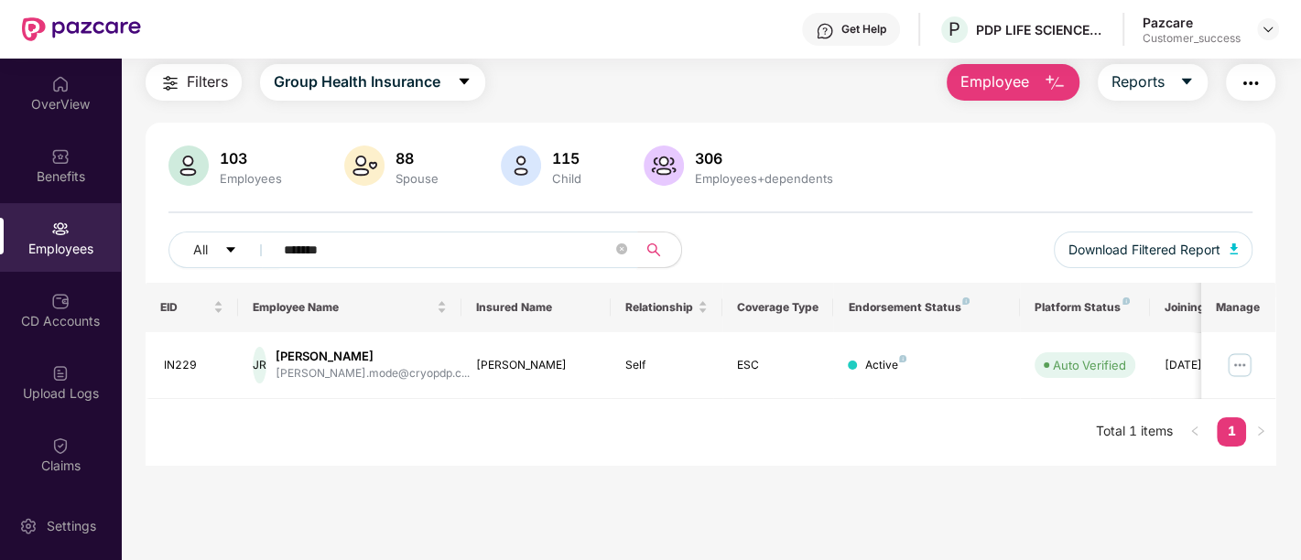
scroll to position [58, 0]
type input "*"
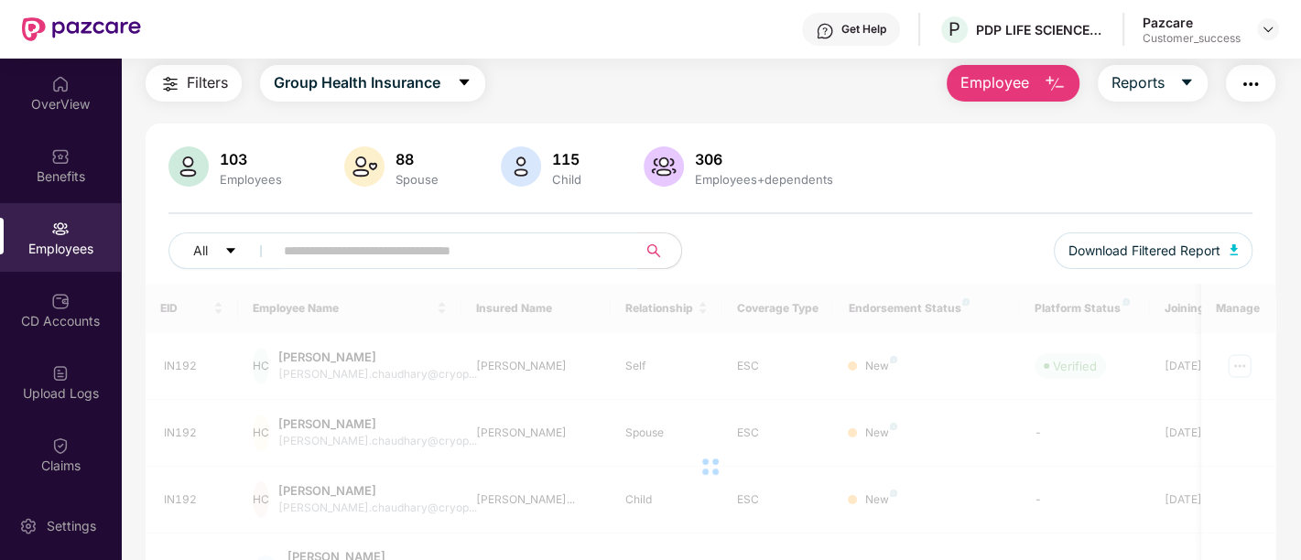
scroll to position [132, 0]
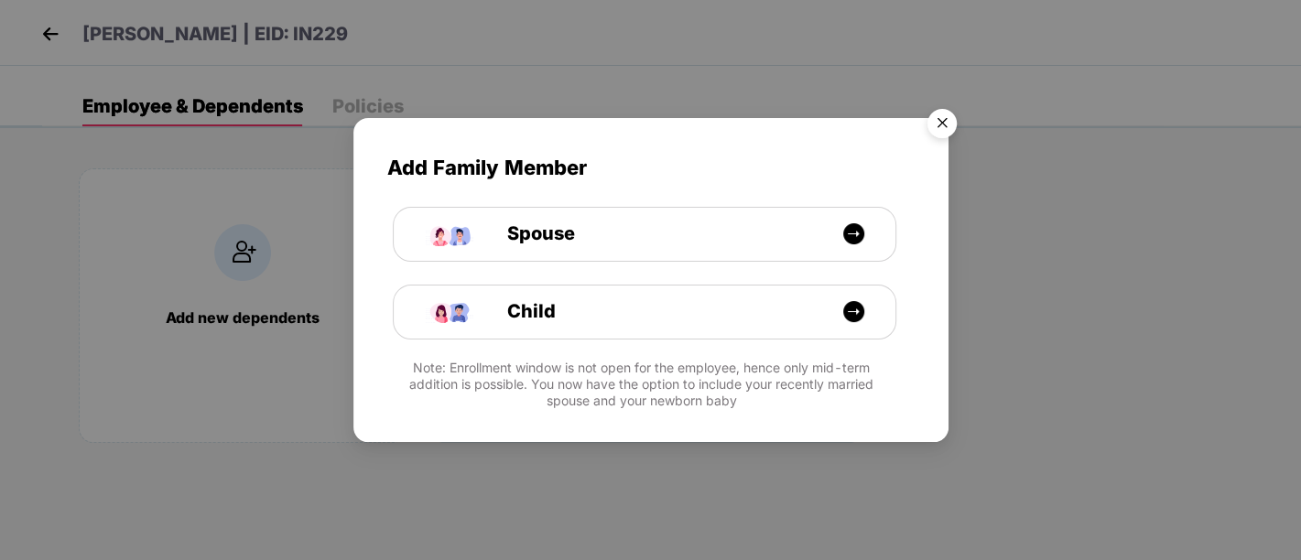
click at [945, 116] on img "Close" at bounding box center [941, 126] width 51 height 51
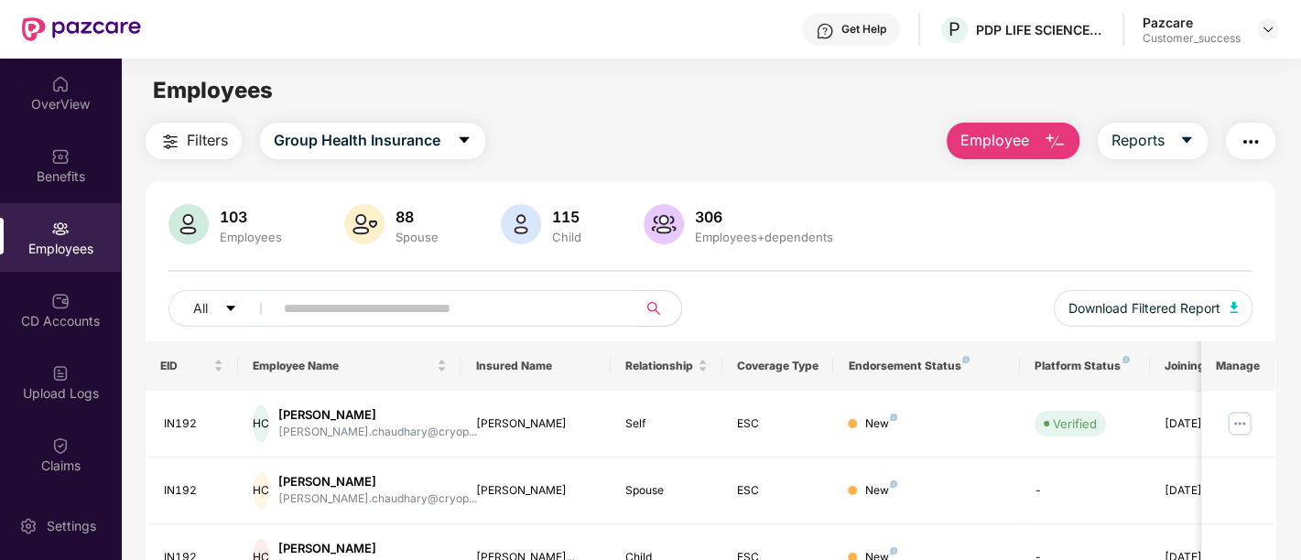
click at [571, 307] on input "text" at bounding box center [448, 308] width 329 height 27
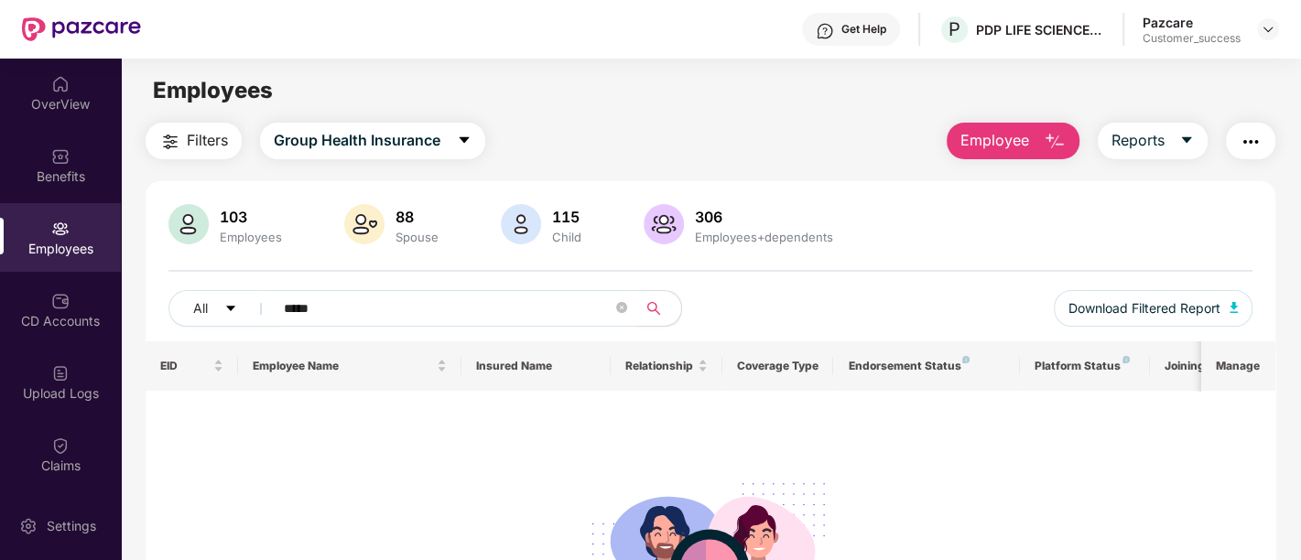
click at [287, 308] on input "*****" at bounding box center [448, 308] width 329 height 27
paste input "text"
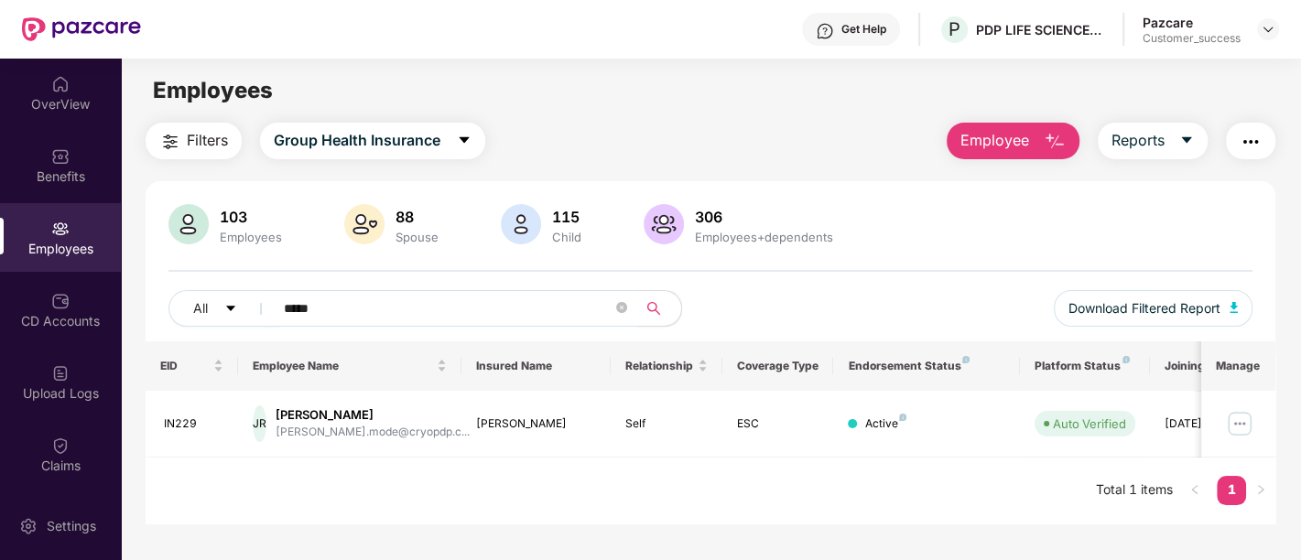
scroll to position [58, 0]
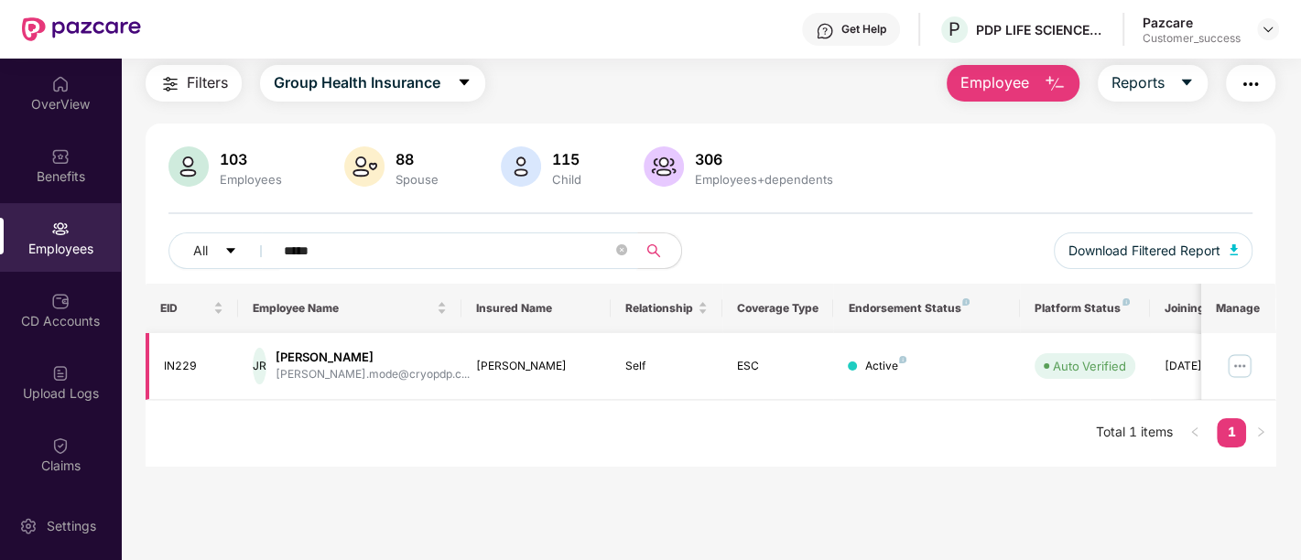
type input "*****"
click at [1242, 367] on img at bounding box center [1239, 365] width 29 height 29
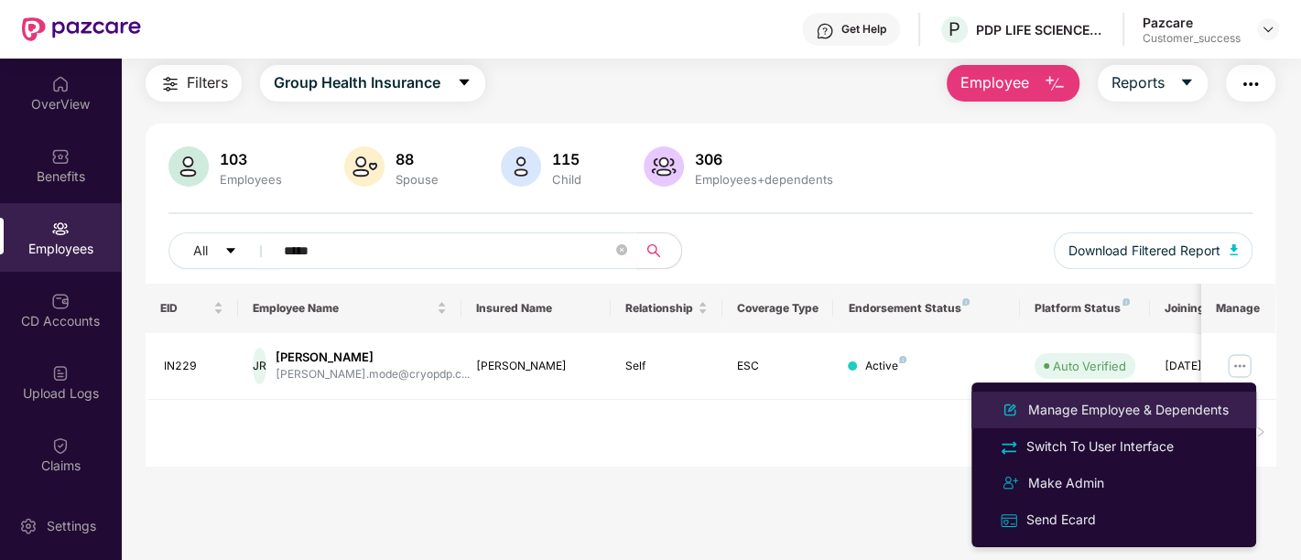
click at [1108, 413] on div "Manage Employee & Dependents" at bounding box center [1128, 410] width 208 height 20
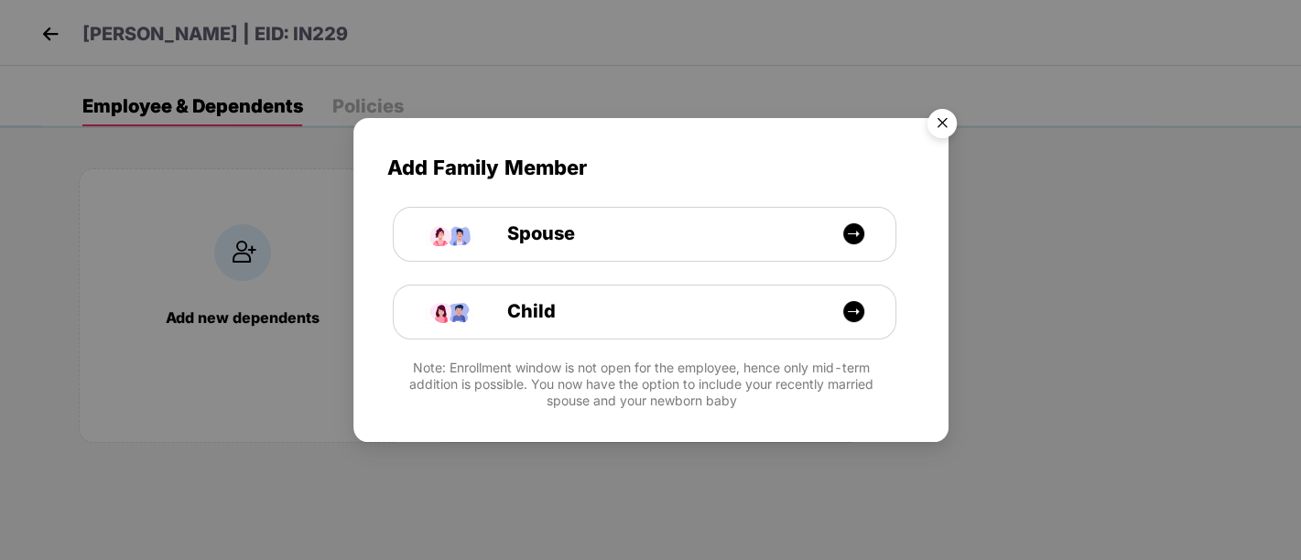
click at [946, 124] on img "Close" at bounding box center [941, 126] width 51 height 51
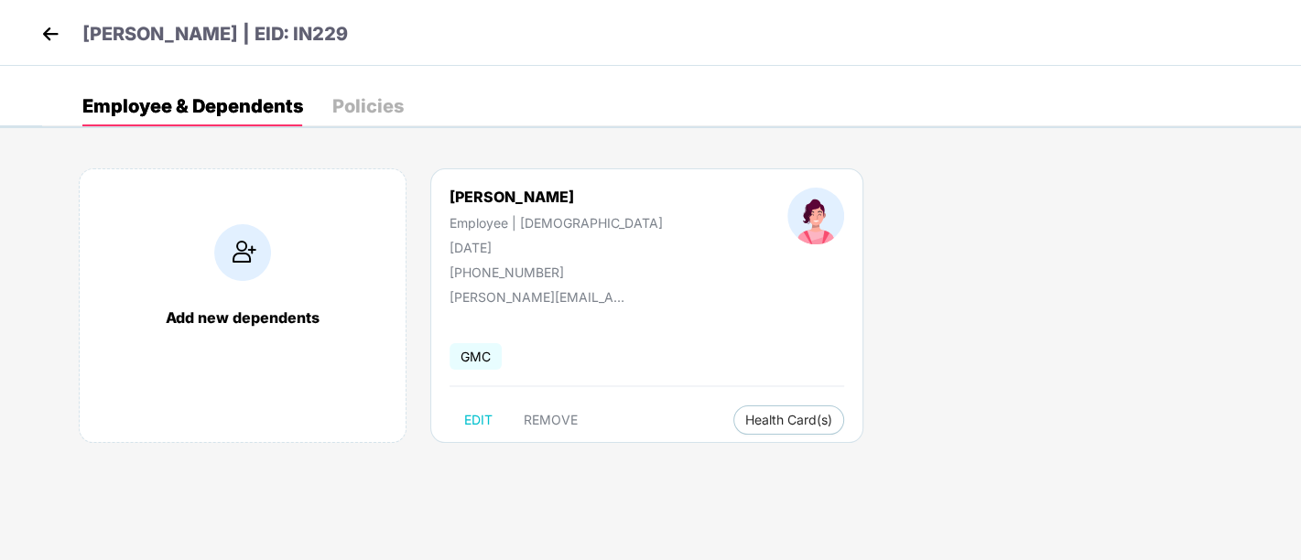
click at [53, 29] on img at bounding box center [50, 33] width 27 height 27
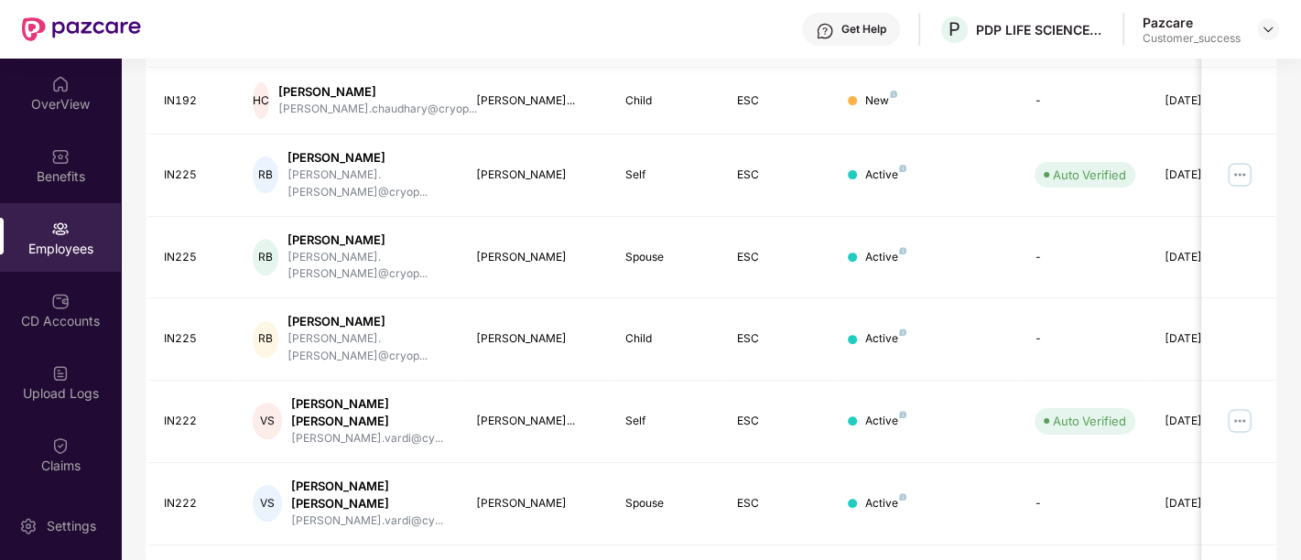
scroll to position [560, 0]
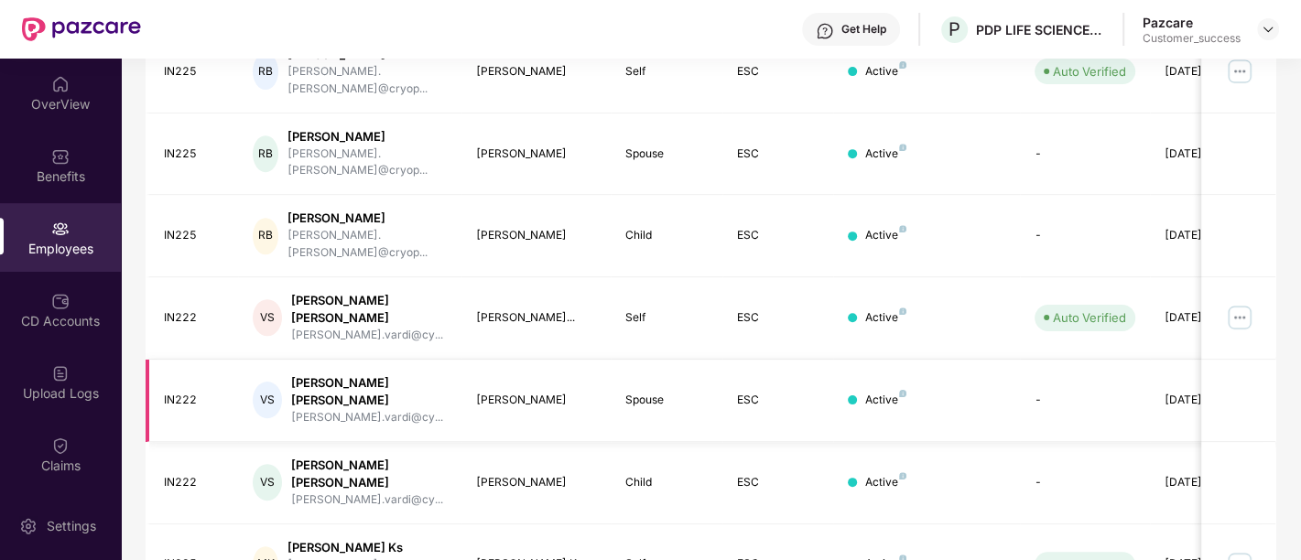
drag, startPoint x: 676, startPoint y: 339, endPoint x: 671, endPoint y: 328, distance: 11.9
click at [671, 360] on td "Spouse" at bounding box center [667, 401] width 112 height 82
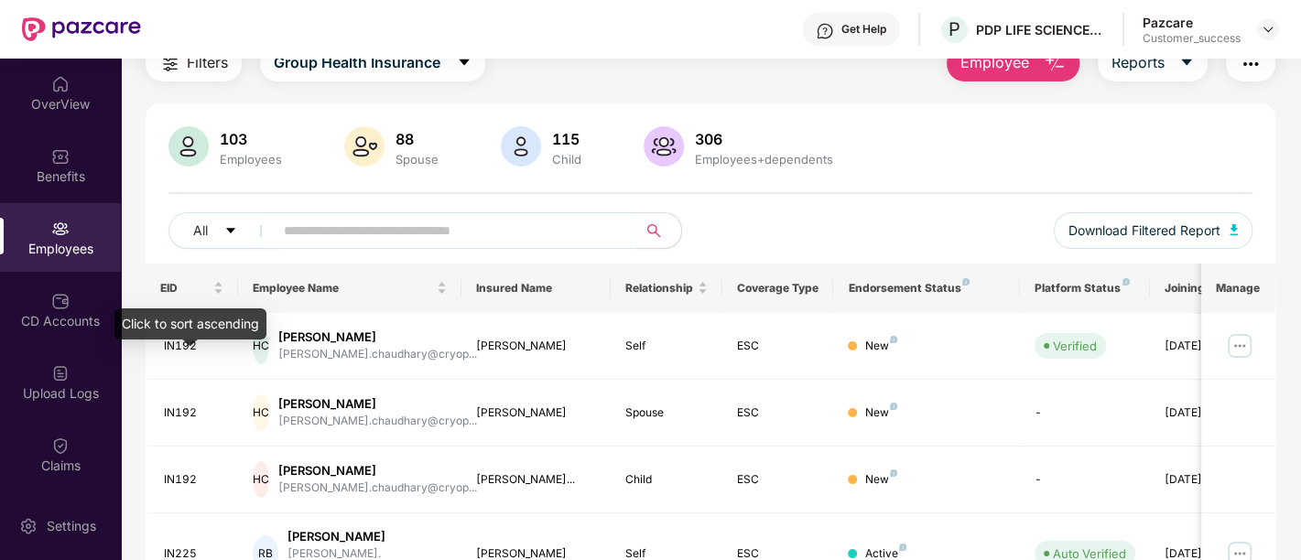
scroll to position [81, 0]
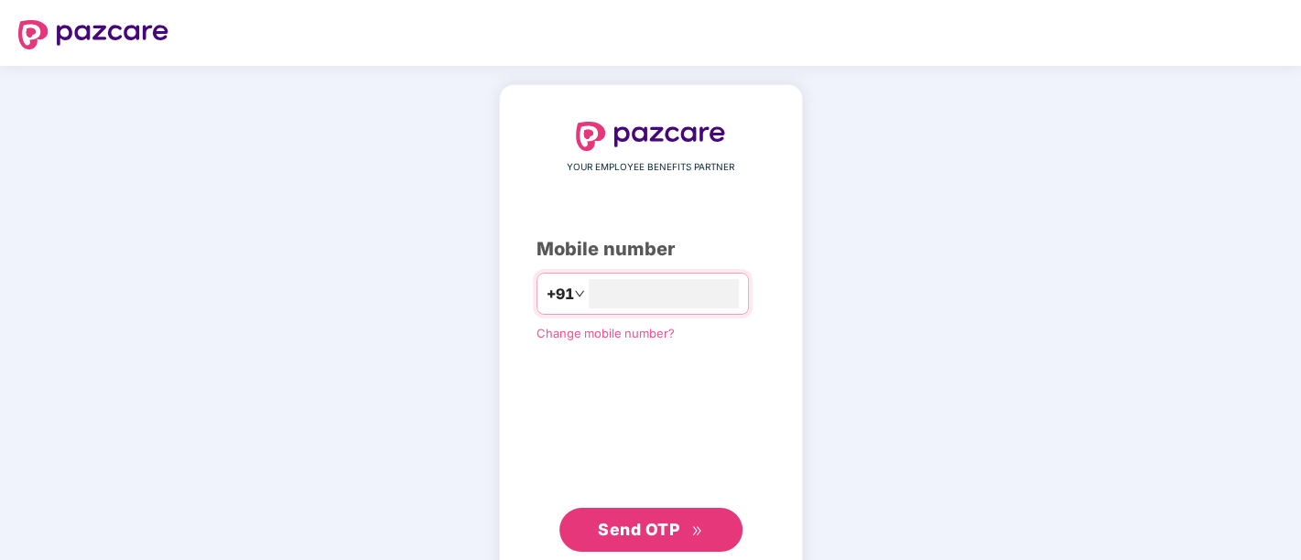
type input "**********"
click at [596, 532] on button "Send OTP" at bounding box center [650, 528] width 183 height 44
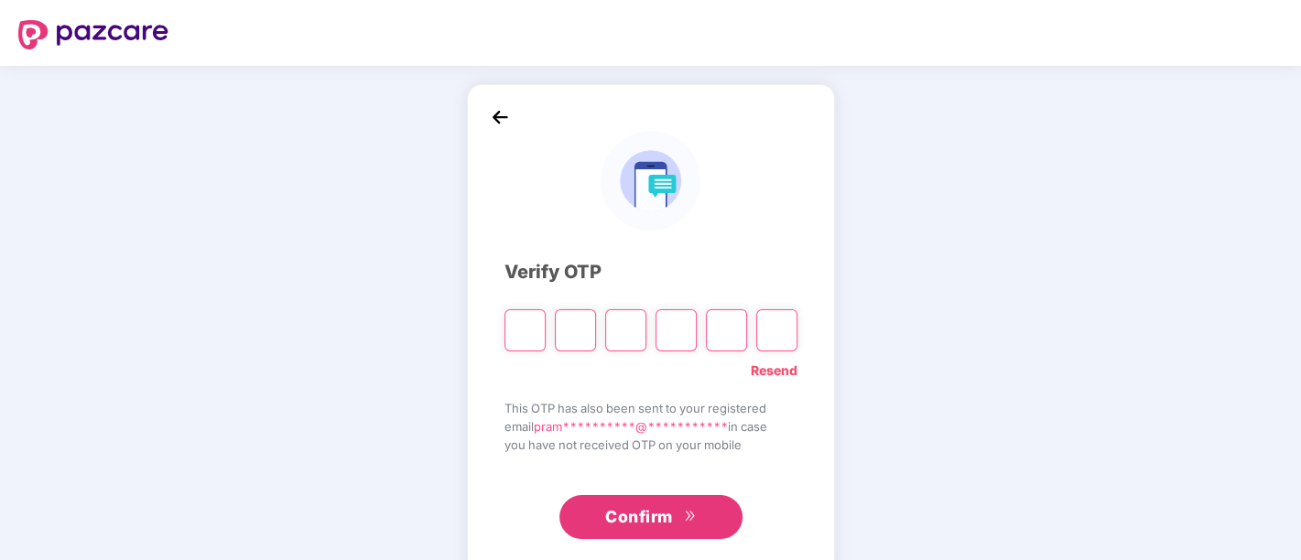
paste input "*"
type input "*"
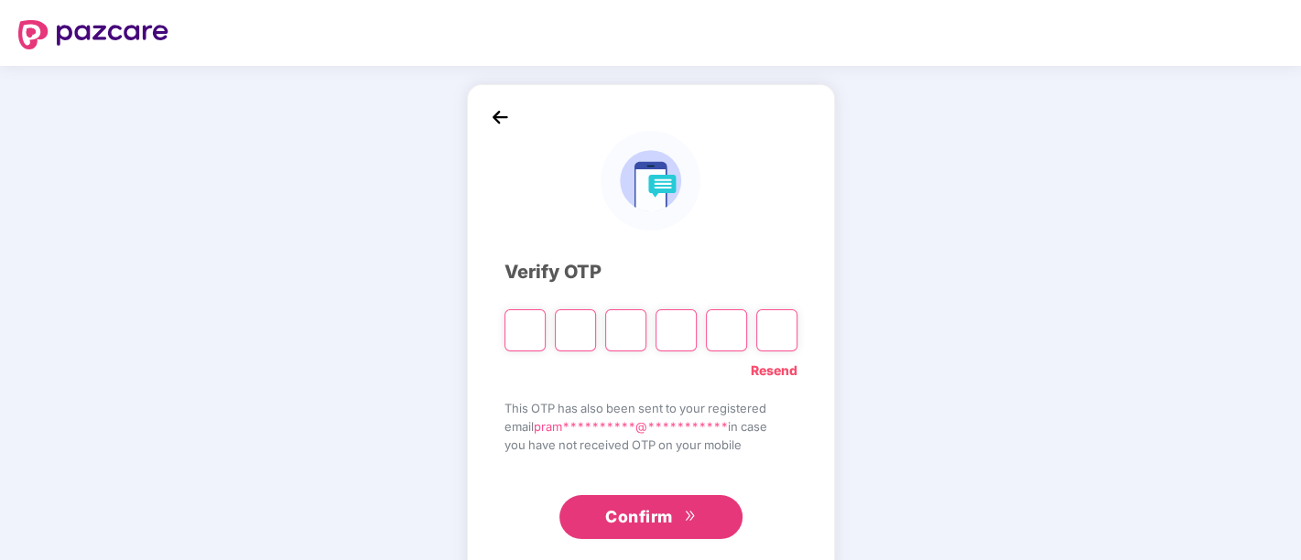
type input "*"
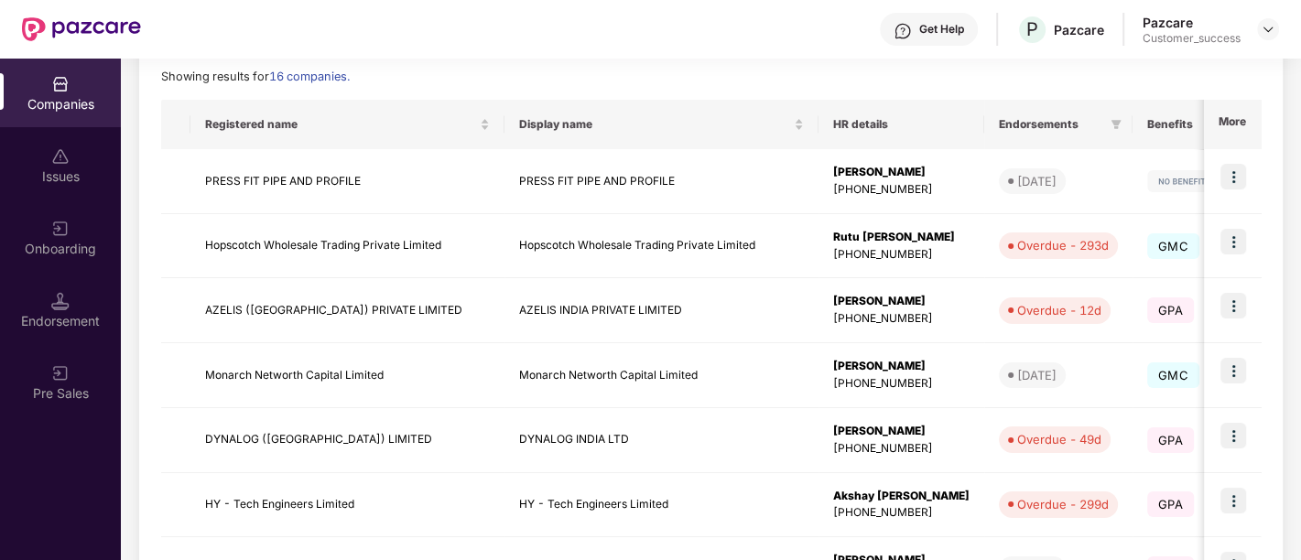
scroll to position [594, 0]
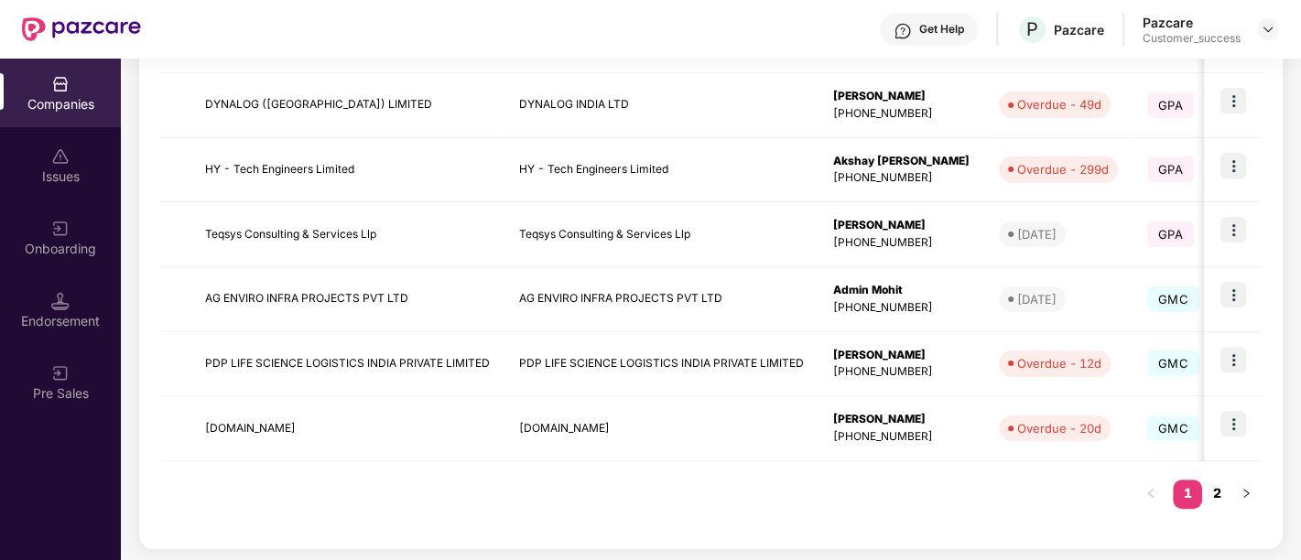
click at [1220, 491] on link "2" at bounding box center [1216, 493] width 29 height 27
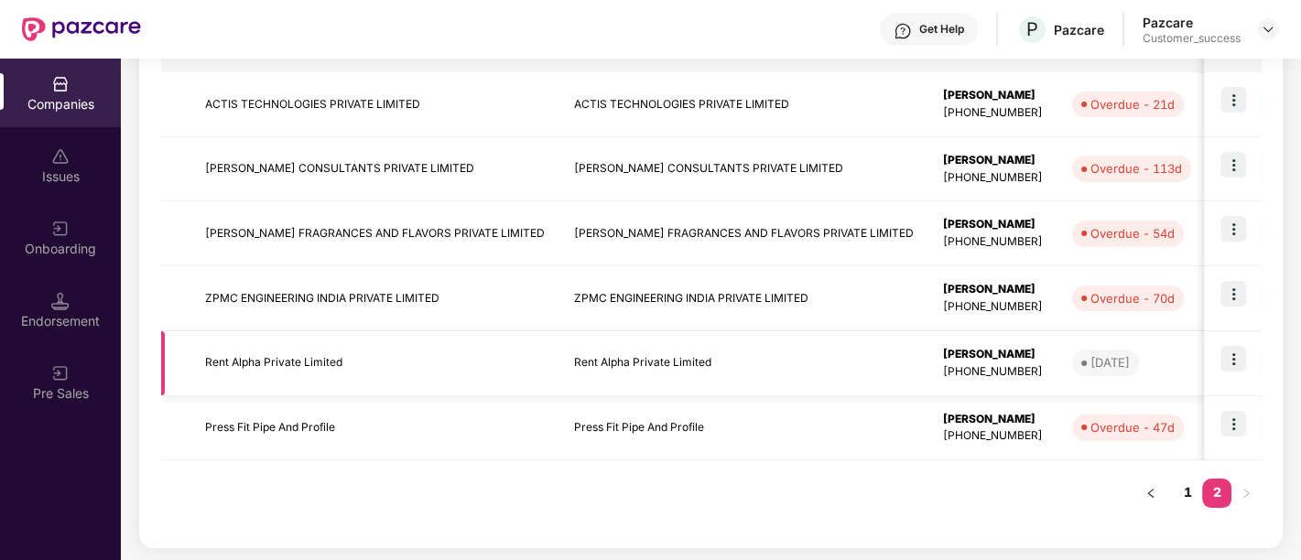
scroll to position [251, 0]
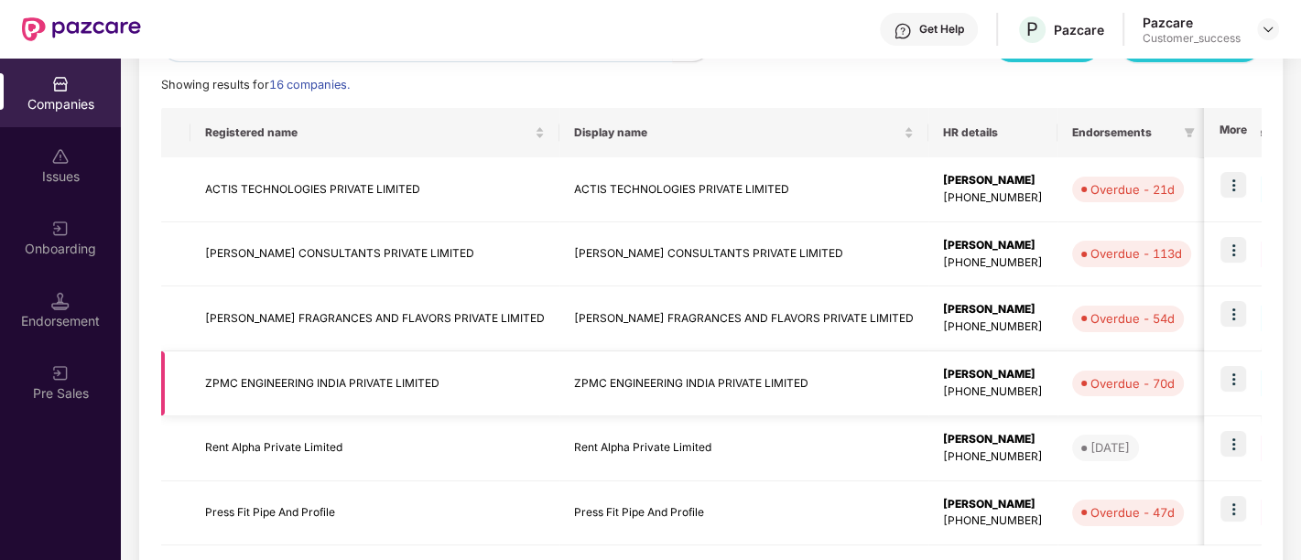
click at [469, 388] on td "ZPMC ENGINEERING INDIA PRIVATE LIMITED" at bounding box center [374, 383] width 369 height 65
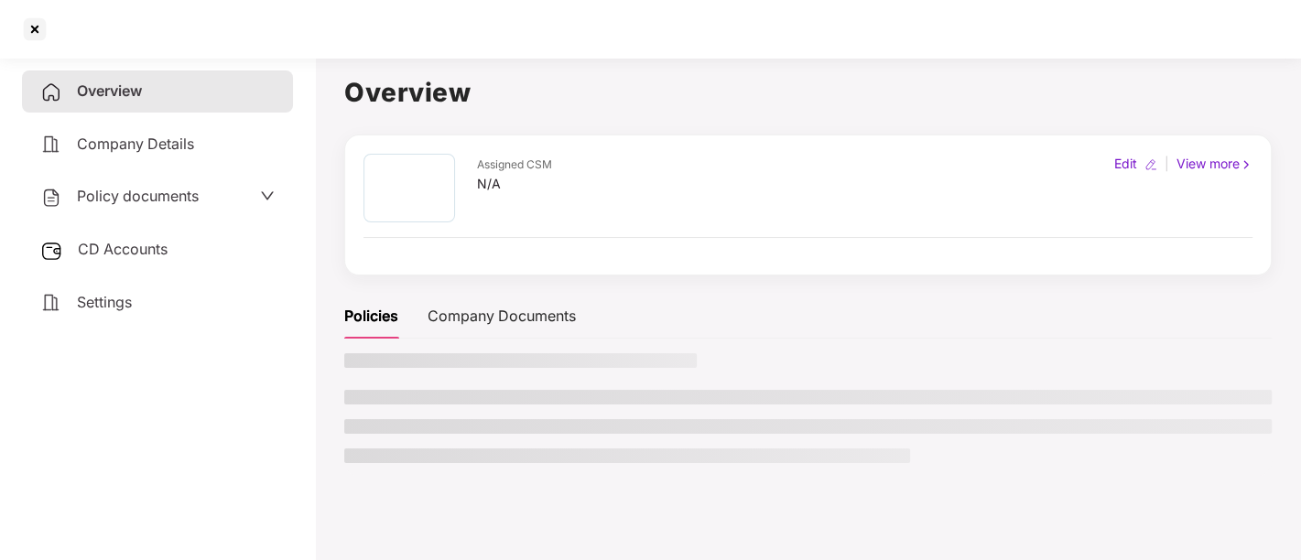
click at [469, 390] on li at bounding box center [807, 397] width 927 height 15
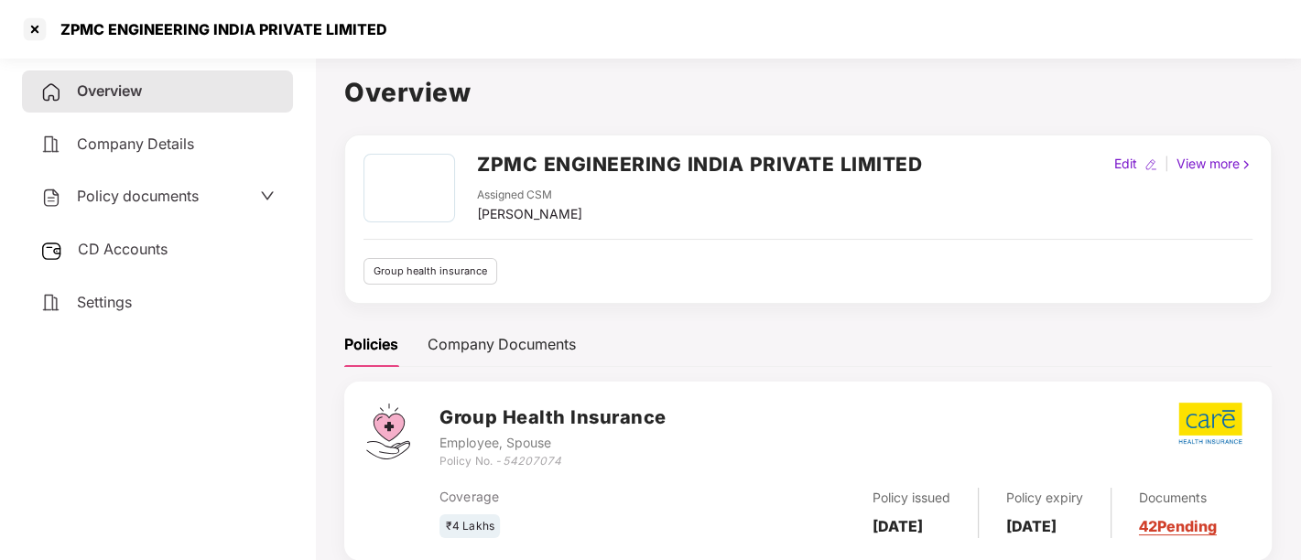
click at [180, 196] on span "Policy documents" at bounding box center [138, 196] width 122 height 18
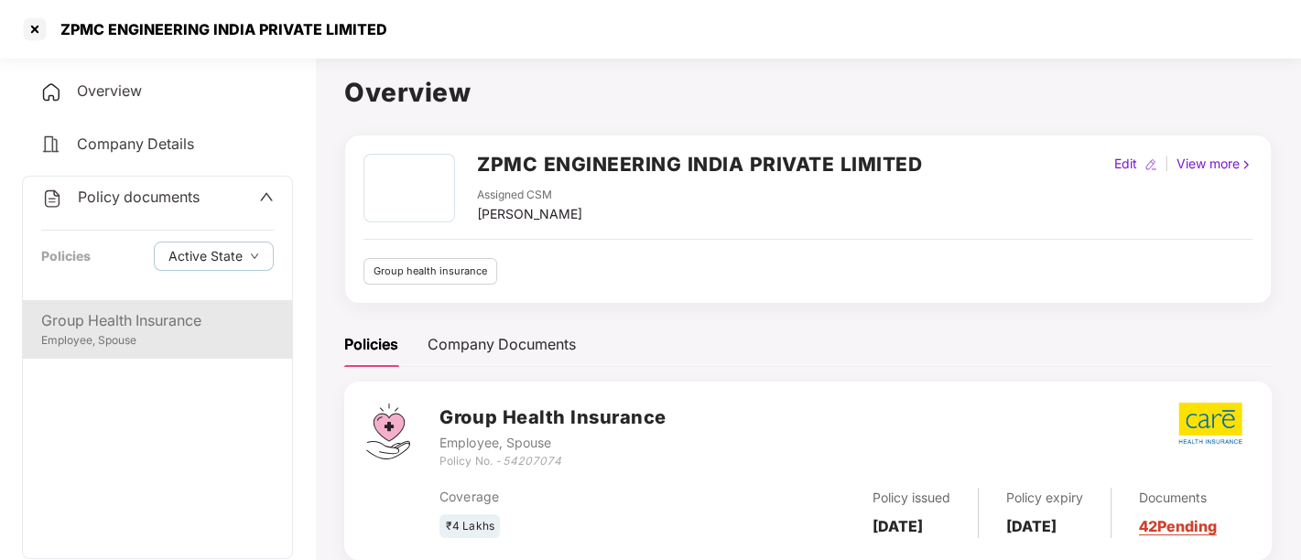
click at [133, 329] on div "Group Health Insurance" at bounding box center [157, 320] width 232 height 23
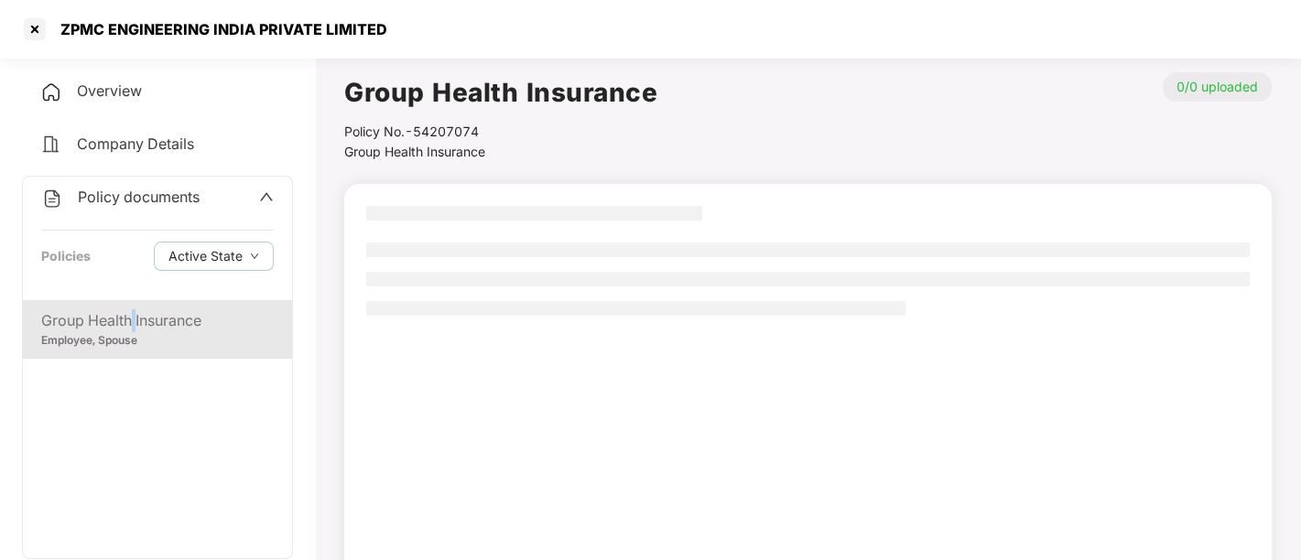
click at [133, 329] on div "Group Health Insurance" at bounding box center [157, 320] width 232 height 23
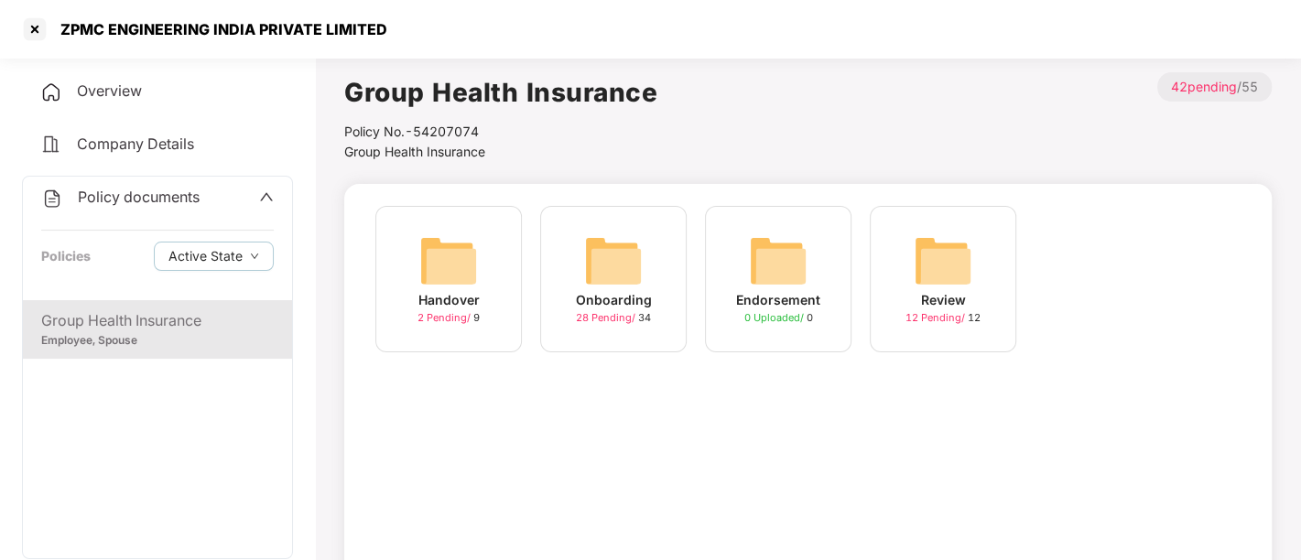
click at [606, 302] on div "Onboarding" at bounding box center [614, 300] width 76 height 20
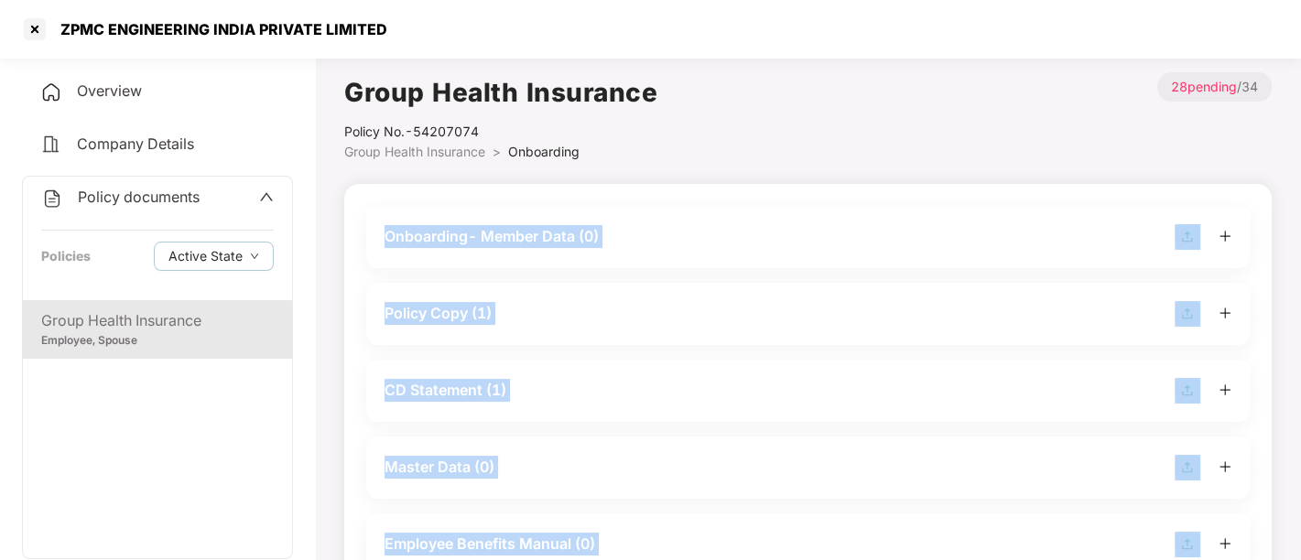
click at [606, 302] on div "Policy Copy (1)" at bounding box center [807, 314] width 847 height 26
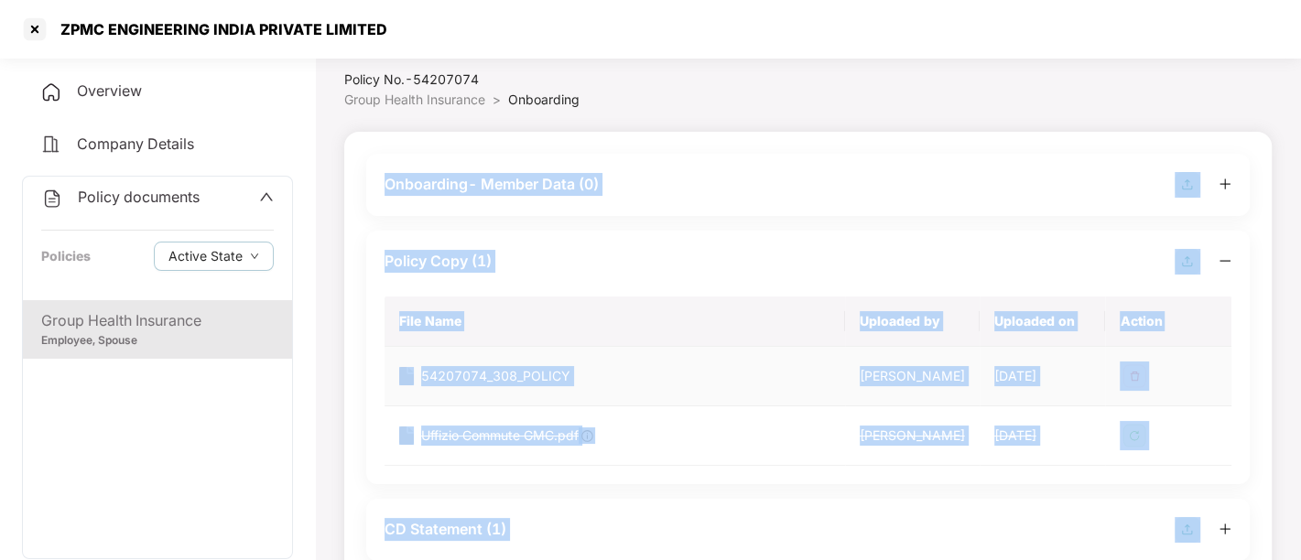
scroll to position [52, 0]
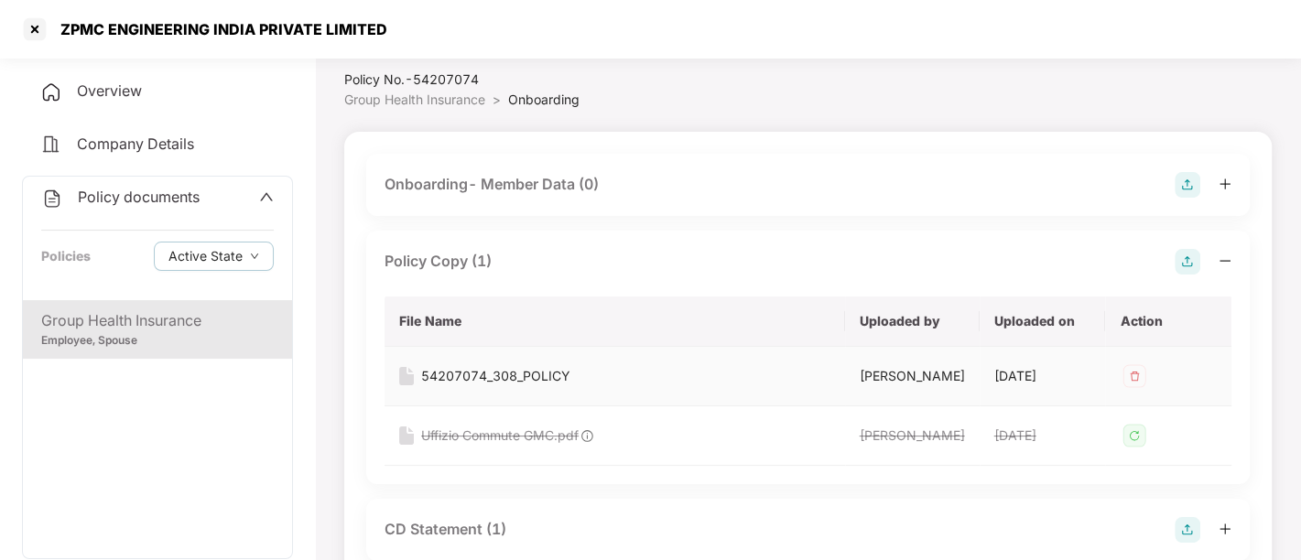
click at [539, 375] on div "54207074_308_POLICY" at bounding box center [495, 376] width 149 height 20
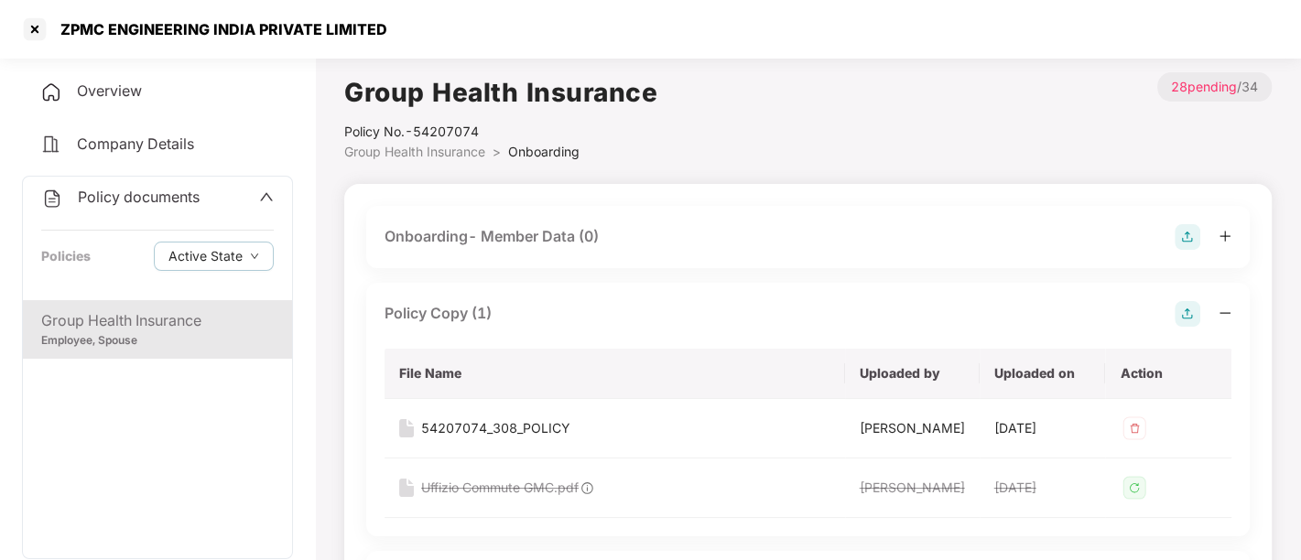
click at [128, 313] on div "Group Health Insurance" at bounding box center [157, 320] width 232 height 23
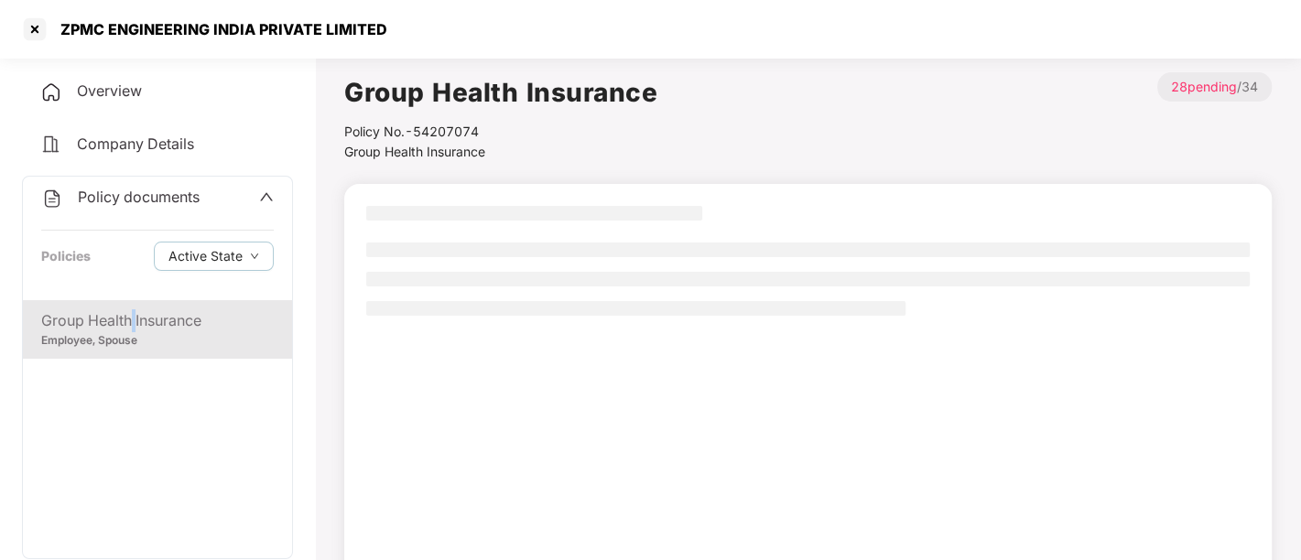
click at [128, 313] on div "Group Health Insurance" at bounding box center [157, 320] width 232 height 23
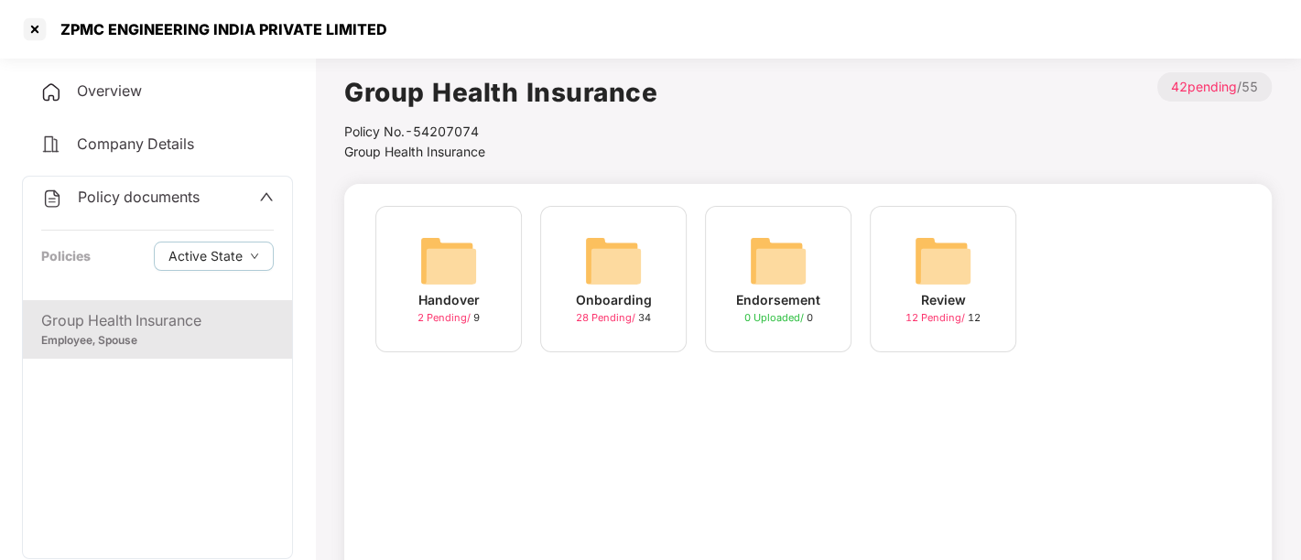
click at [410, 285] on div "Handover 2 Pending / 9" at bounding box center [448, 279] width 146 height 146
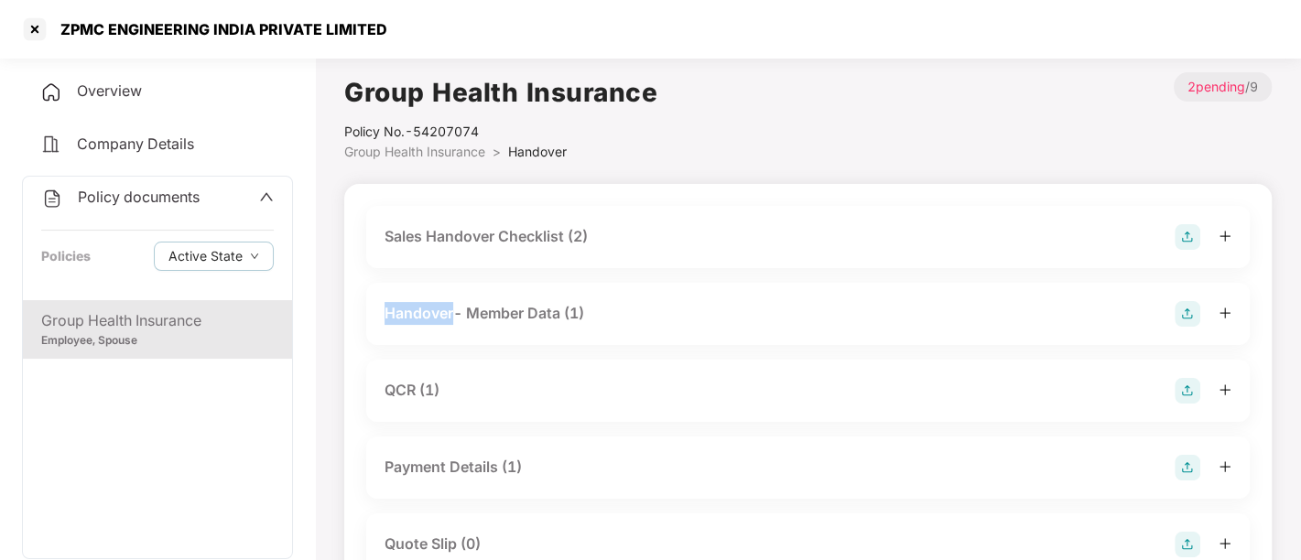
click at [410, 285] on div "Handover- Member Data (1)" at bounding box center [807, 314] width 883 height 62
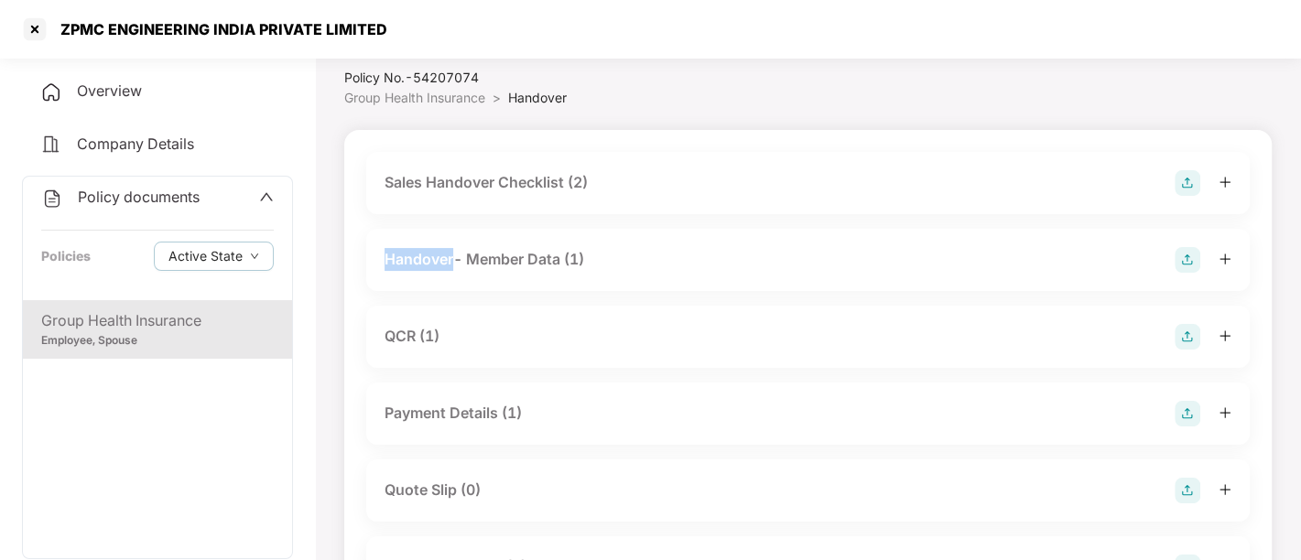
scroll to position [67, 0]
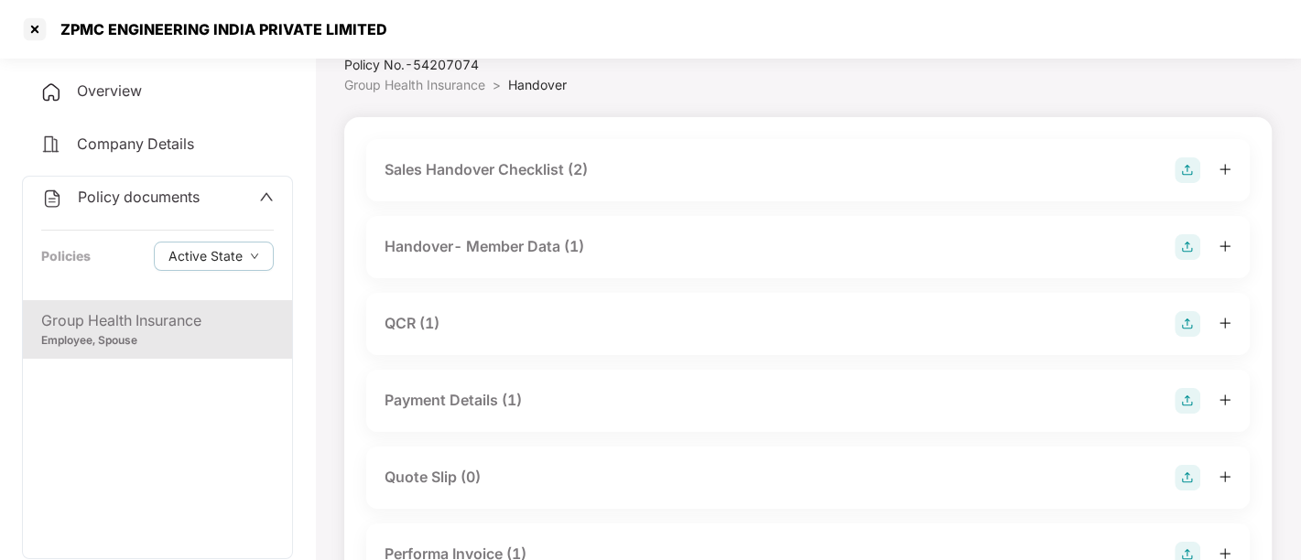
click at [572, 240] on div "Handover- Member Data (1)" at bounding box center [484, 246] width 200 height 23
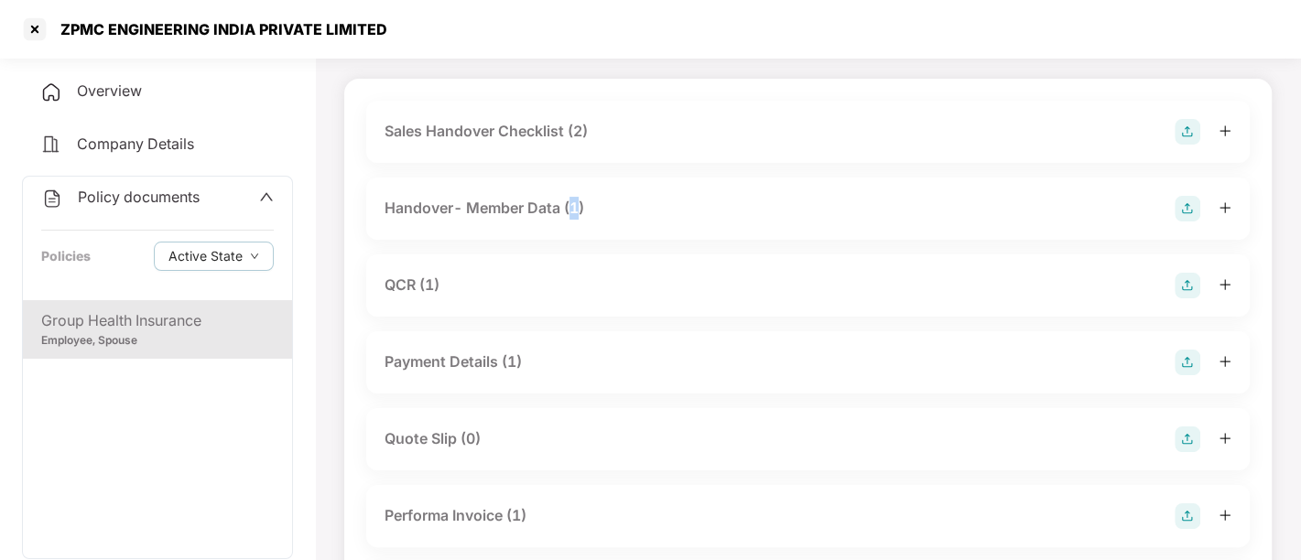
scroll to position [150, 0]
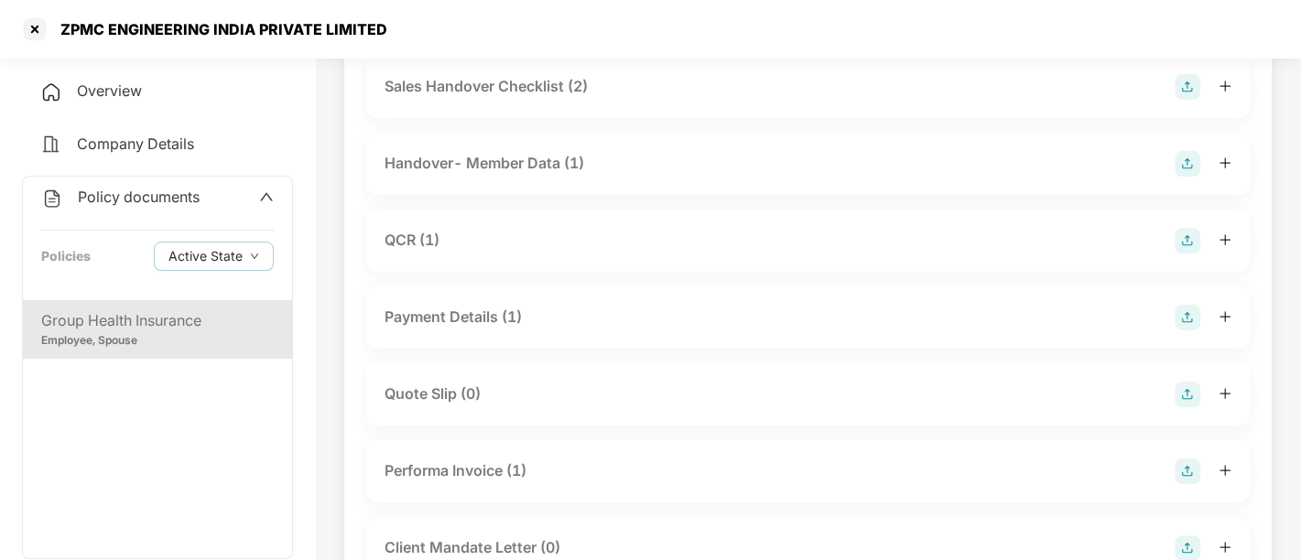
click at [632, 166] on div "Handover- Member Data (1)" at bounding box center [807, 164] width 847 height 26
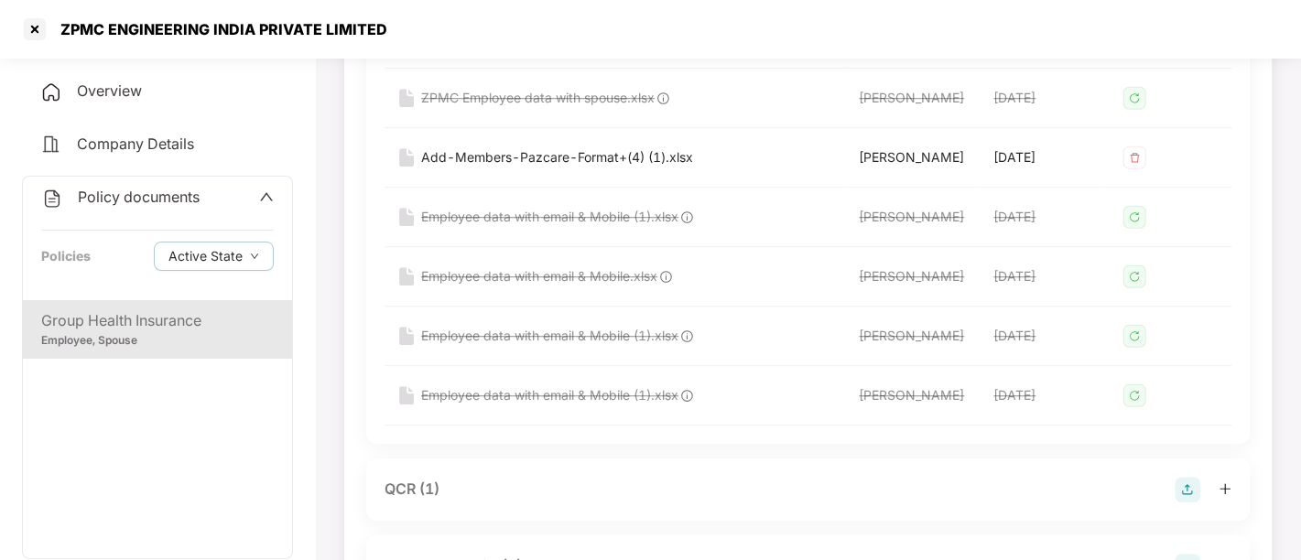
scroll to position [782, 0]
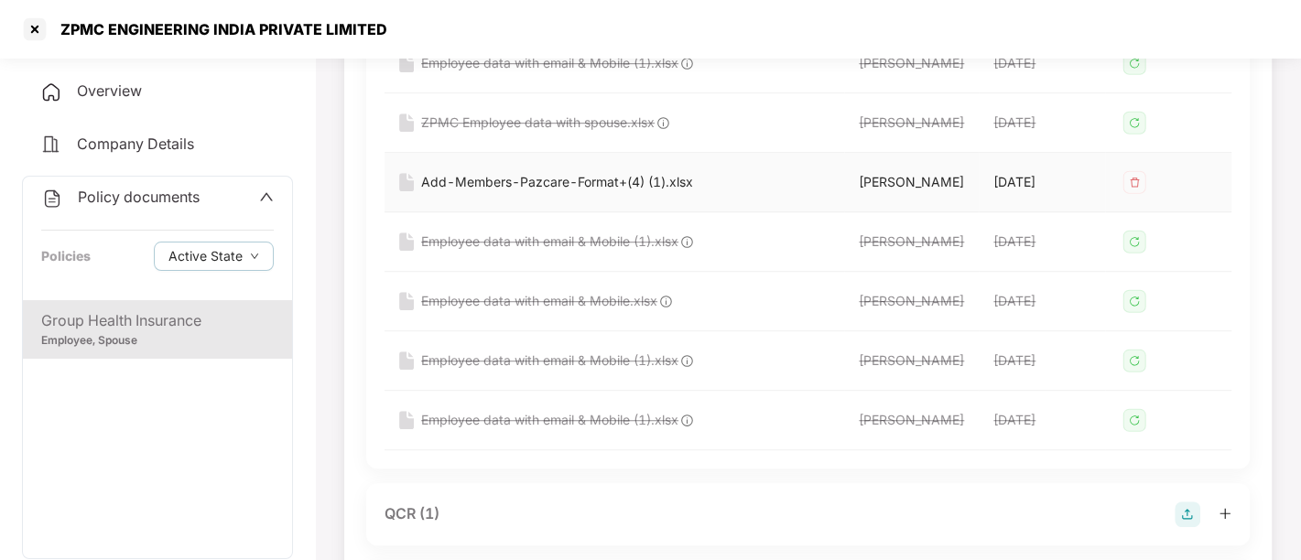
click at [645, 178] on div "Add-Members-Pazcare-Format+(4) (1).xlsx" at bounding box center [557, 182] width 272 height 20
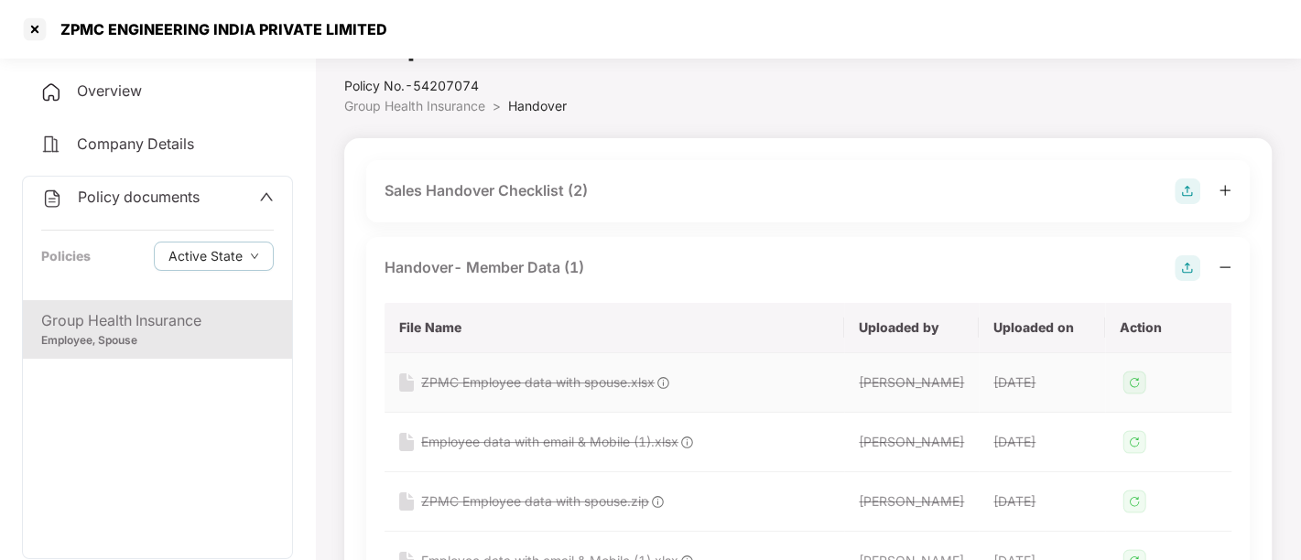
scroll to position [50, 0]
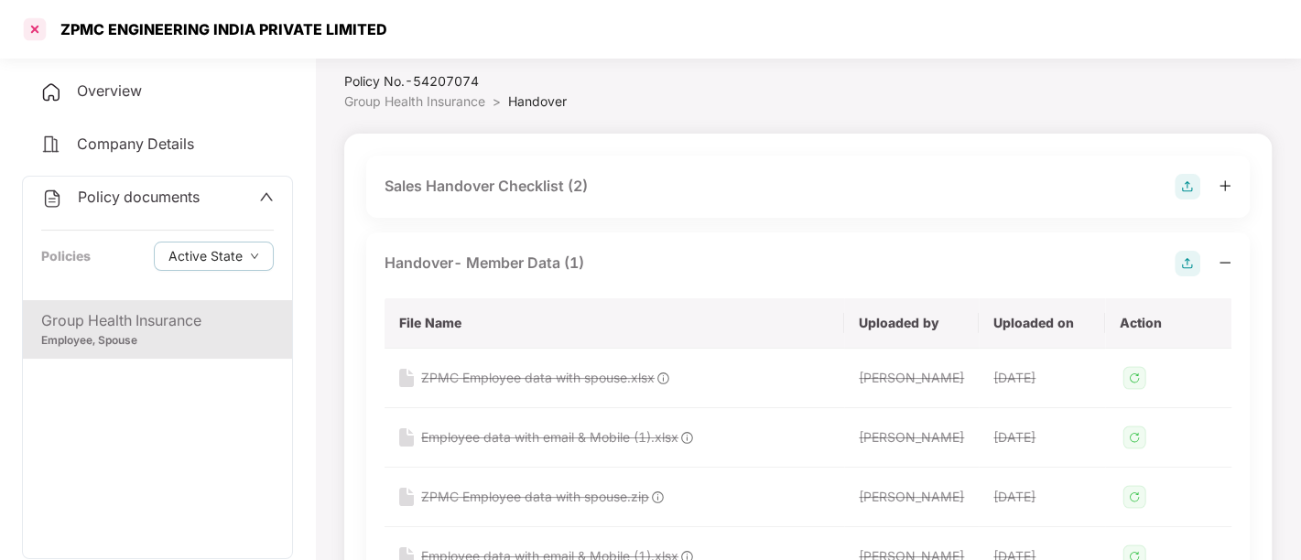
click at [36, 25] on div at bounding box center [34, 29] width 29 height 29
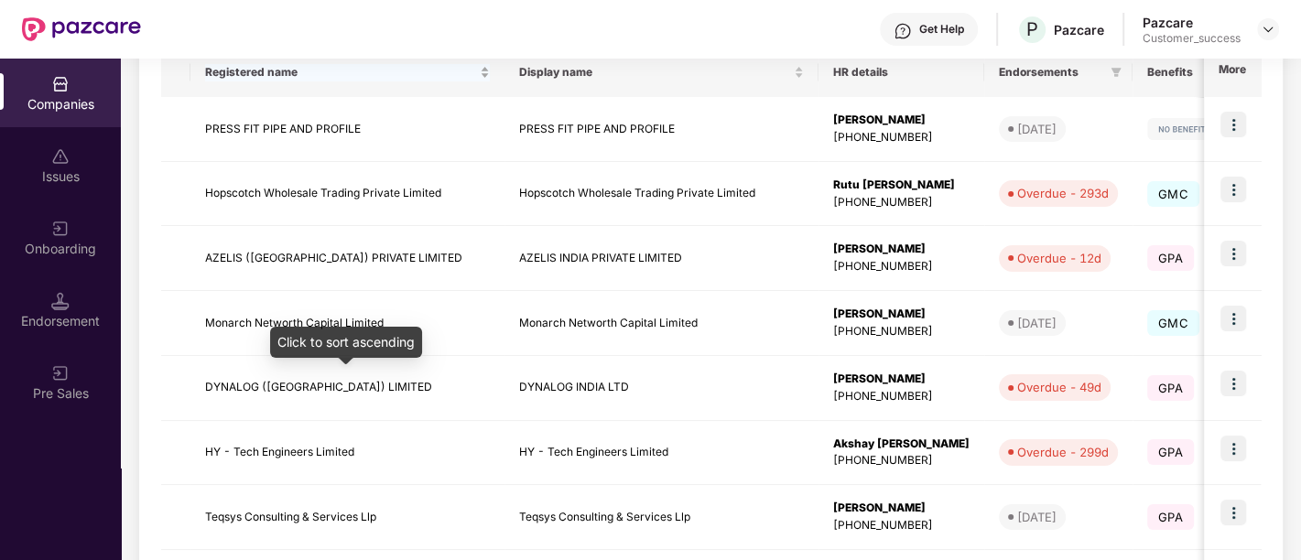
scroll to position [594, 0]
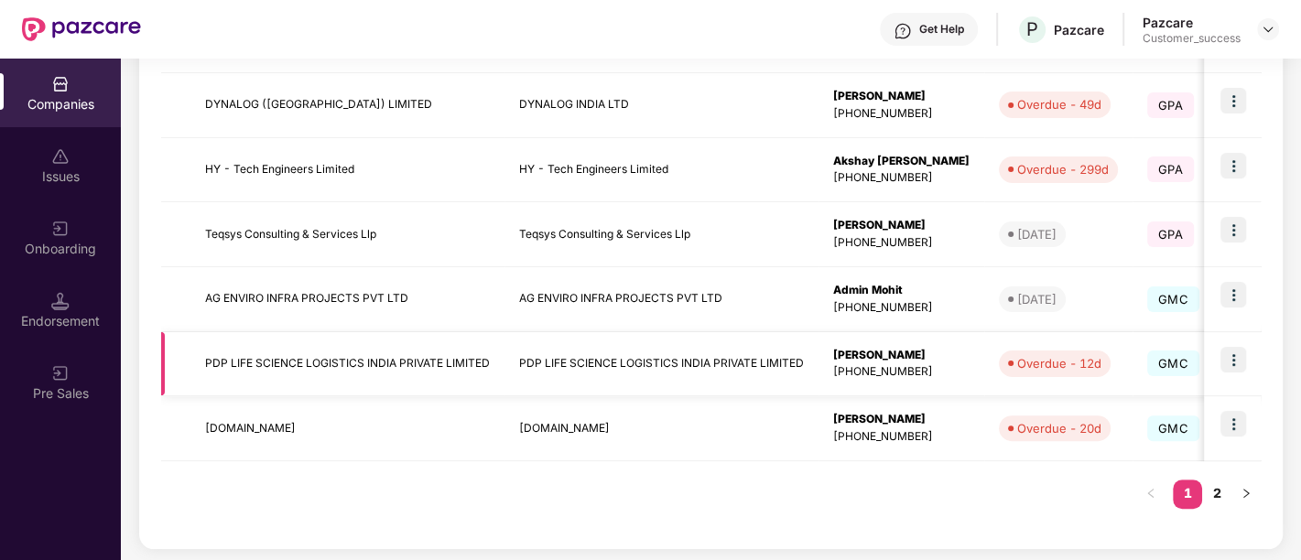
click at [984, 373] on td "Devika Rao +919967226602" at bounding box center [901, 364] width 166 height 65
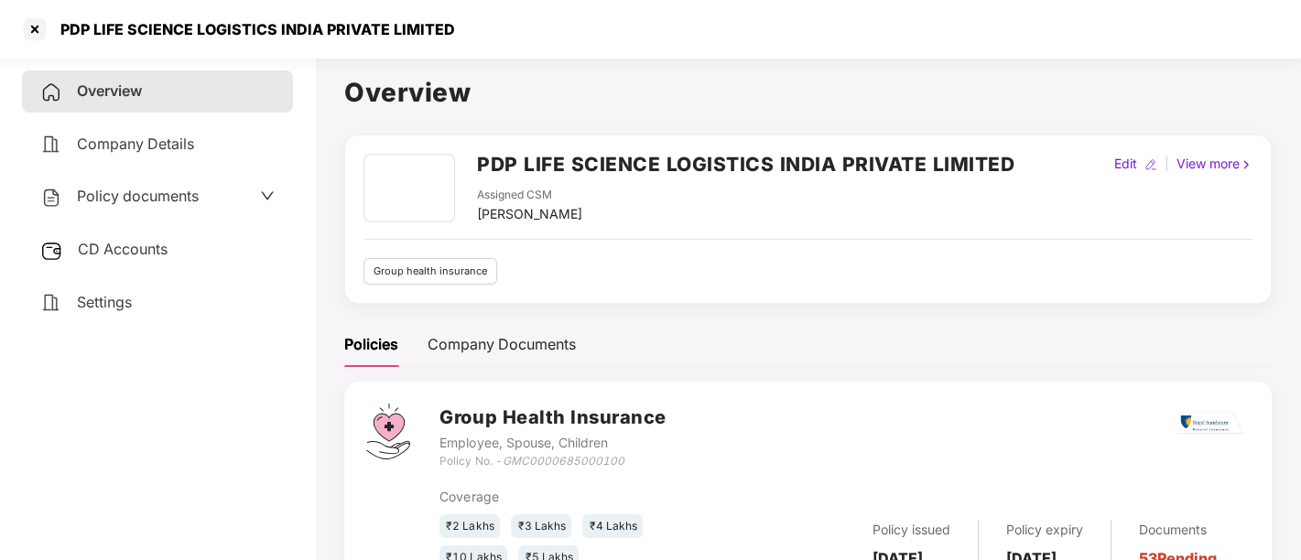
click at [184, 196] on span "Policy documents" at bounding box center [138, 196] width 122 height 18
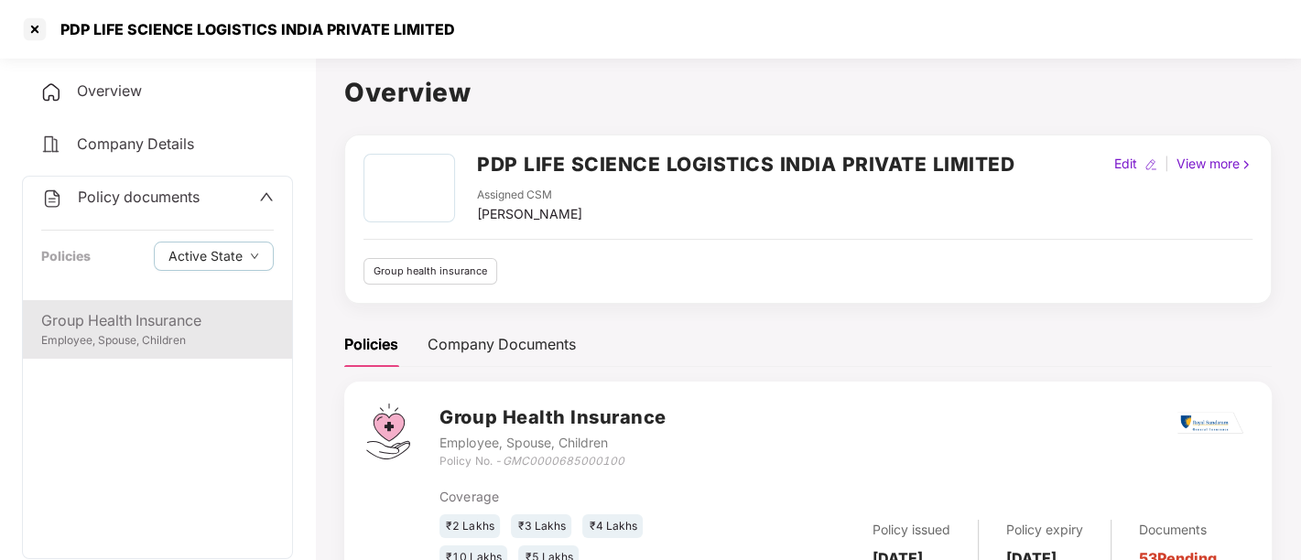
click at [135, 320] on div "Group Health Insurance" at bounding box center [157, 320] width 232 height 23
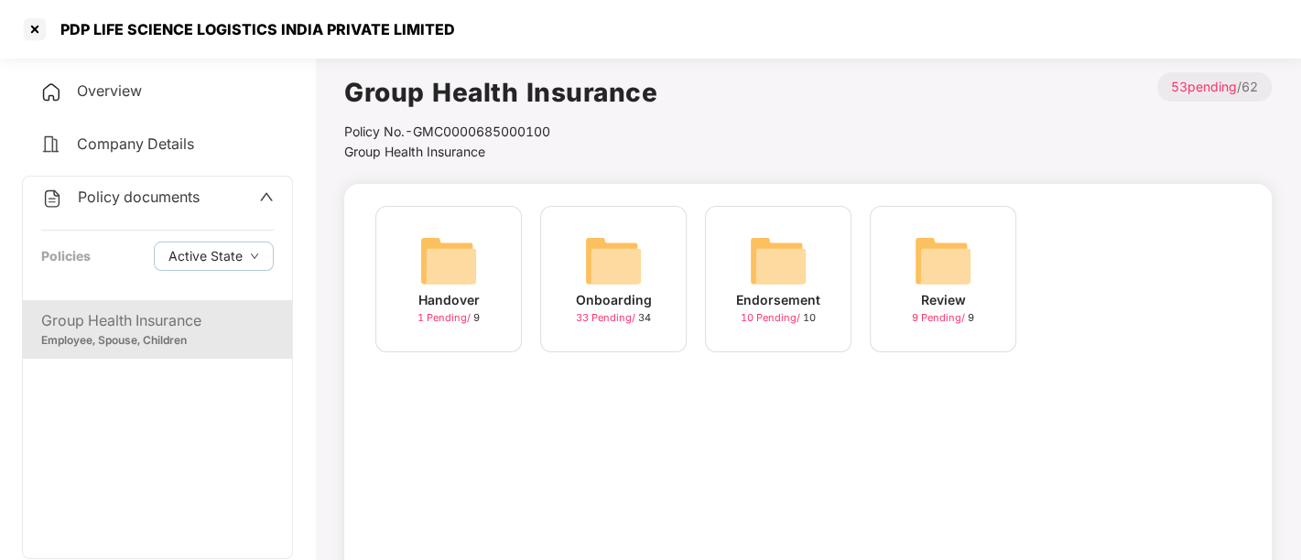
click at [621, 312] on span "33 Pending /" at bounding box center [607, 317] width 62 height 13
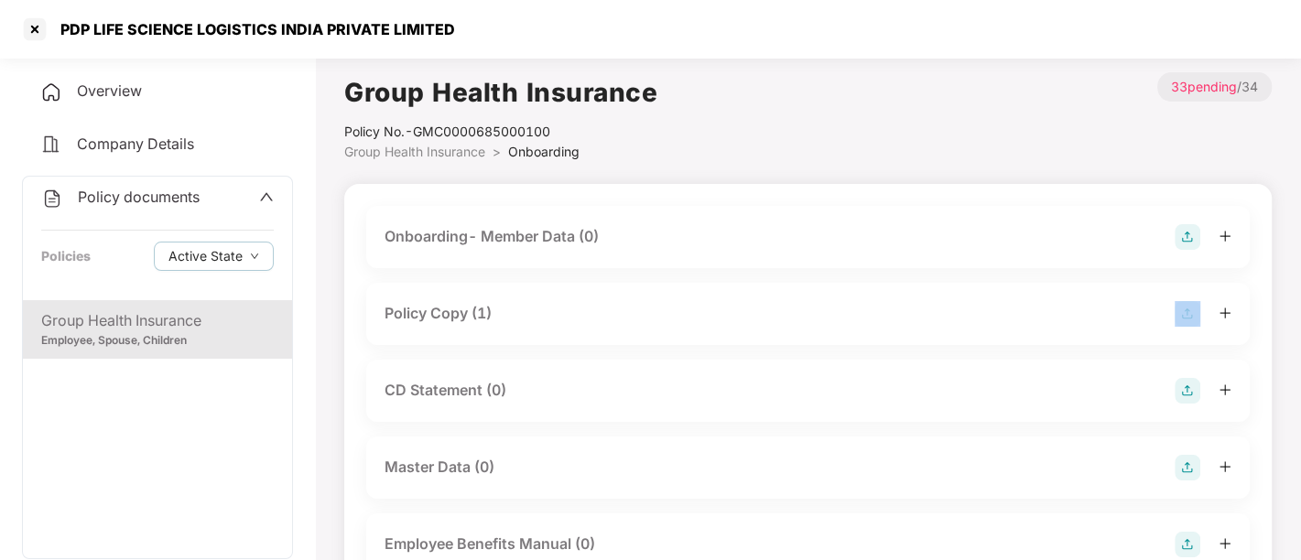
click at [621, 312] on div "Policy Copy (1)" at bounding box center [807, 314] width 847 height 26
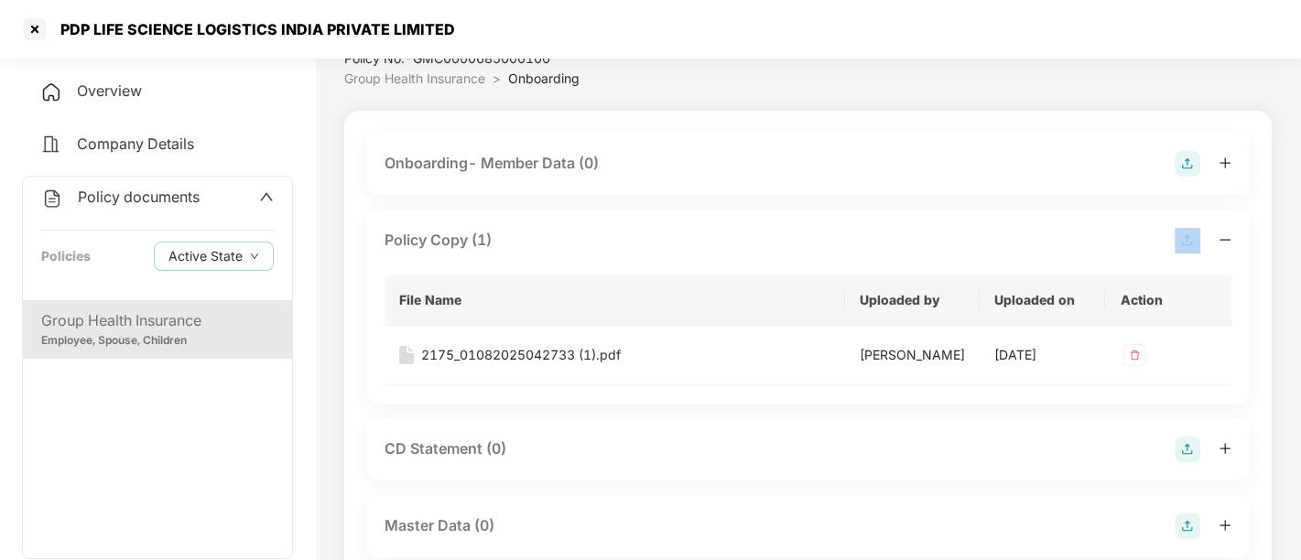
scroll to position [0, 0]
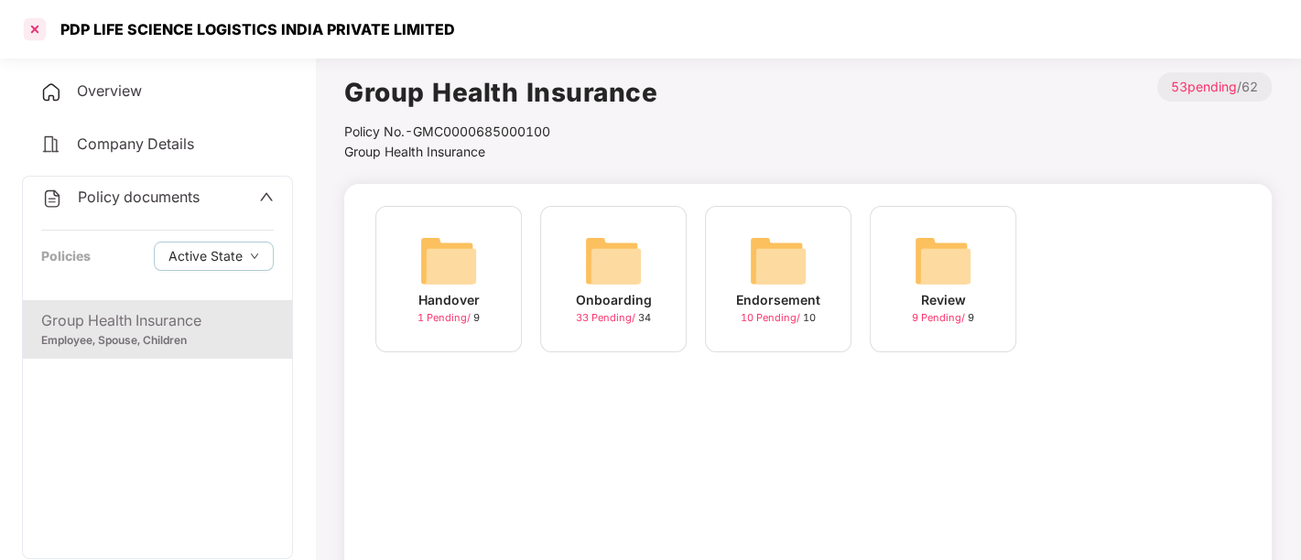
click at [38, 33] on div at bounding box center [34, 29] width 29 height 29
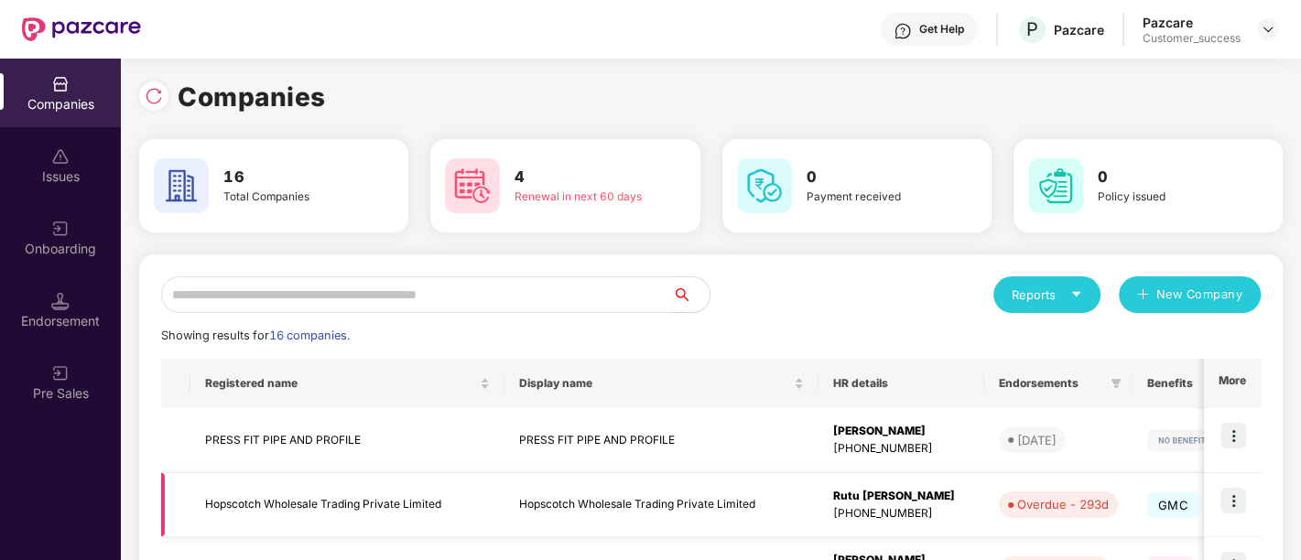
scroll to position [187, 0]
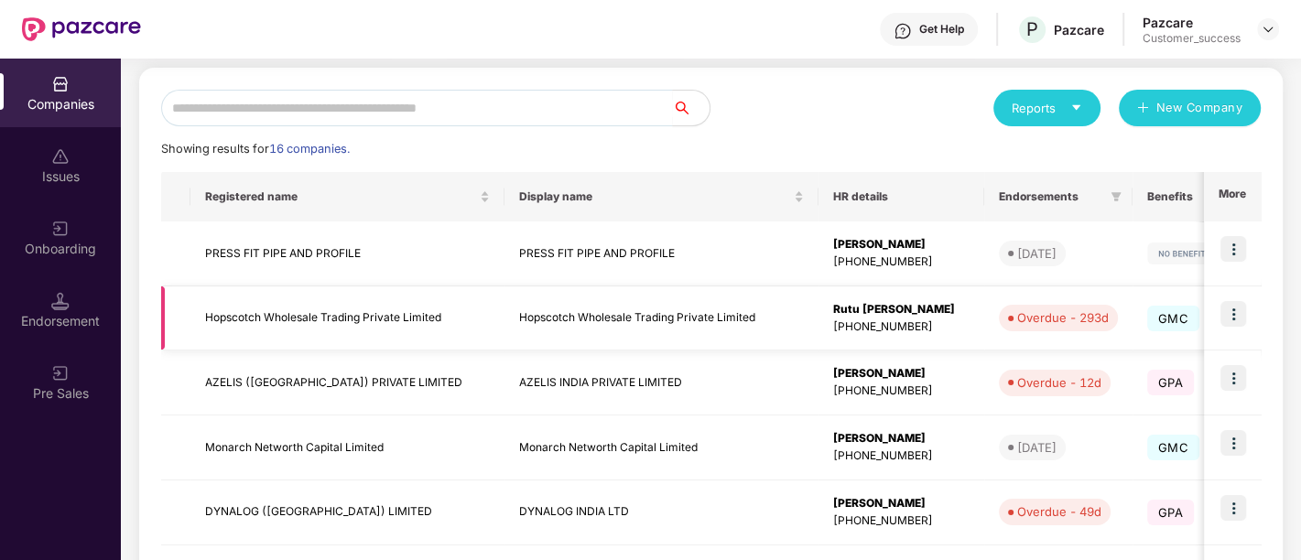
click at [1227, 318] on img at bounding box center [1233, 314] width 26 height 26
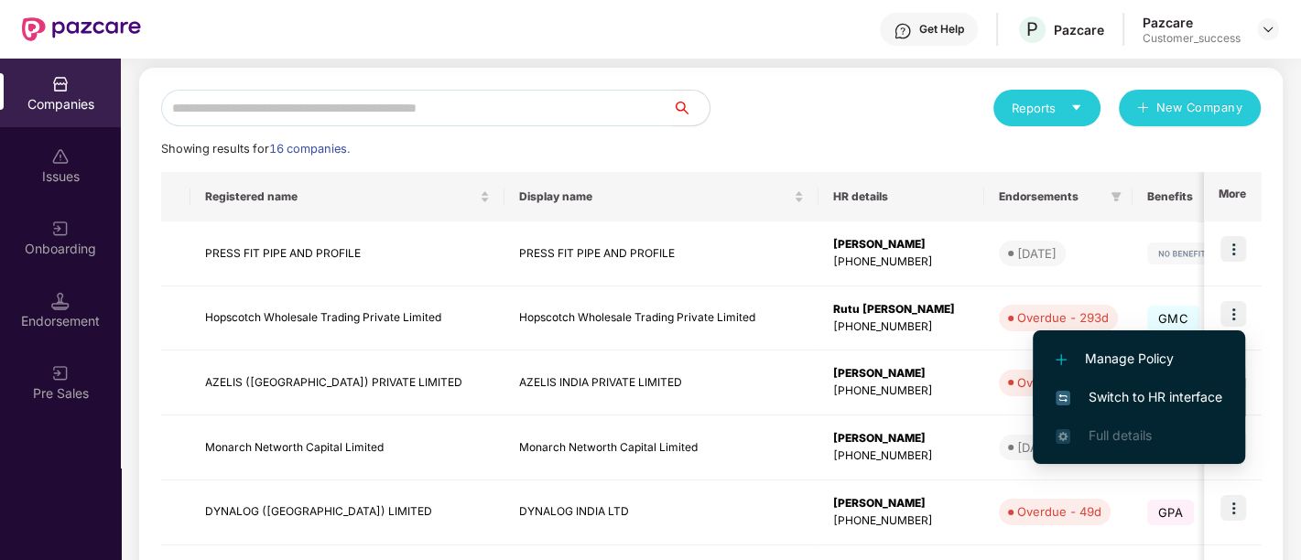
click at [1169, 389] on span "Switch to HR interface" at bounding box center [1138, 397] width 167 height 20
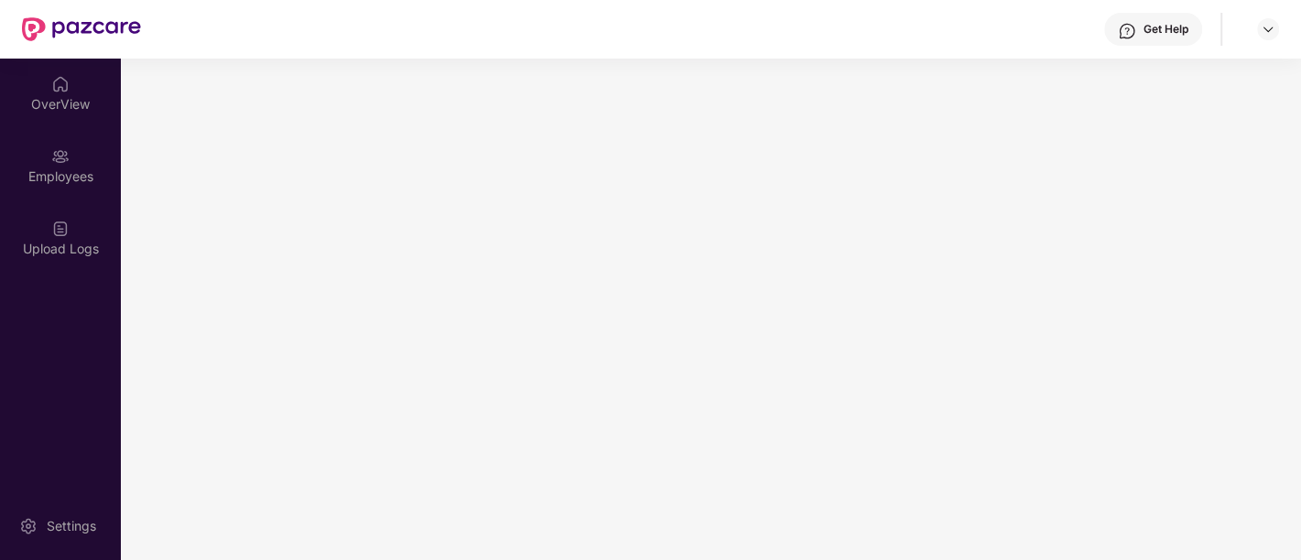
scroll to position [0, 0]
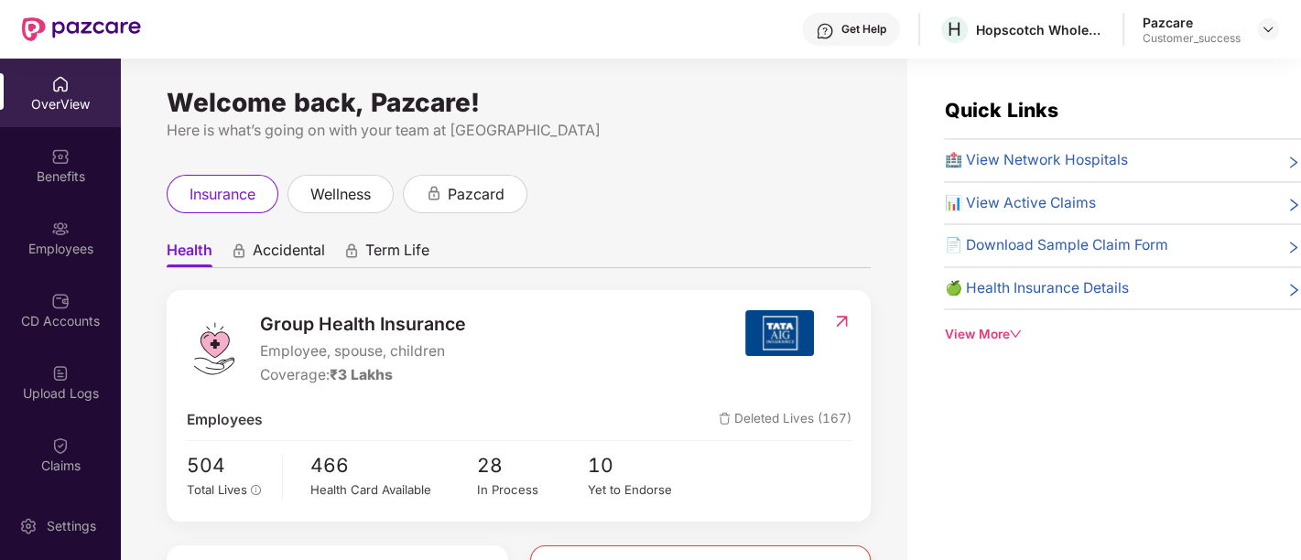
click at [75, 226] on div "Employees" at bounding box center [60, 237] width 121 height 69
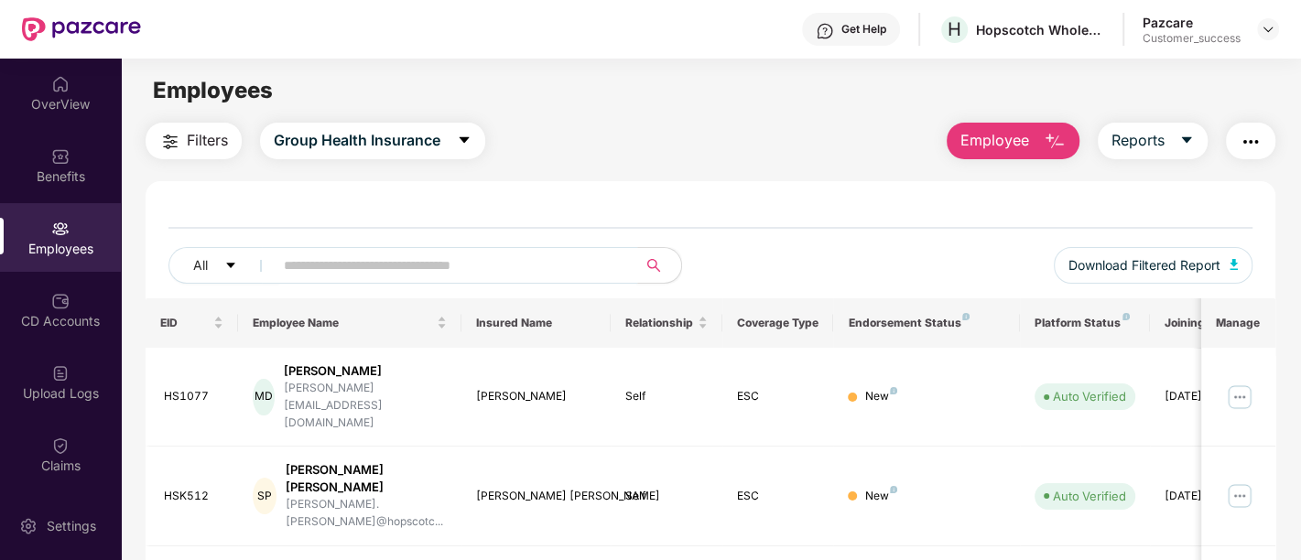
click at [504, 274] on input "text" at bounding box center [448, 265] width 329 height 27
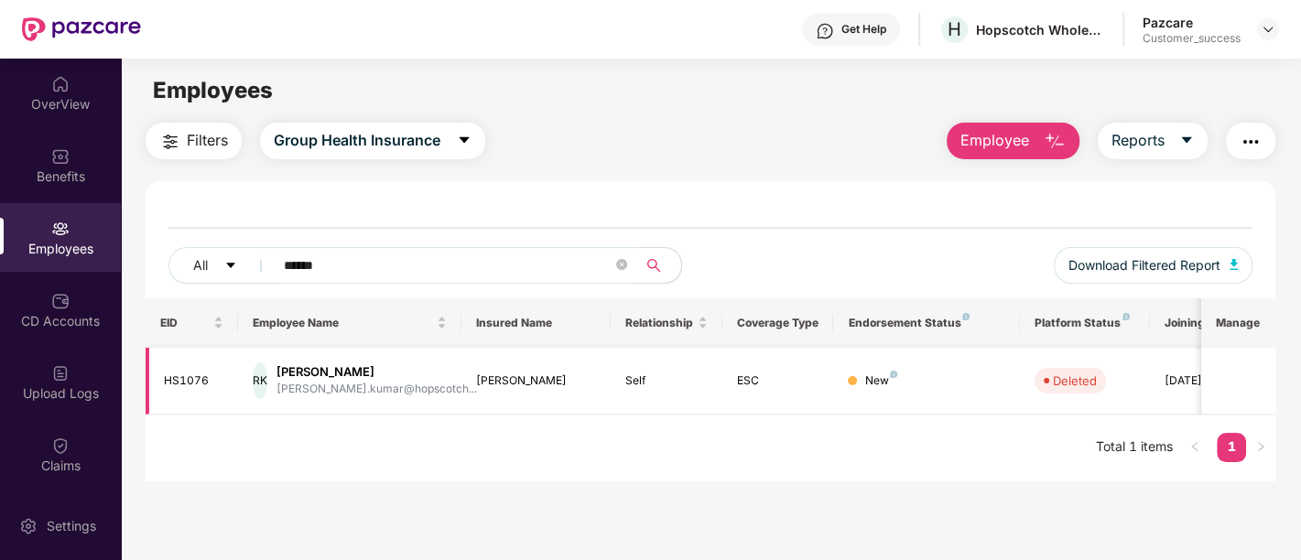
type input "******"
click at [580, 403] on td "Rupesh Kumar" at bounding box center [535, 381] width 149 height 67
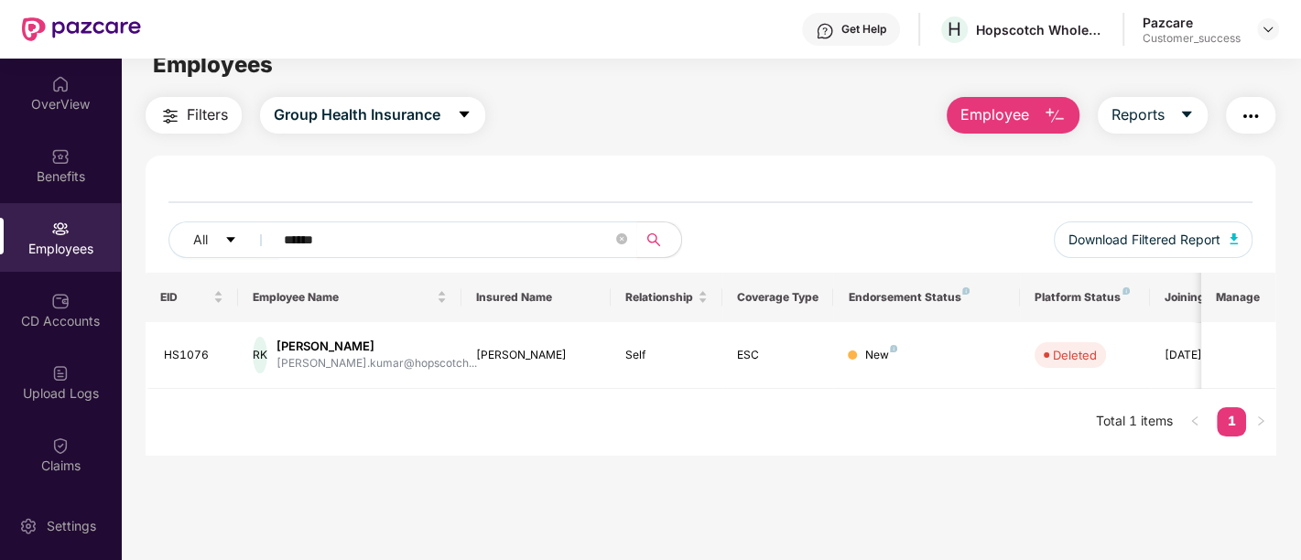
click at [730, 244] on div "All ****** Download Filtered Report" at bounding box center [710, 247] width 1084 height 51
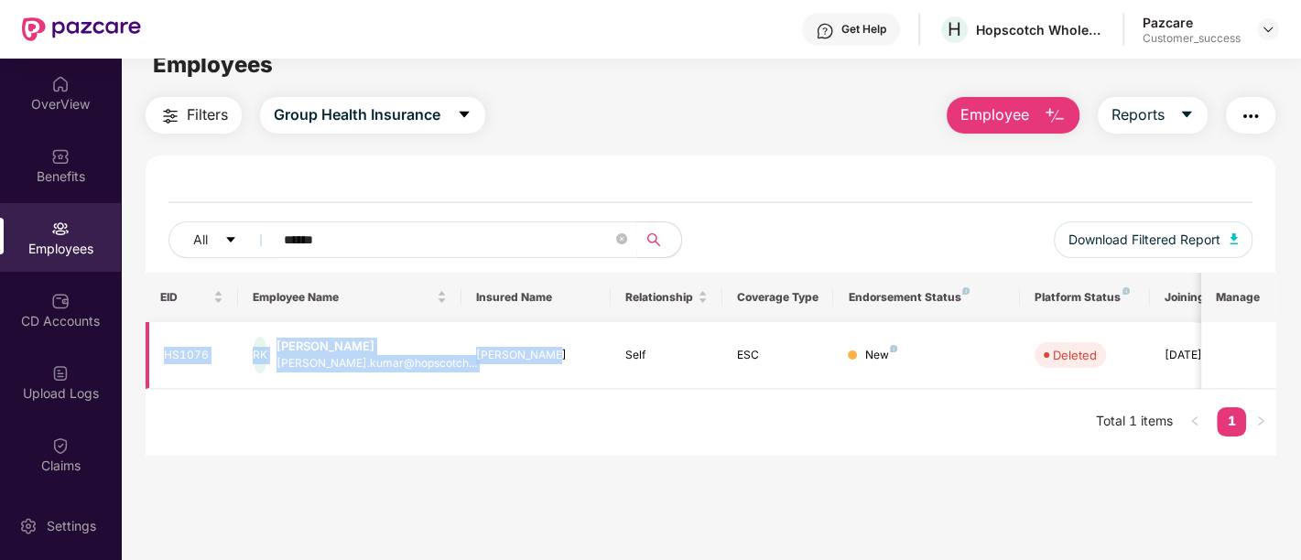
drag, startPoint x: 158, startPoint y: 339, endPoint x: 554, endPoint y: 361, distance: 396.0
click at [554, 361] on tr "HS1076 RK Rupesh Kumar rupesh.kumar@hopscotch... Rupesh Kumar Self ESC New Dele…" at bounding box center [741, 355] width 1190 height 67
copy tr "HS1076 RK Rupesh Kumar rupesh.kumar@hopscotch... Rupesh Kumar"
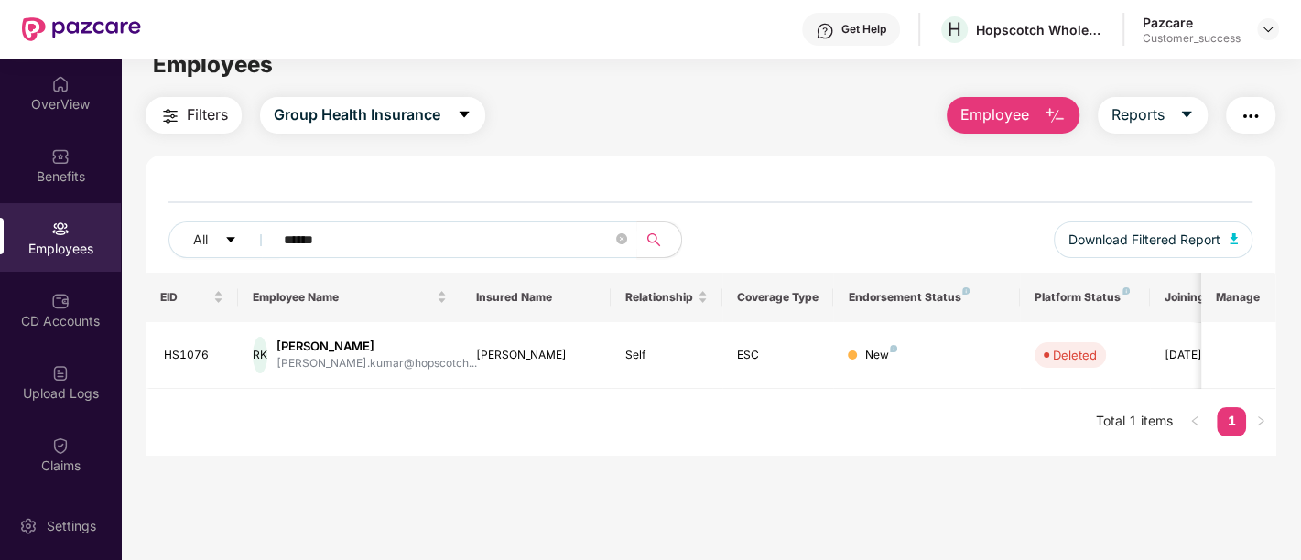
click at [358, 473] on main "Employees Filters Group Health Insurance Employee Reports All ****** Download F…" at bounding box center [710, 313] width 1179 height 560
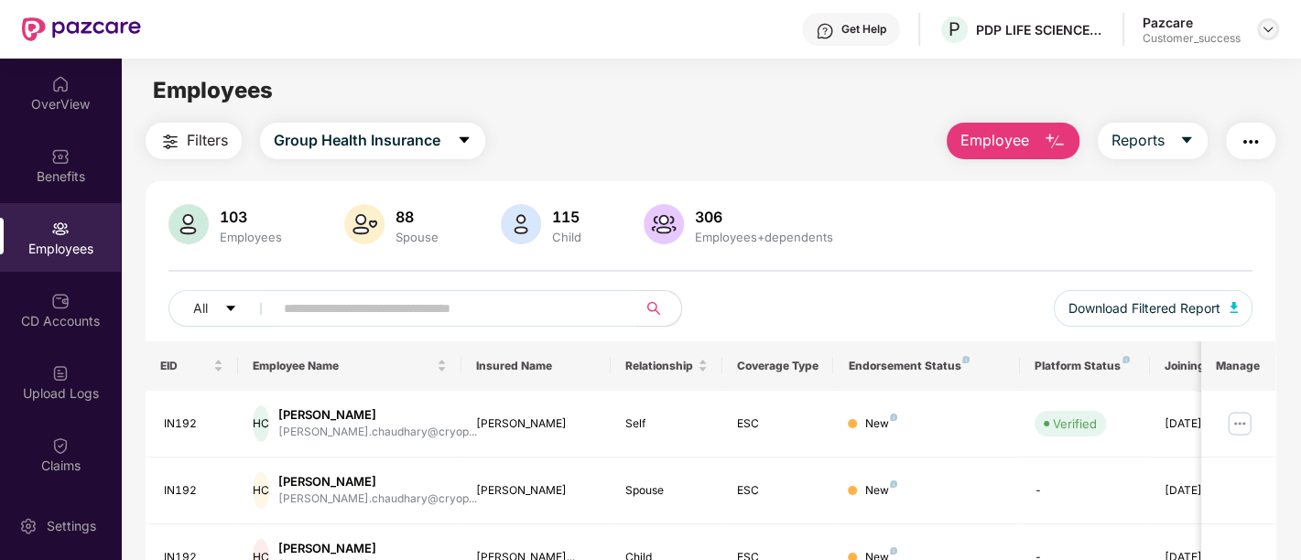
click at [1260, 25] on img at bounding box center [1267, 29] width 15 height 15
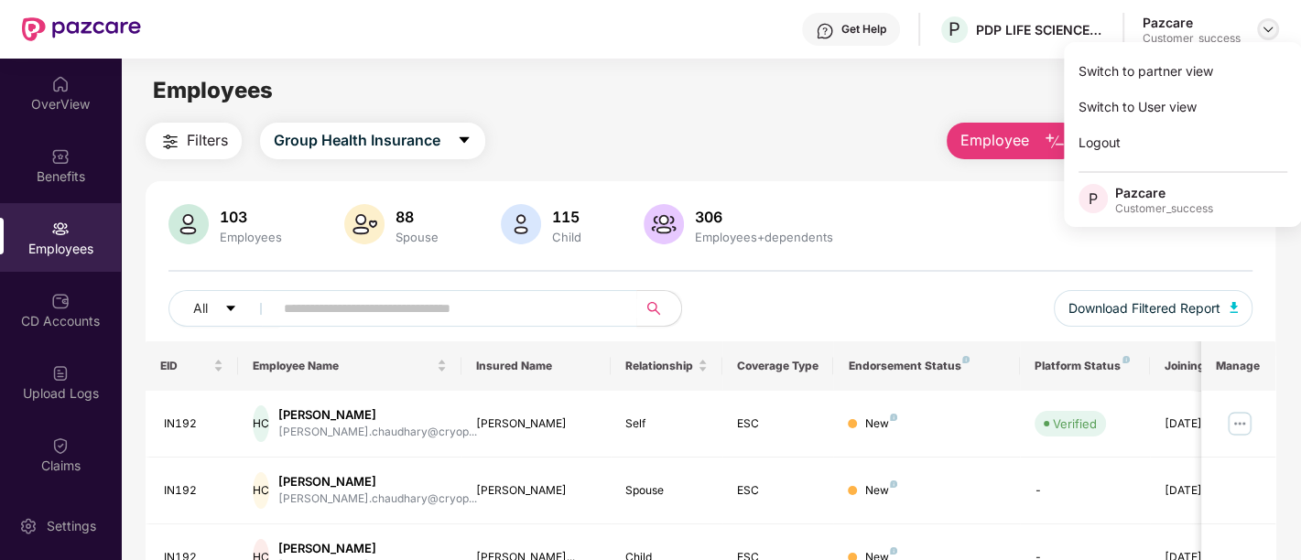
click at [1269, 33] on img at bounding box center [1267, 29] width 15 height 15
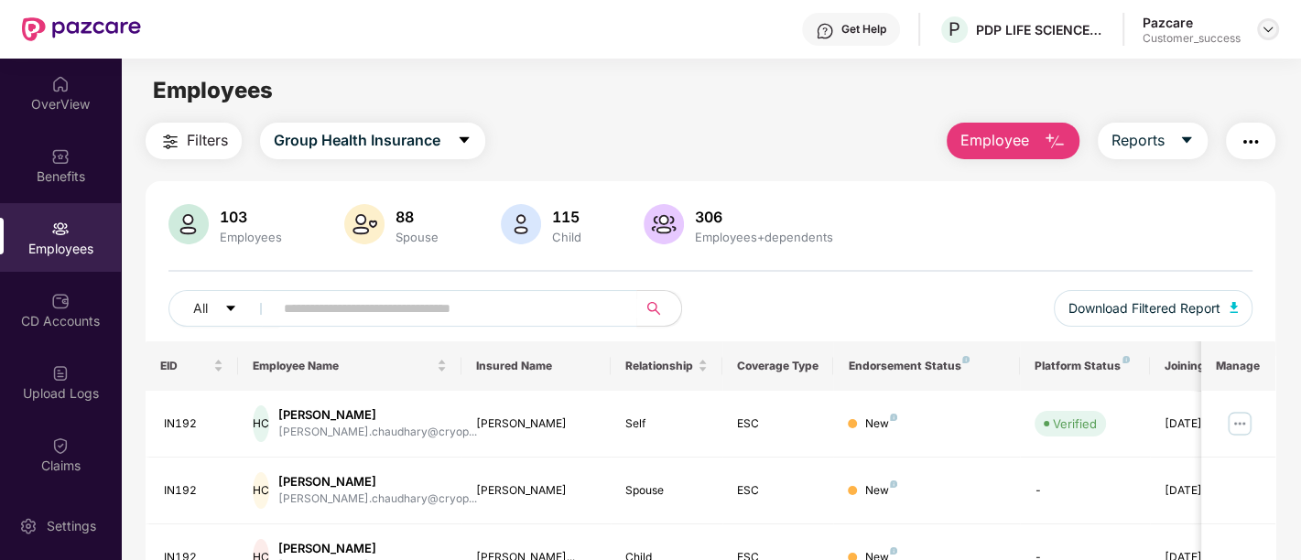
click at [1268, 23] on img at bounding box center [1267, 29] width 15 height 15
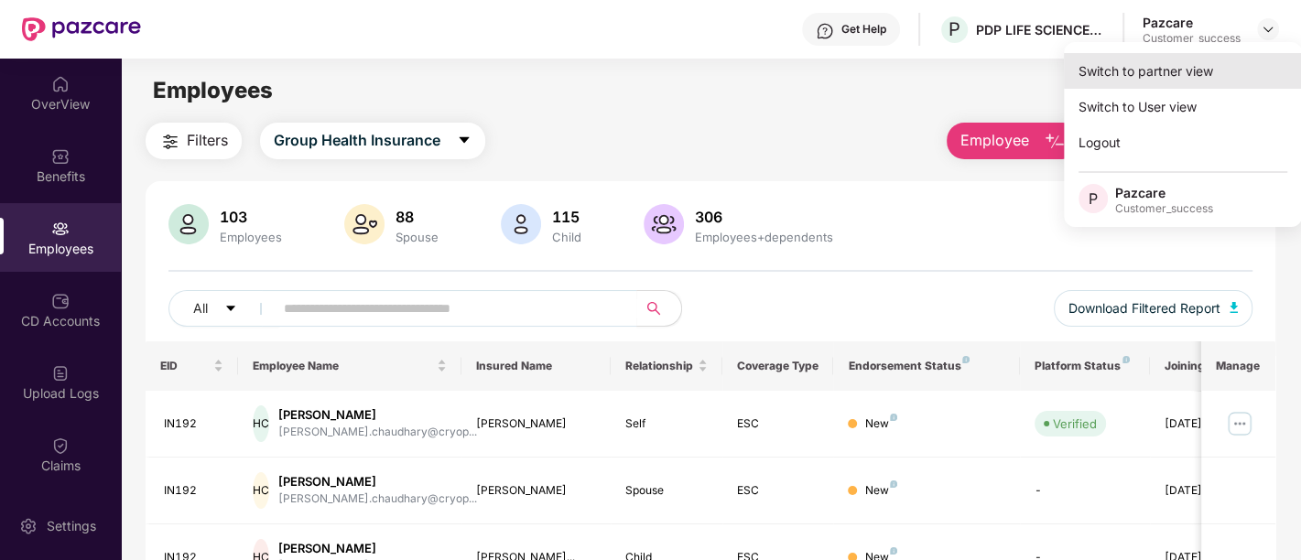
click at [1173, 77] on div "Switch to partner view" at bounding box center [1183, 71] width 238 height 36
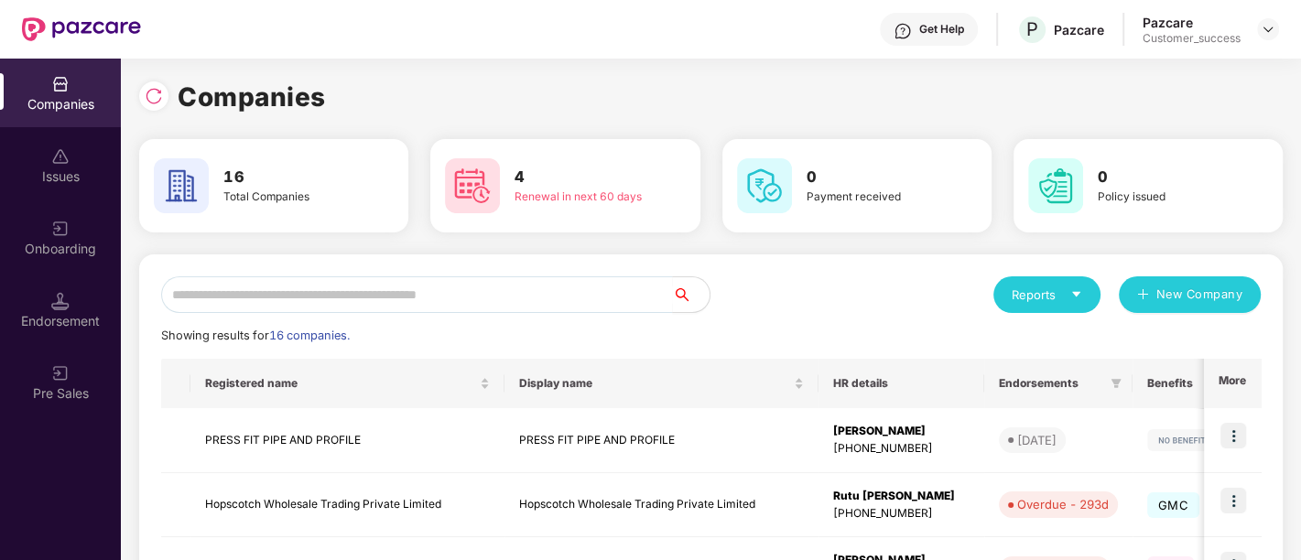
click at [1269, 29] on img at bounding box center [1267, 29] width 15 height 15
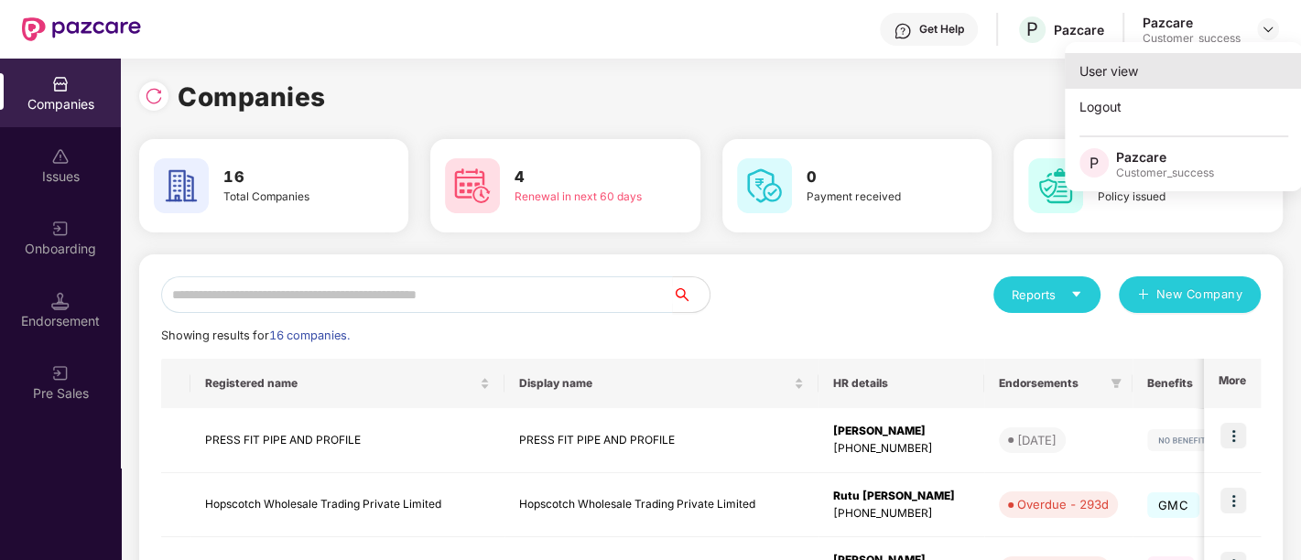
click at [1135, 65] on div "User view" at bounding box center [1184, 71] width 238 height 36
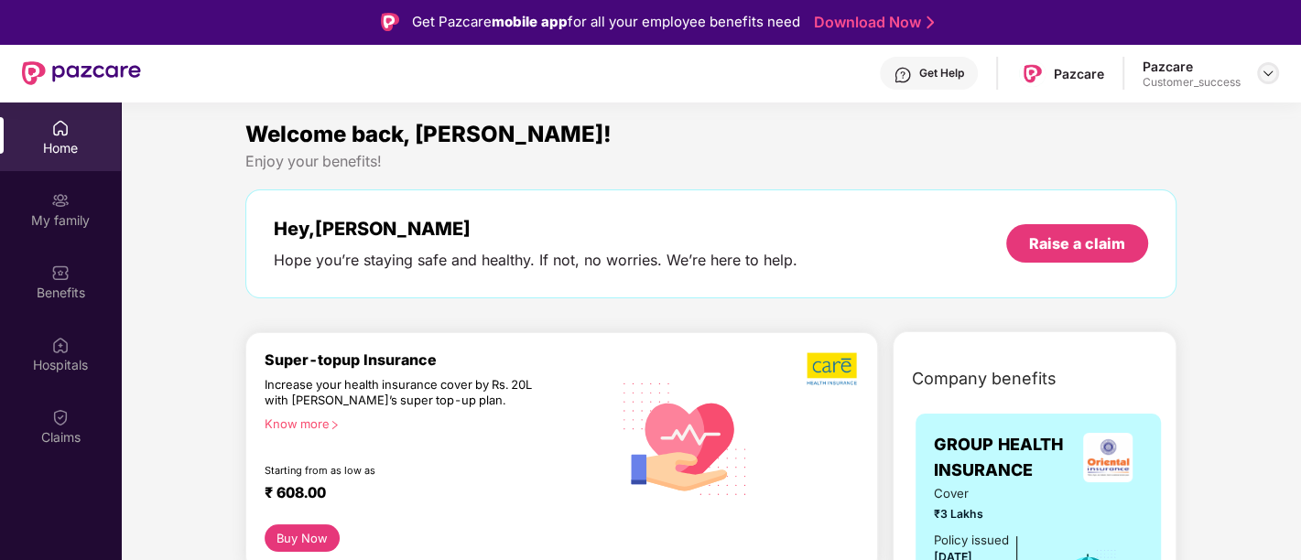
click at [1265, 73] on img at bounding box center [1267, 73] width 15 height 15
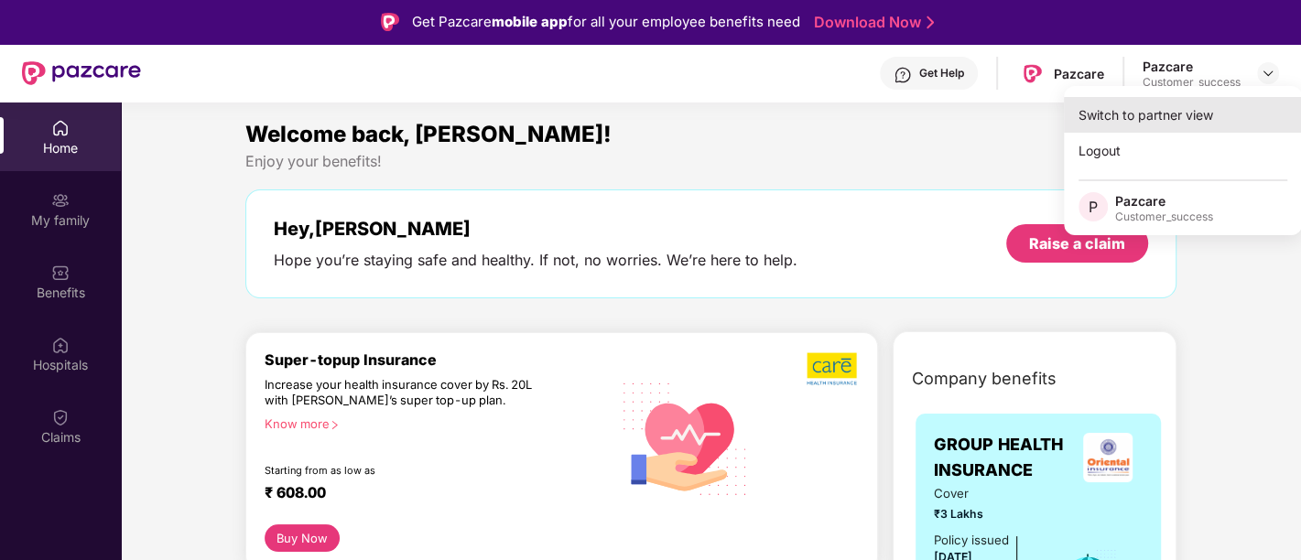
click at [1163, 114] on div "Switch to partner view" at bounding box center [1183, 115] width 238 height 36
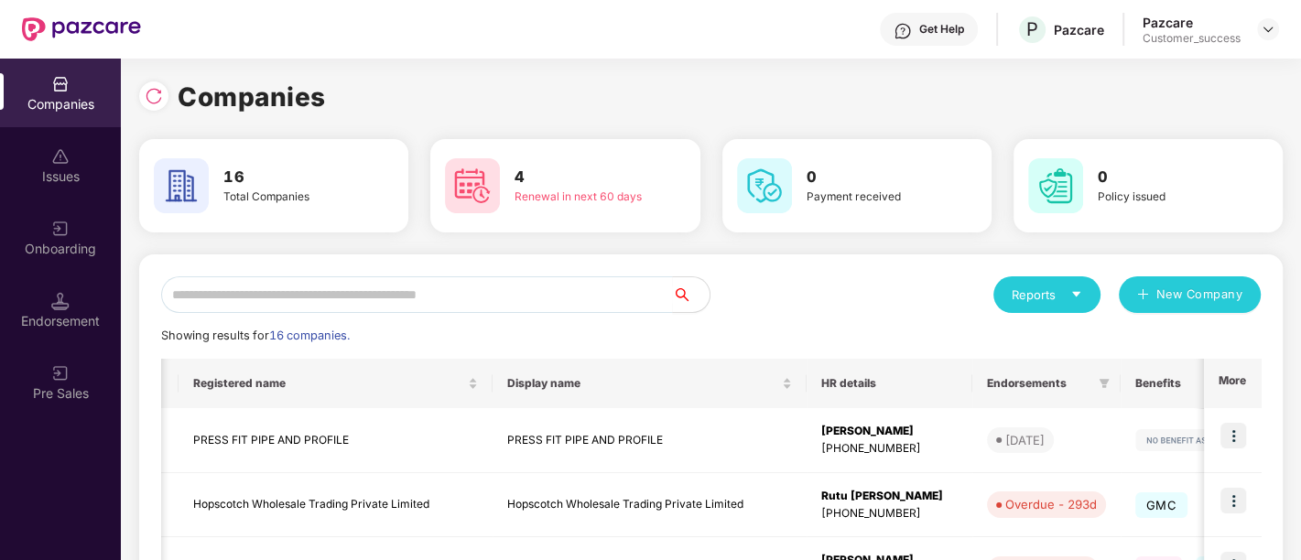
click at [1077, 294] on icon "caret-down" at bounding box center [1076, 294] width 8 height 5
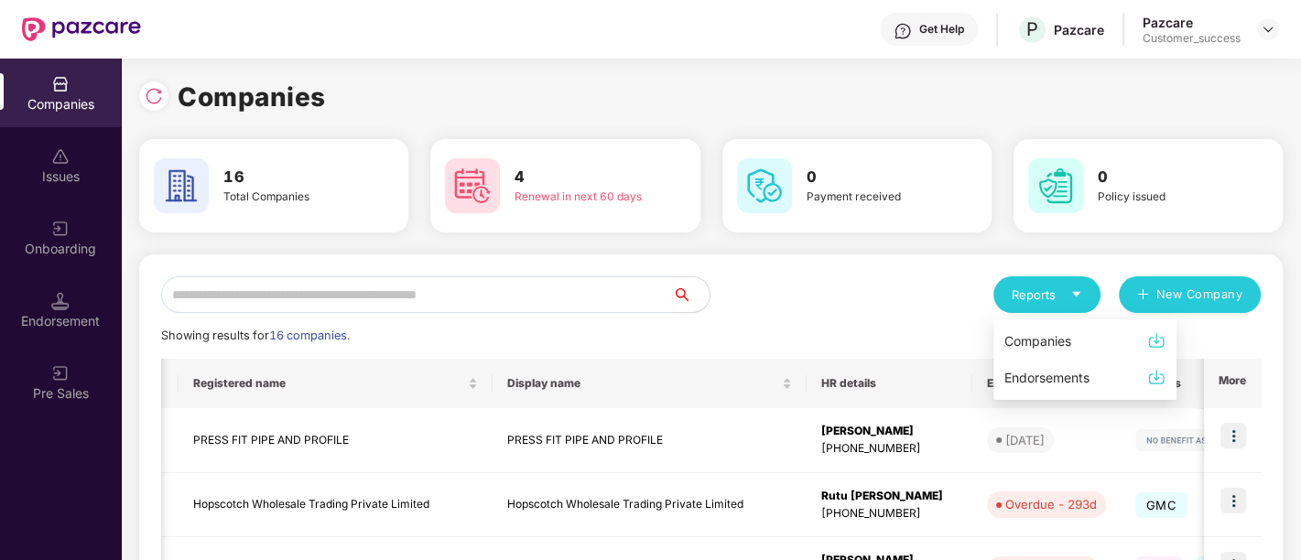
click at [1032, 292] on div "Reports" at bounding box center [1046, 295] width 70 height 18
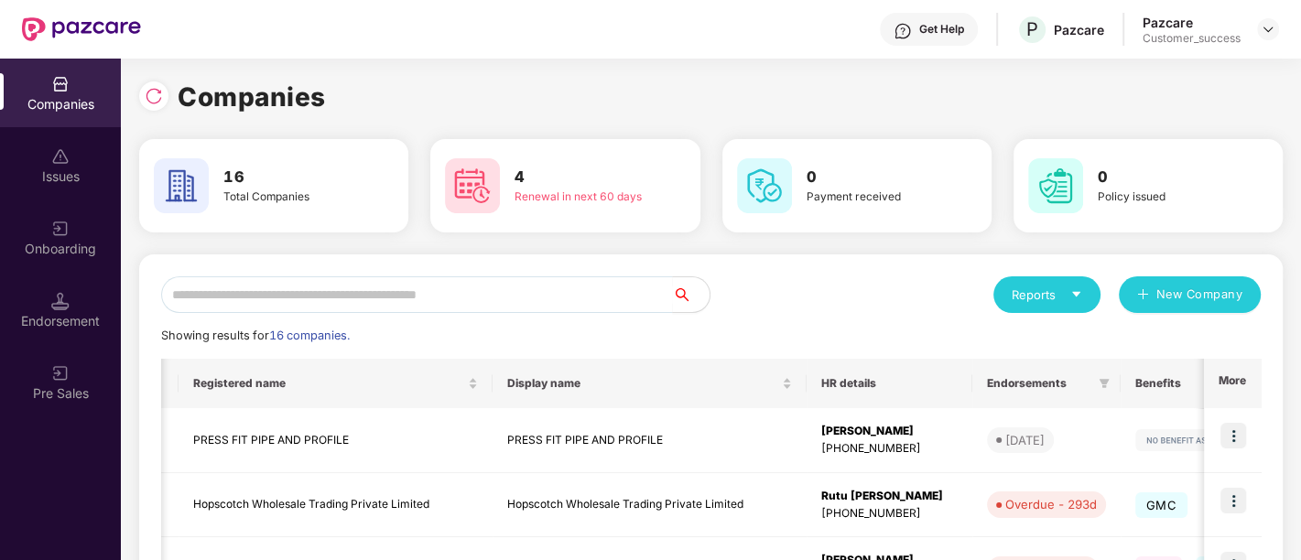
click at [1054, 292] on div "Reports" at bounding box center [1046, 295] width 70 height 18
click at [1157, 343] on img at bounding box center [1156, 340] width 18 height 18
click at [1033, 302] on div "Reports" at bounding box center [1046, 295] width 70 height 18
click at [1041, 339] on div "Companies" at bounding box center [1037, 341] width 67 height 20
